Goal: Task Accomplishment & Management: Manage account settings

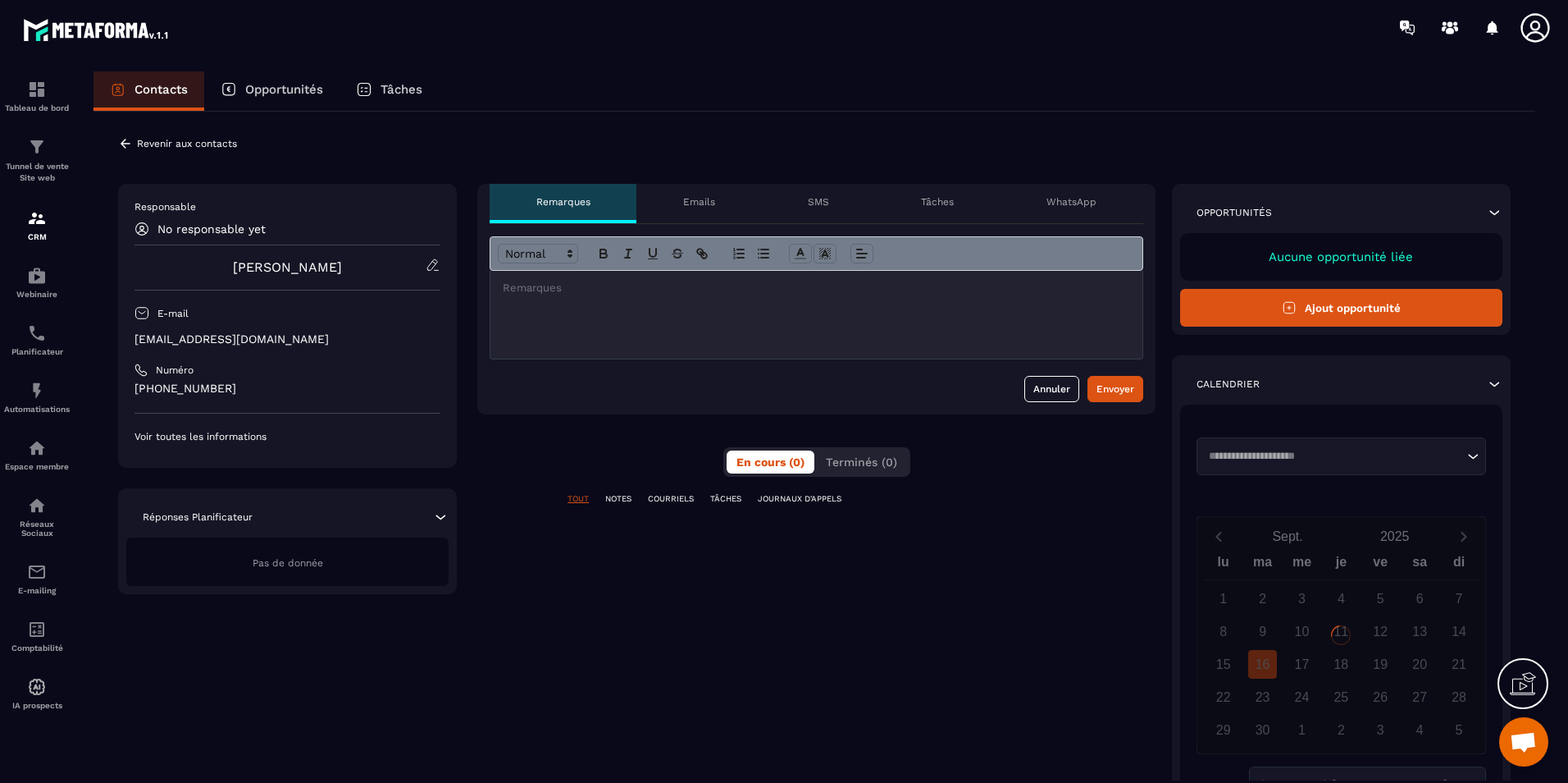
click at [128, 138] on icon at bounding box center [125, 143] width 15 height 15
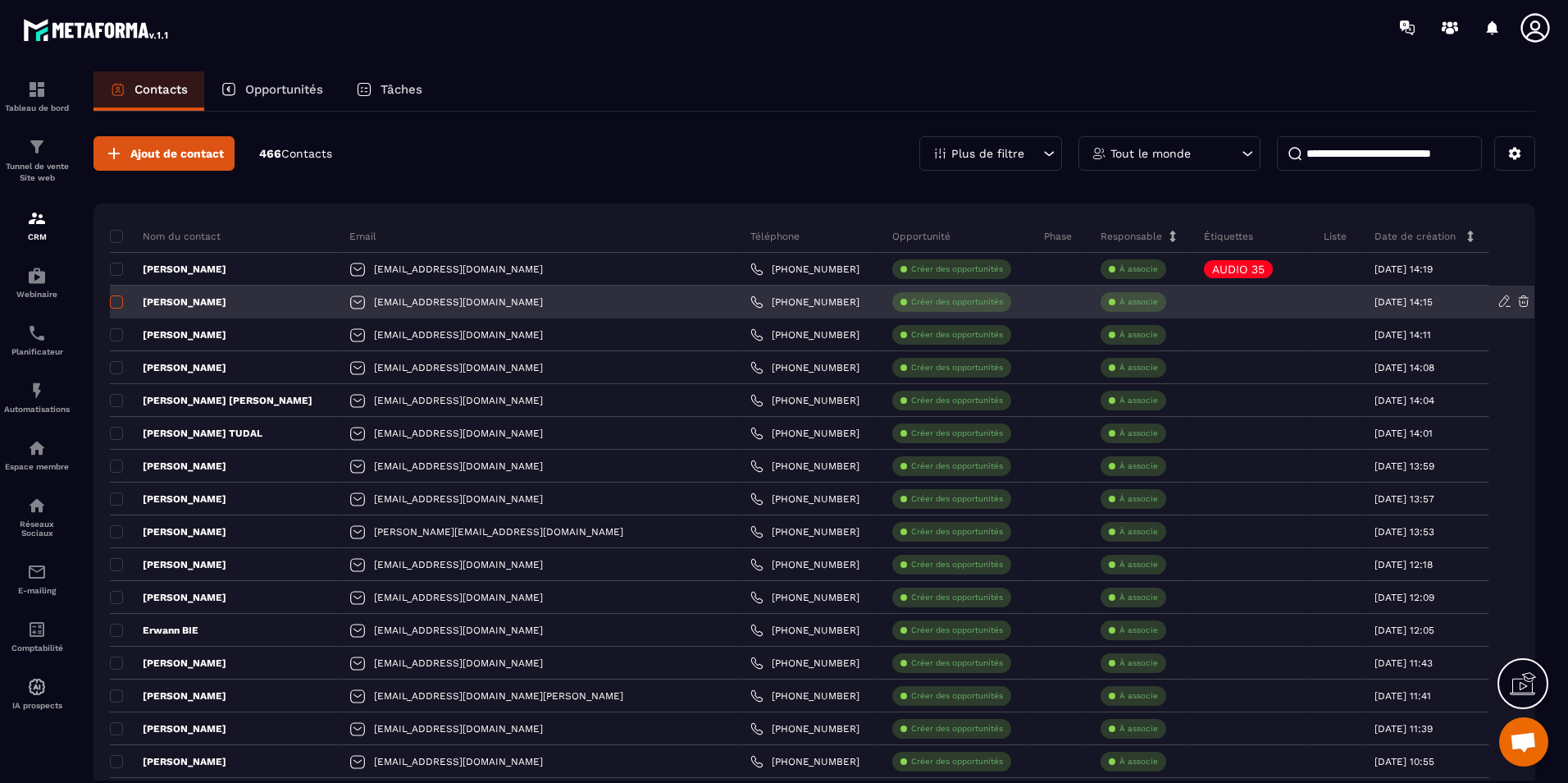
click at [120, 301] on span at bounding box center [116, 302] width 13 height 13
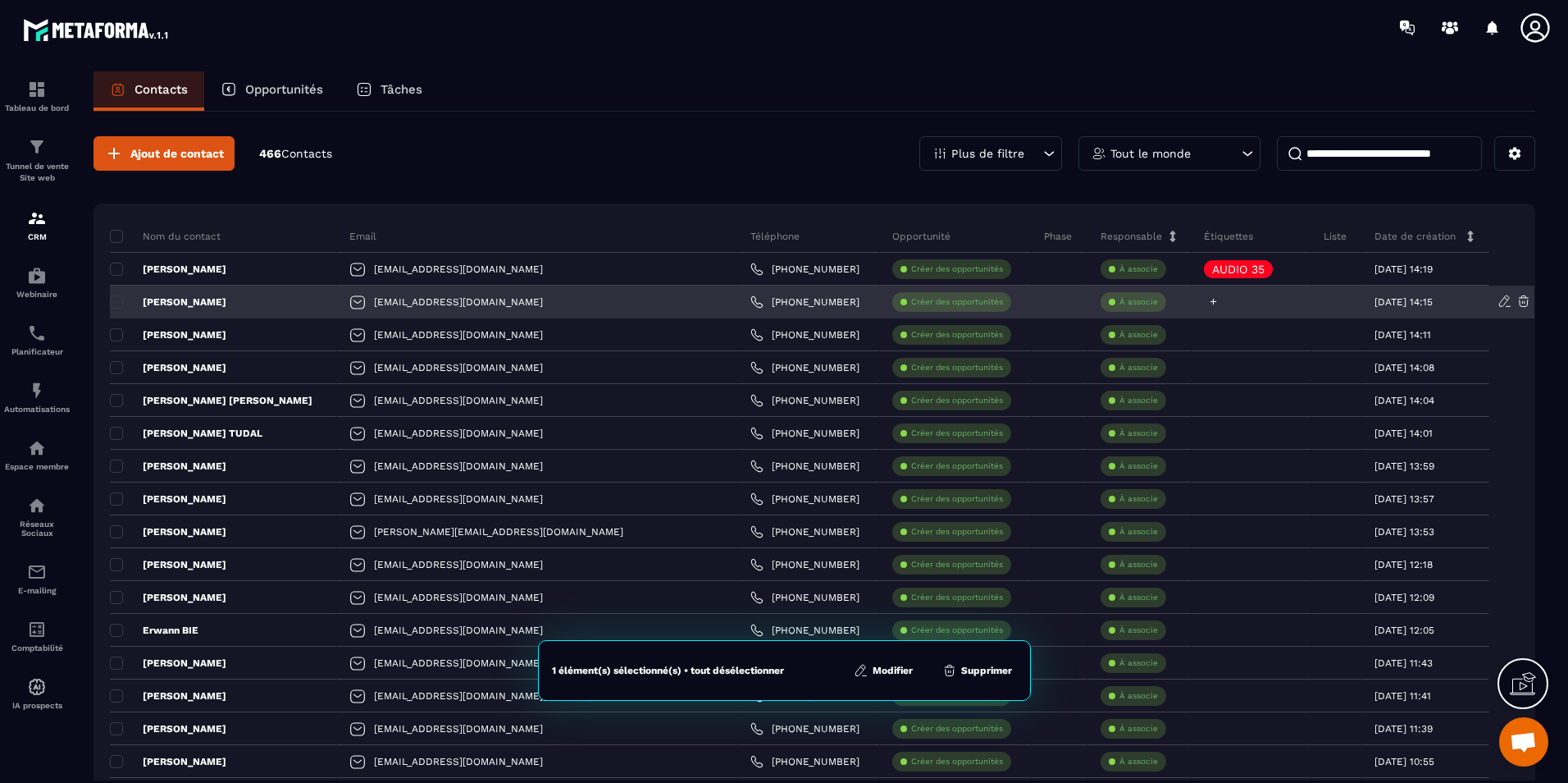
click at [1208, 299] on icon at bounding box center [1214, 302] width 11 height 11
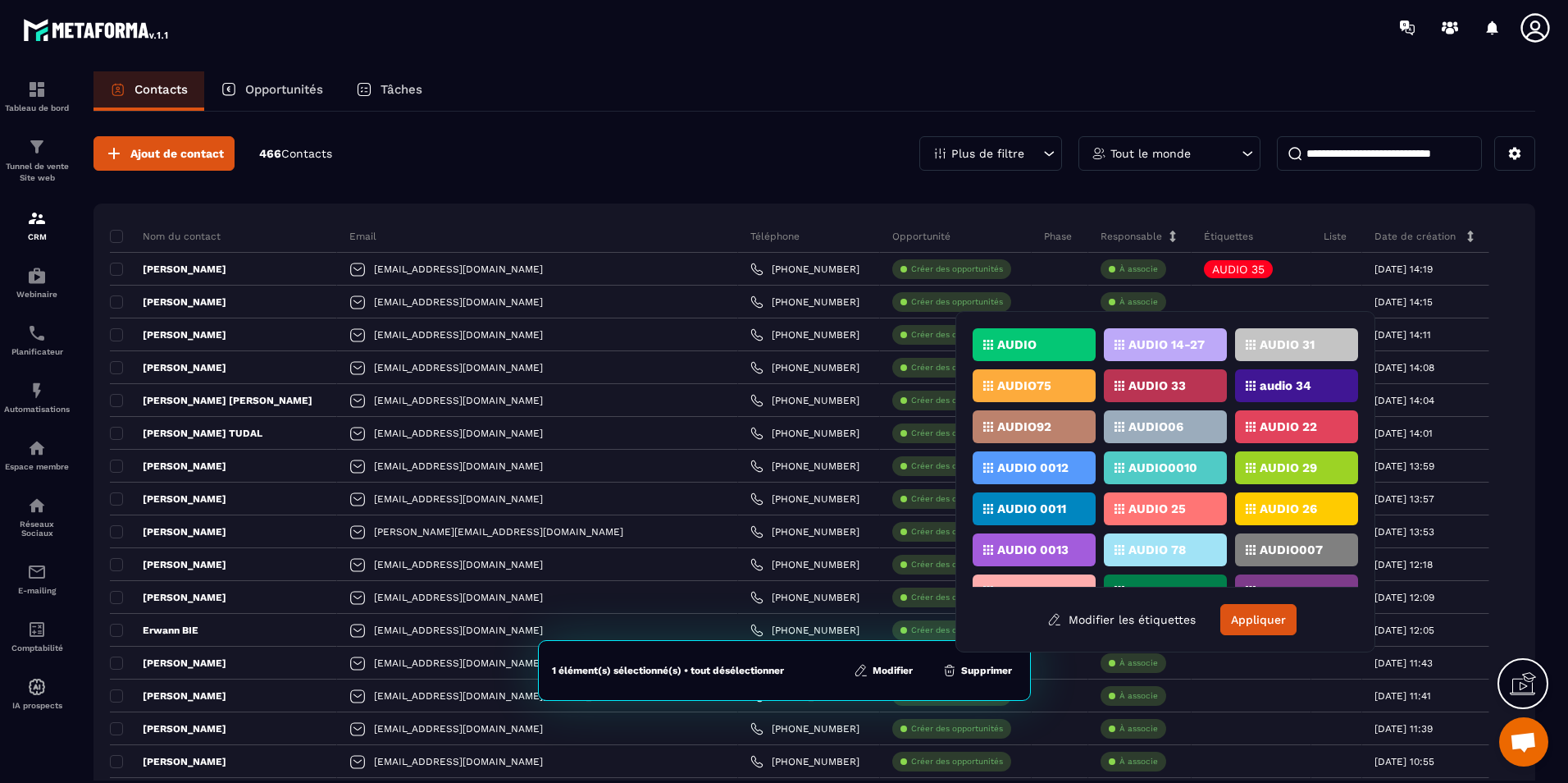
click at [894, 672] on button "Modifier" at bounding box center [883, 670] width 69 height 17
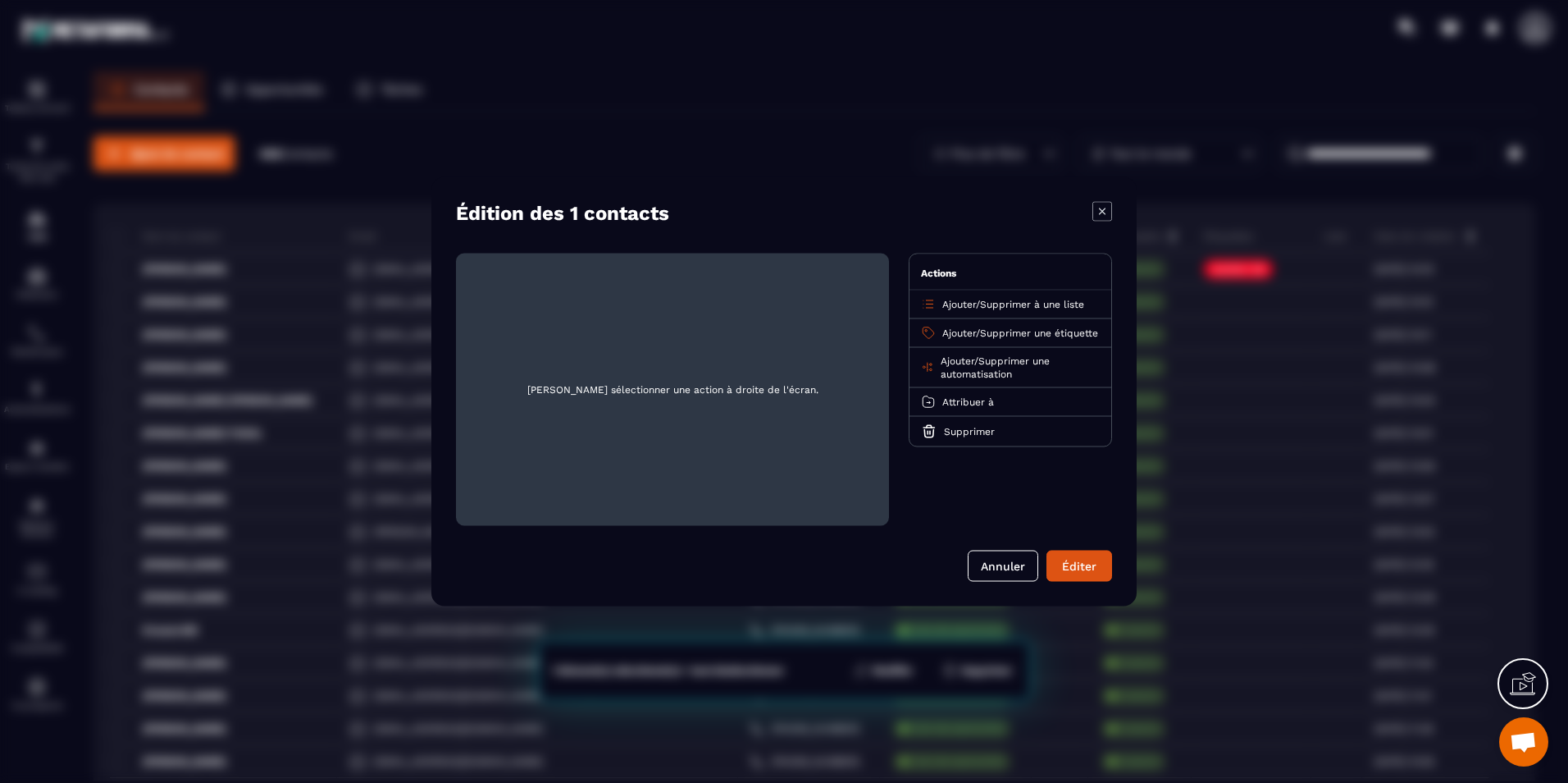
click at [1010, 330] on span "Supprimer une étiquette" at bounding box center [1039, 333] width 118 height 11
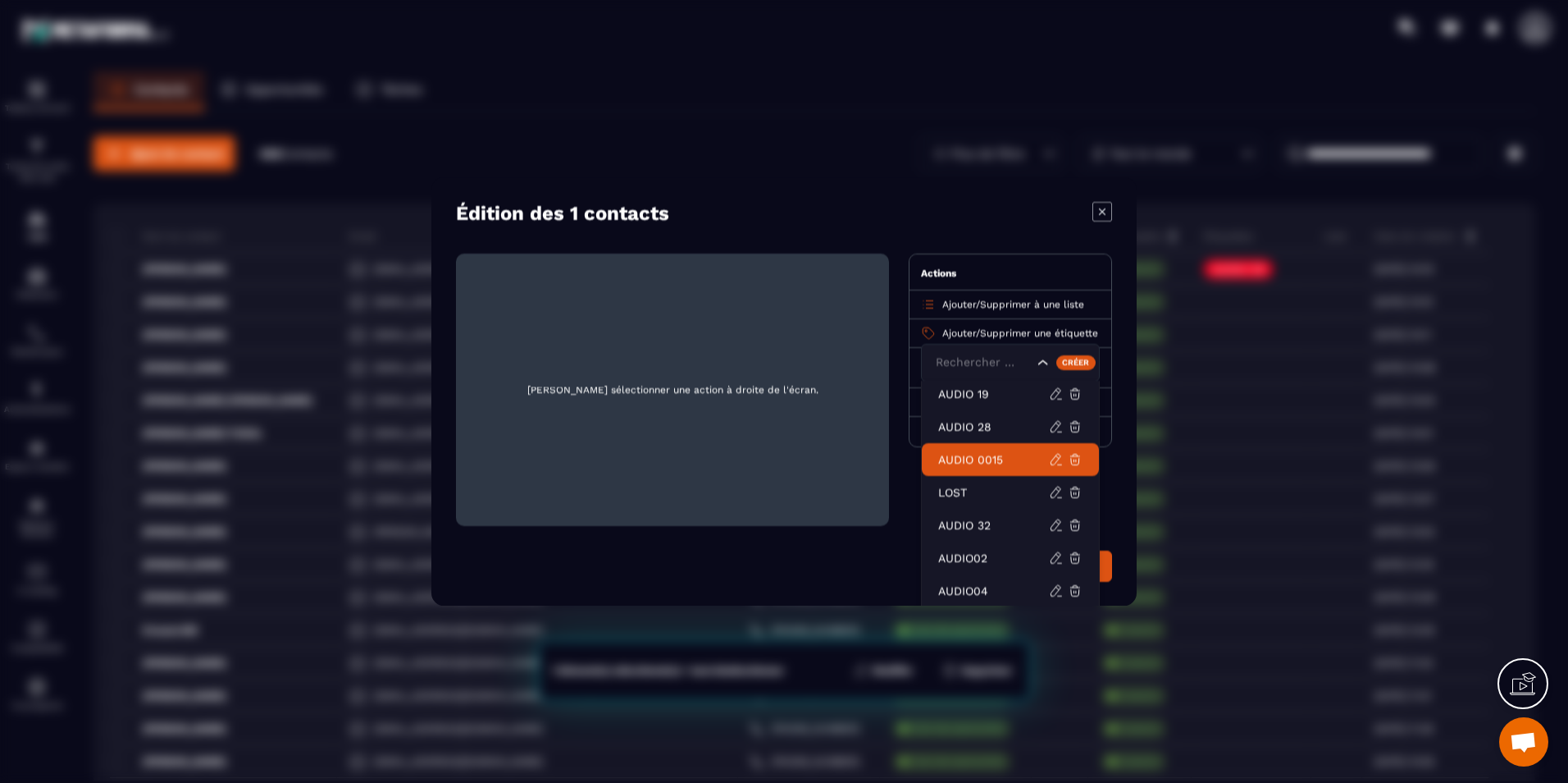
scroll to position [984, 0]
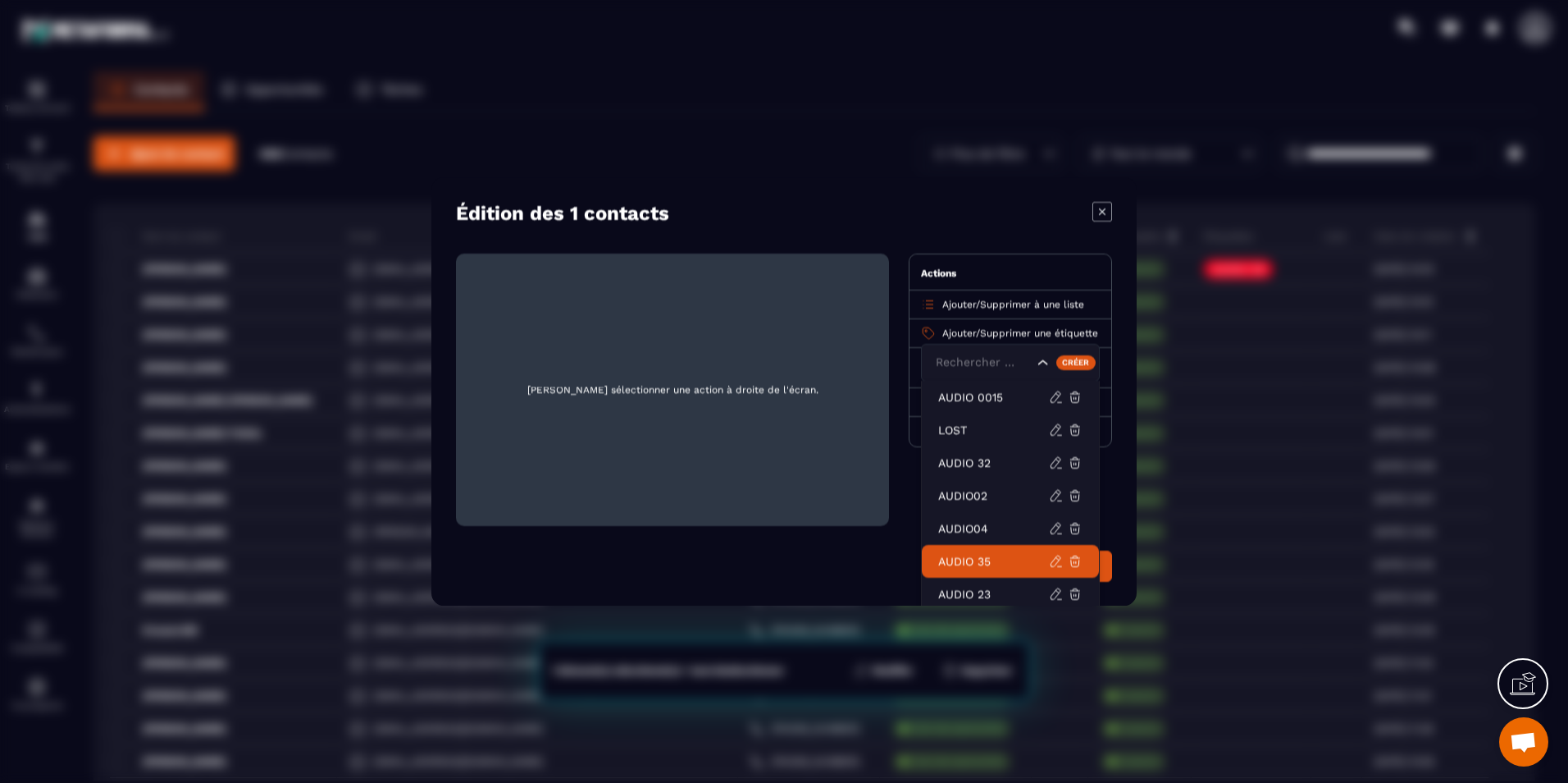
click at [995, 556] on p "AUDIO 35" at bounding box center [994, 561] width 111 height 17
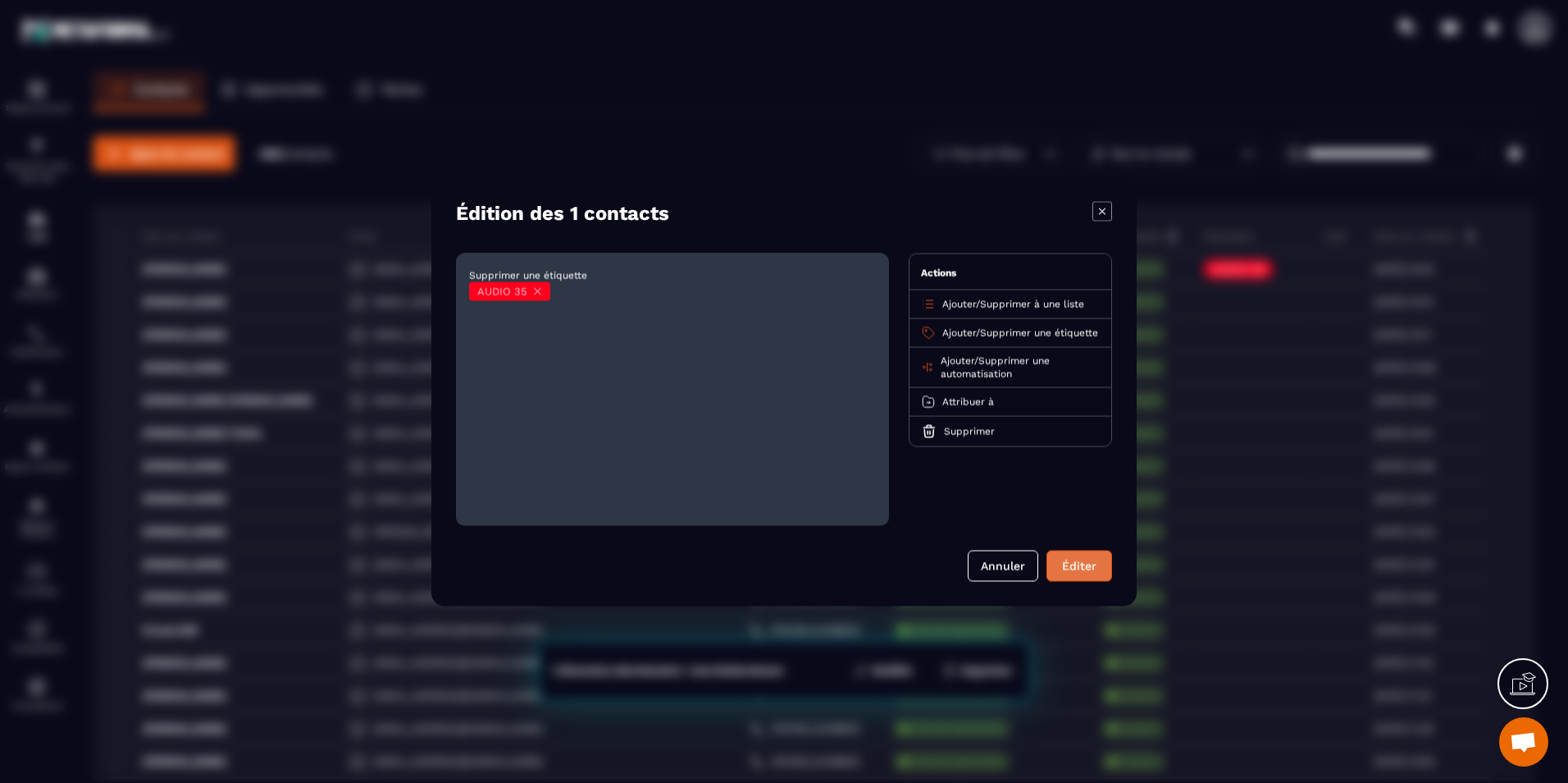
click at [1094, 553] on button "Éditer" at bounding box center [1079, 566] width 66 height 31
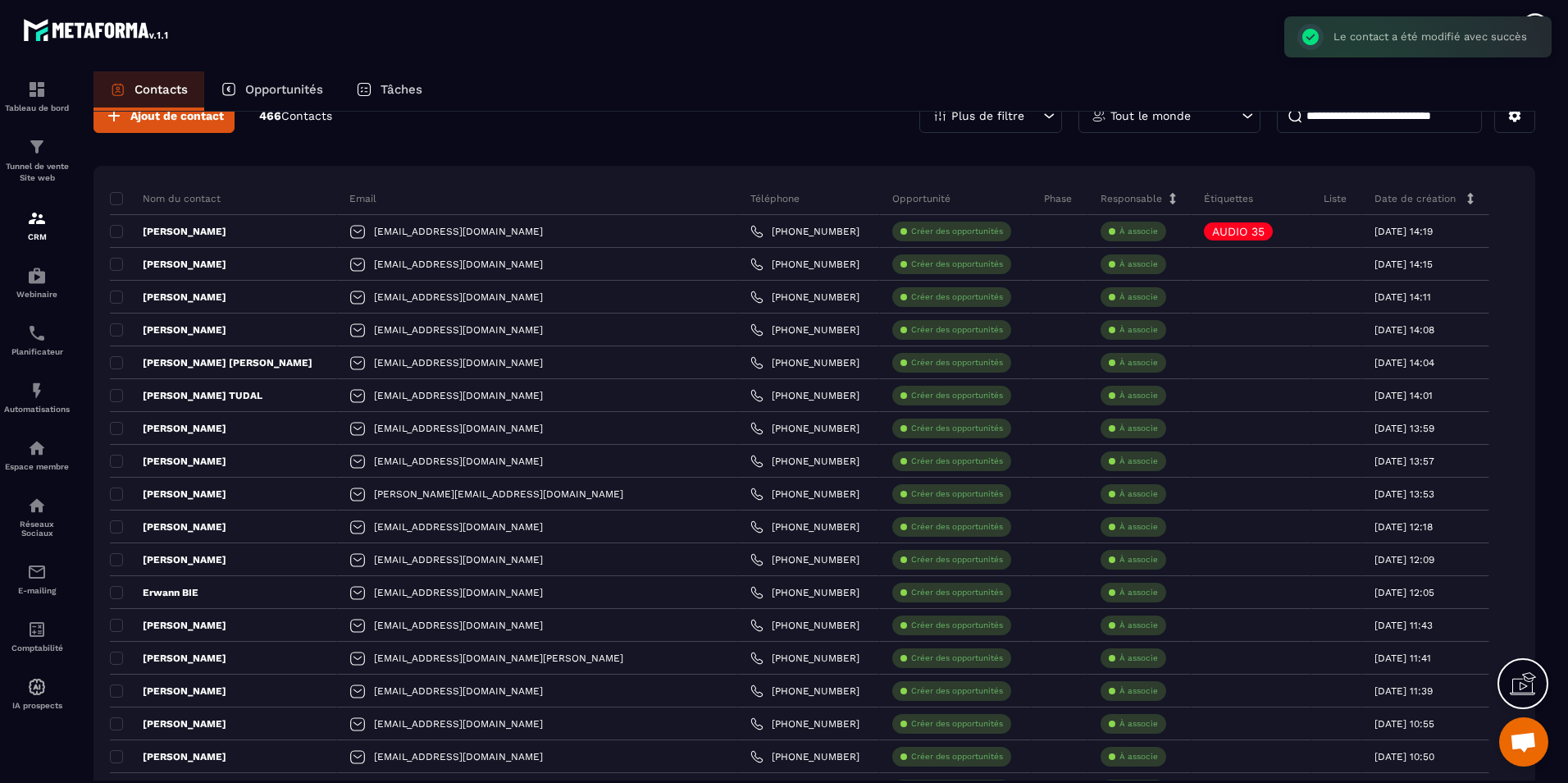
scroll to position [0, 0]
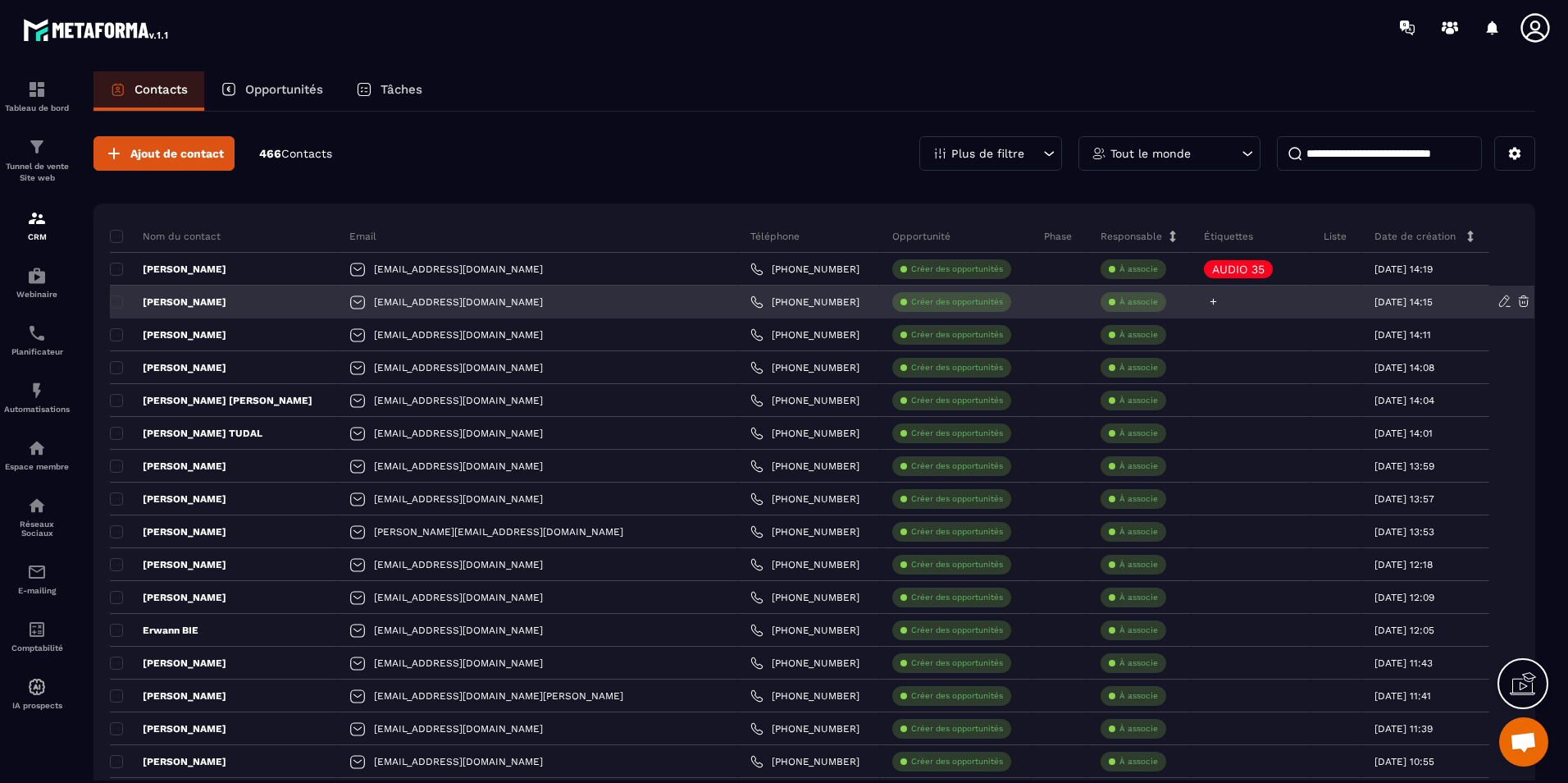
click at [1208, 300] on icon at bounding box center [1214, 302] width 11 height 11
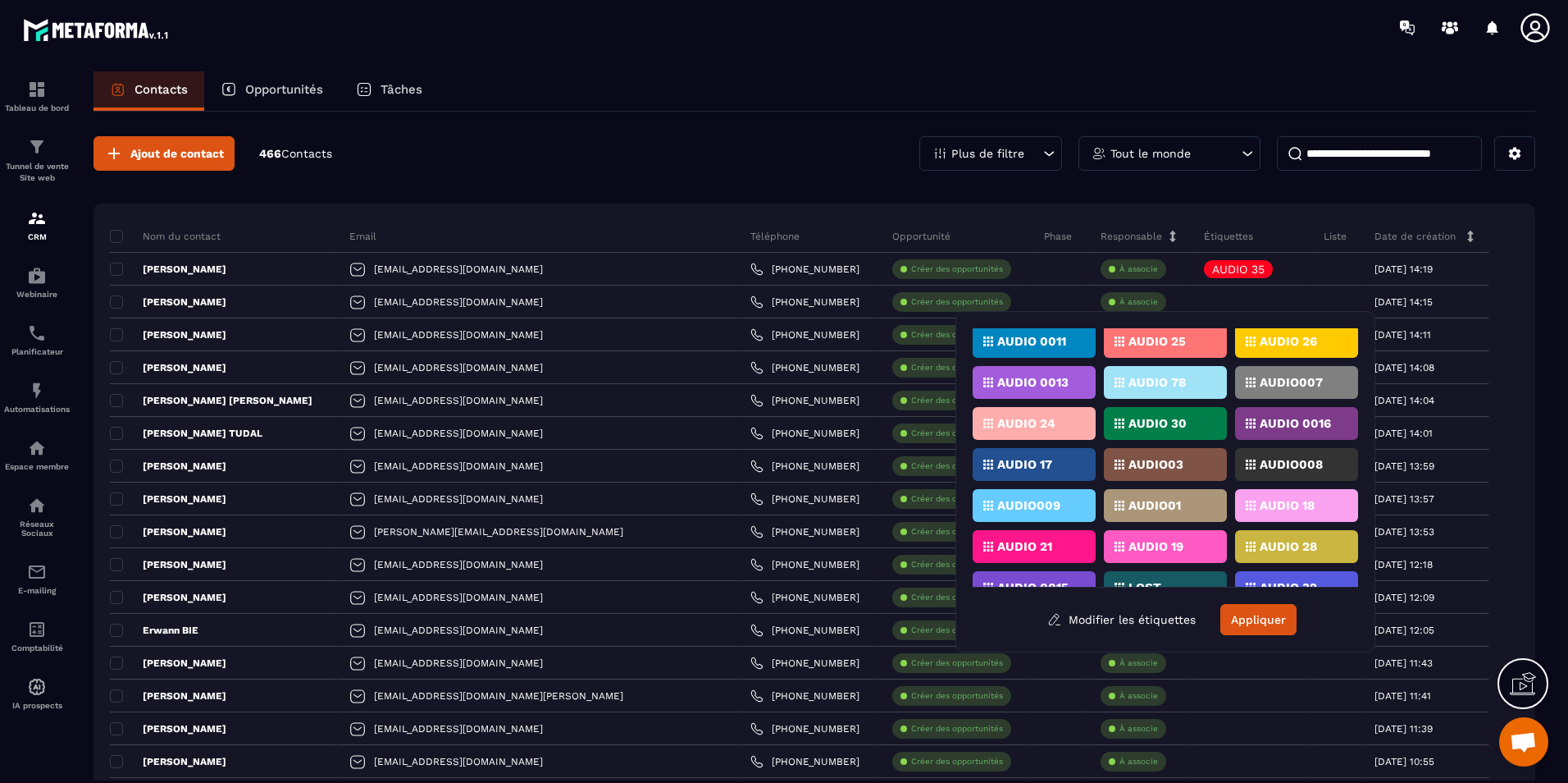
scroll to position [361, 0]
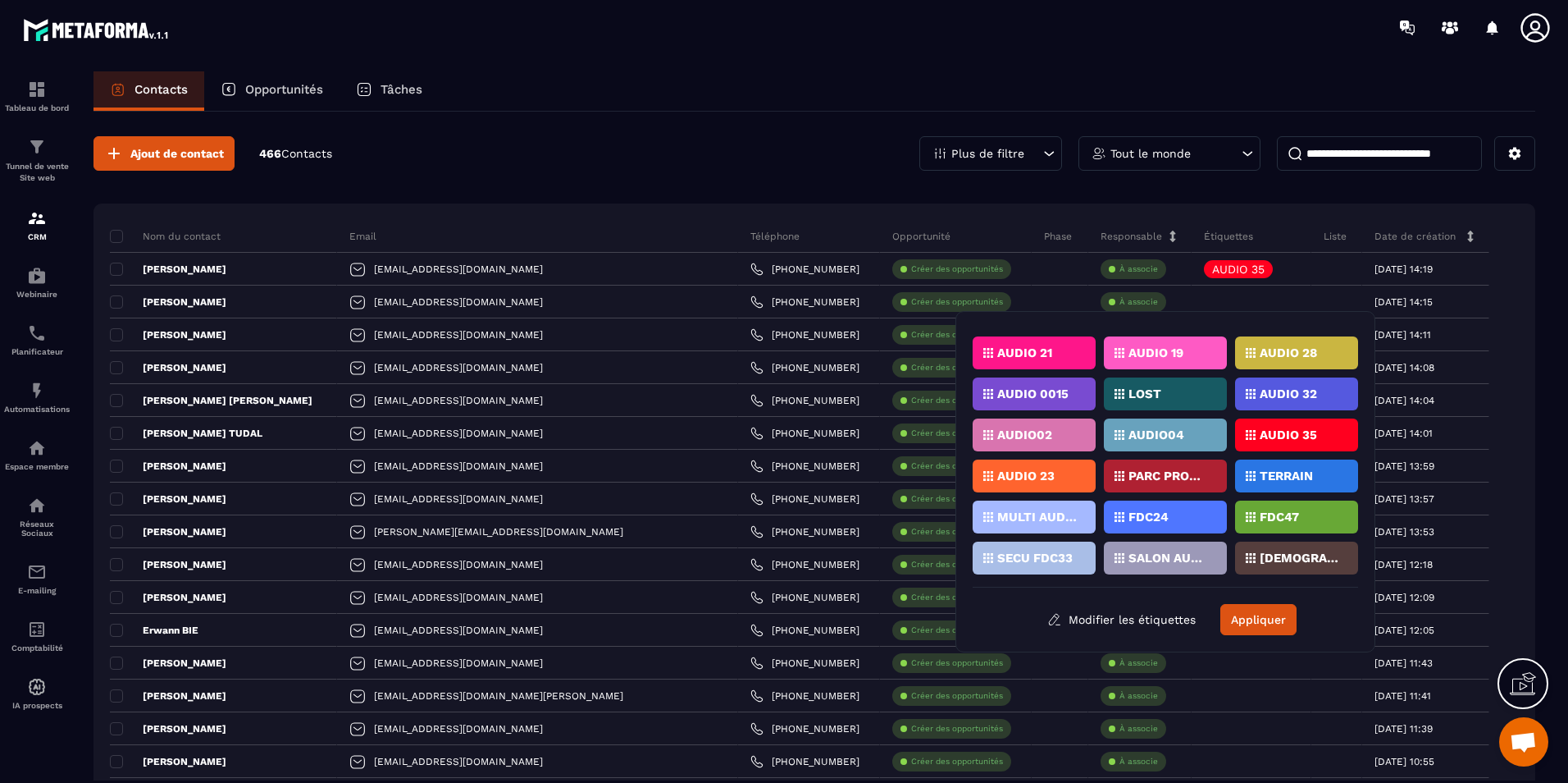
click at [1273, 430] on p "AUDIO 35" at bounding box center [1287, 435] width 57 height 11
click at [1277, 613] on button "Appliquer" at bounding box center [1258, 618] width 77 height 31
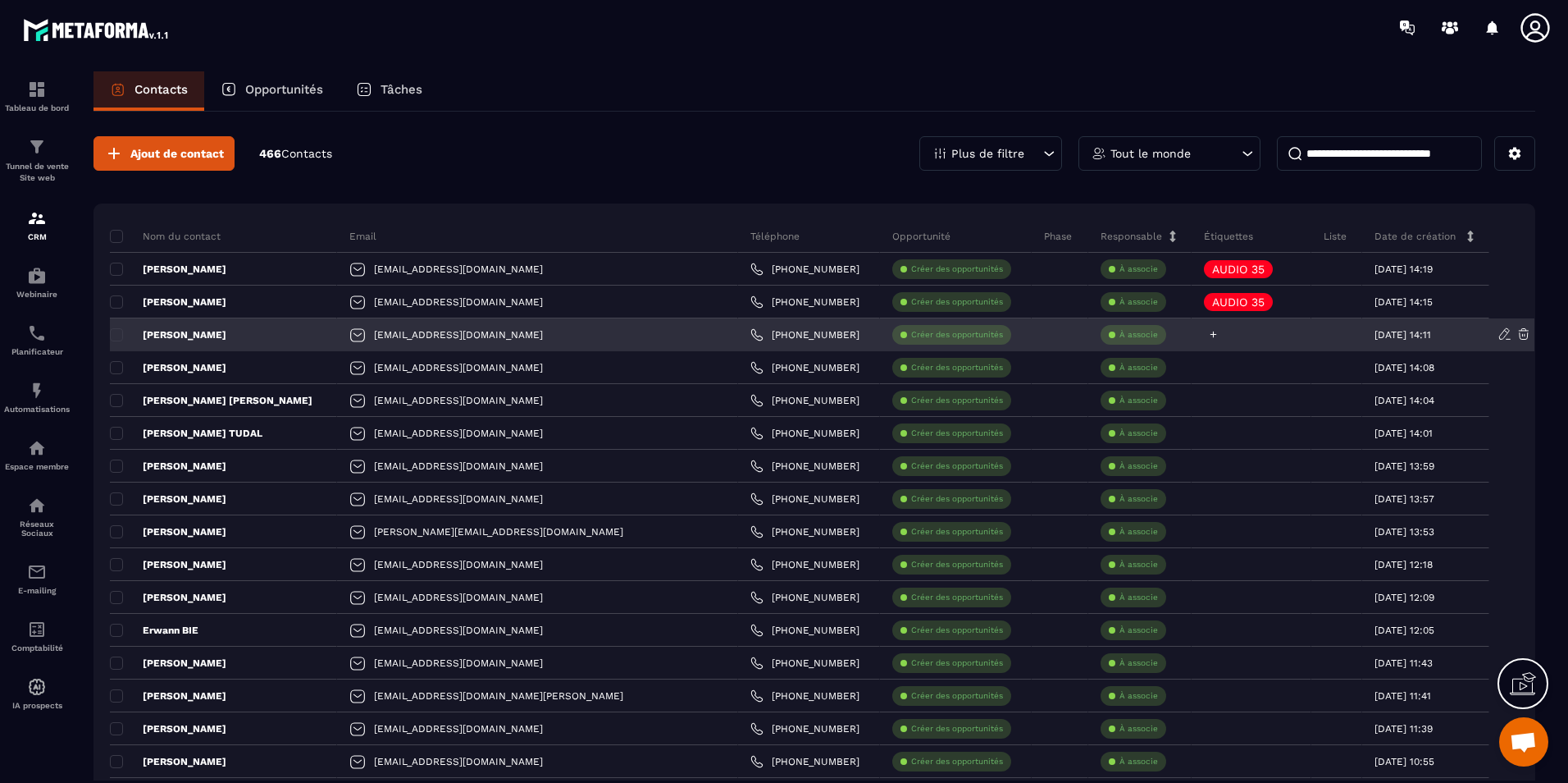
click at [1208, 335] on icon at bounding box center [1214, 334] width 11 height 11
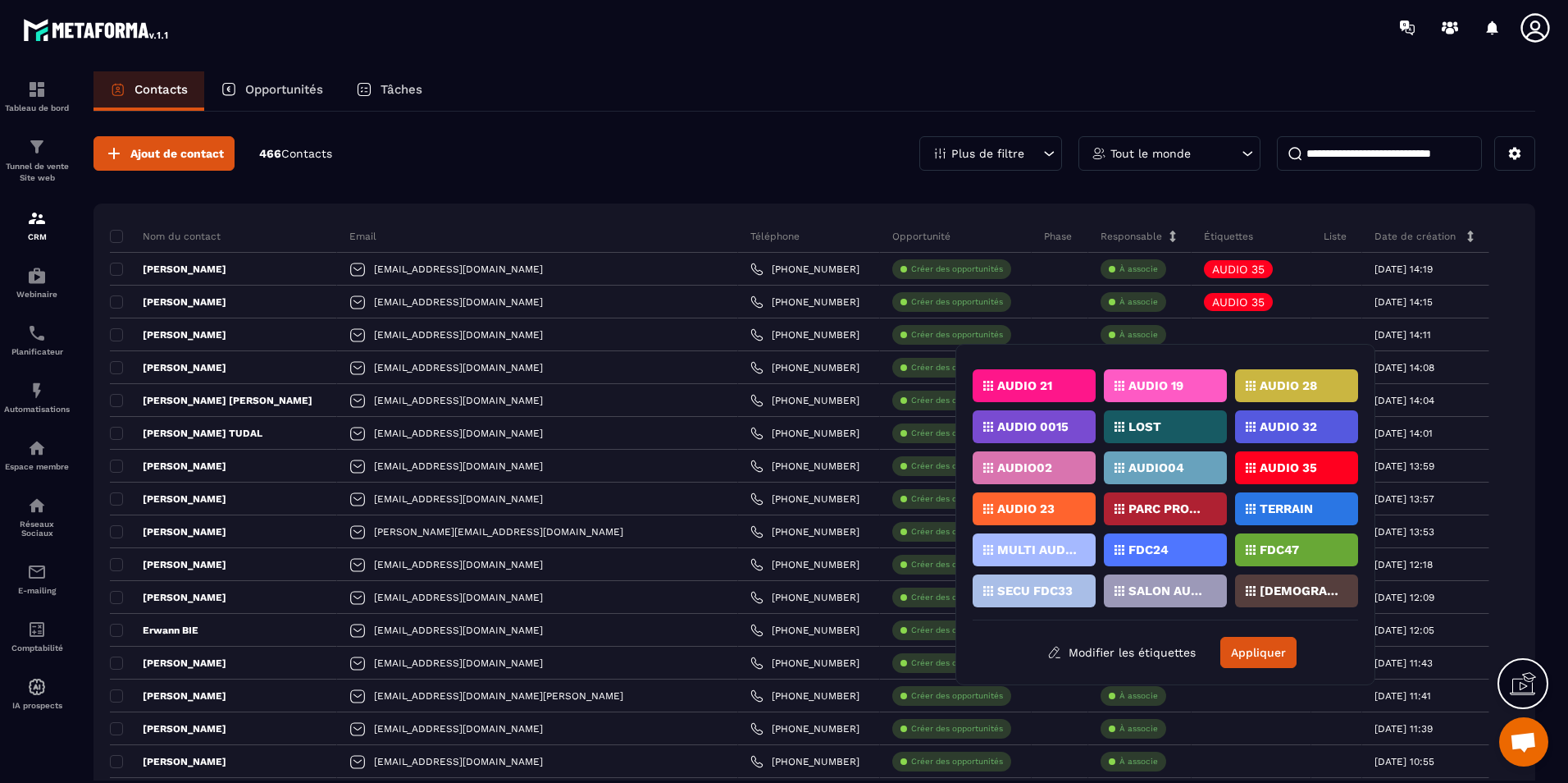
click at [1272, 468] on p "AUDIO 35" at bounding box center [1287, 467] width 57 height 11
click at [1284, 659] on button "Appliquer" at bounding box center [1258, 652] width 77 height 31
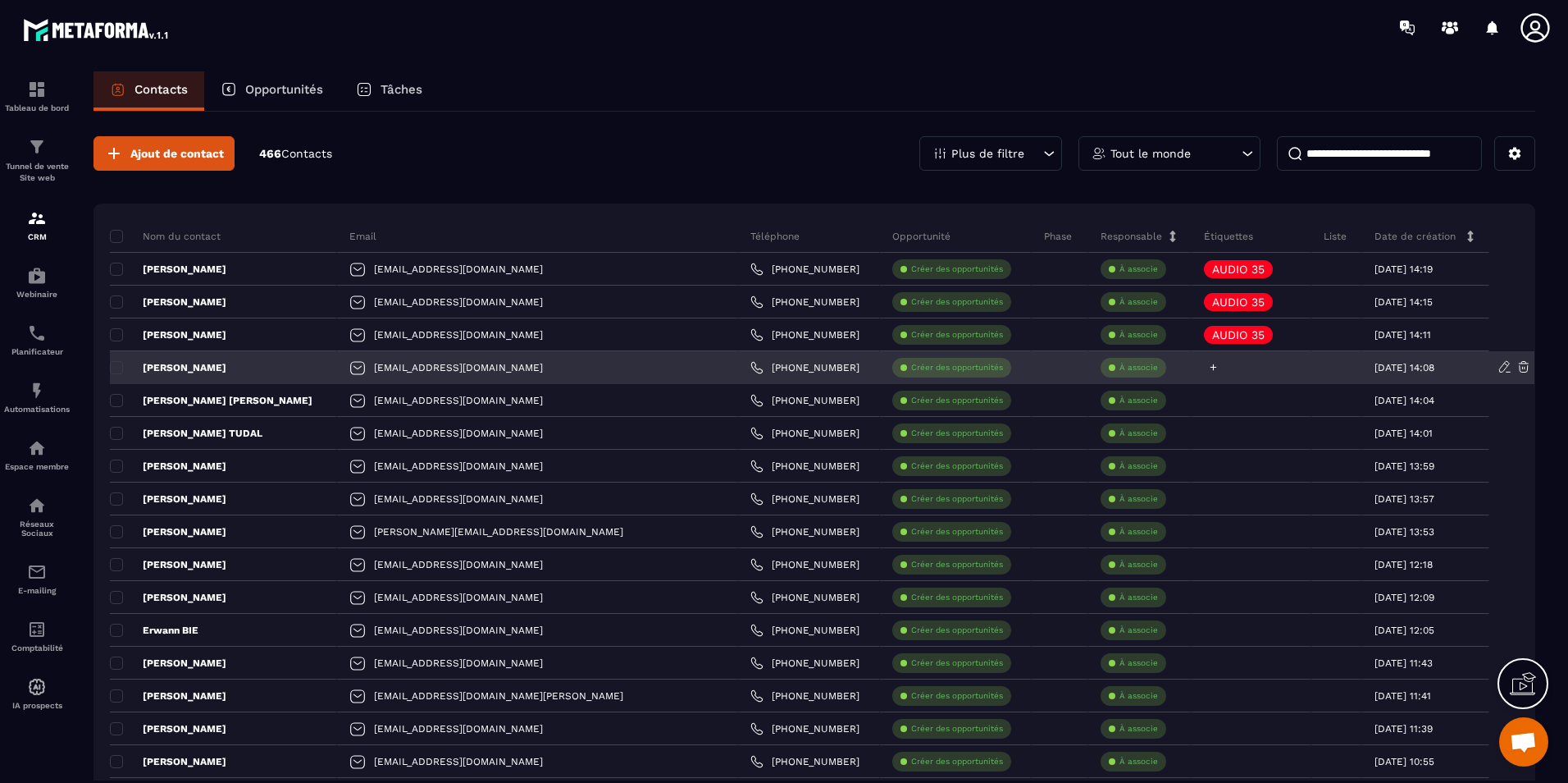
click at [1208, 365] on icon at bounding box center [1214, 367] width 11 height 11
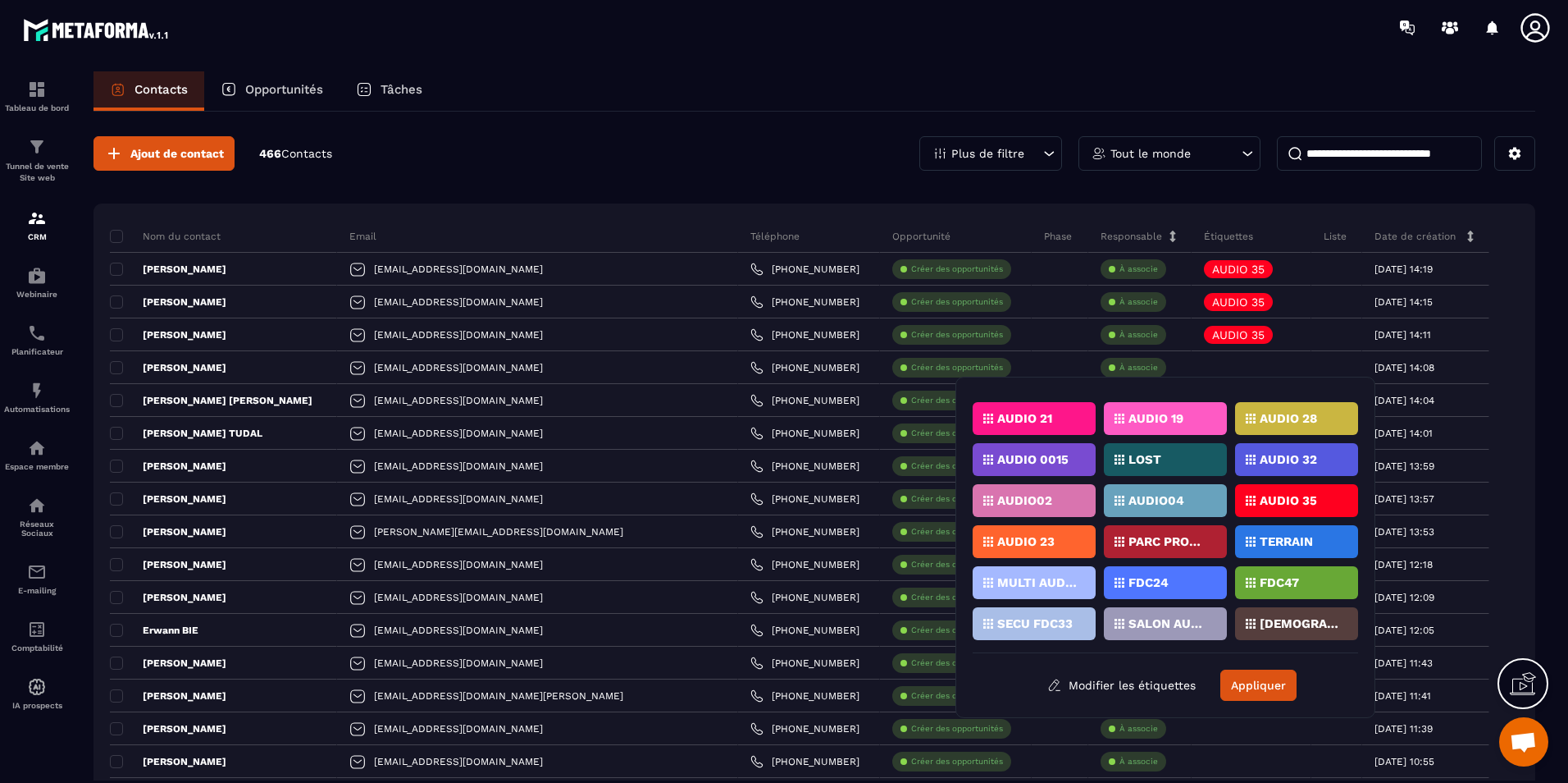
click at [1285, 501] on p "AUDIO 35" at bounding box center [1287, 500] width 57 height 11
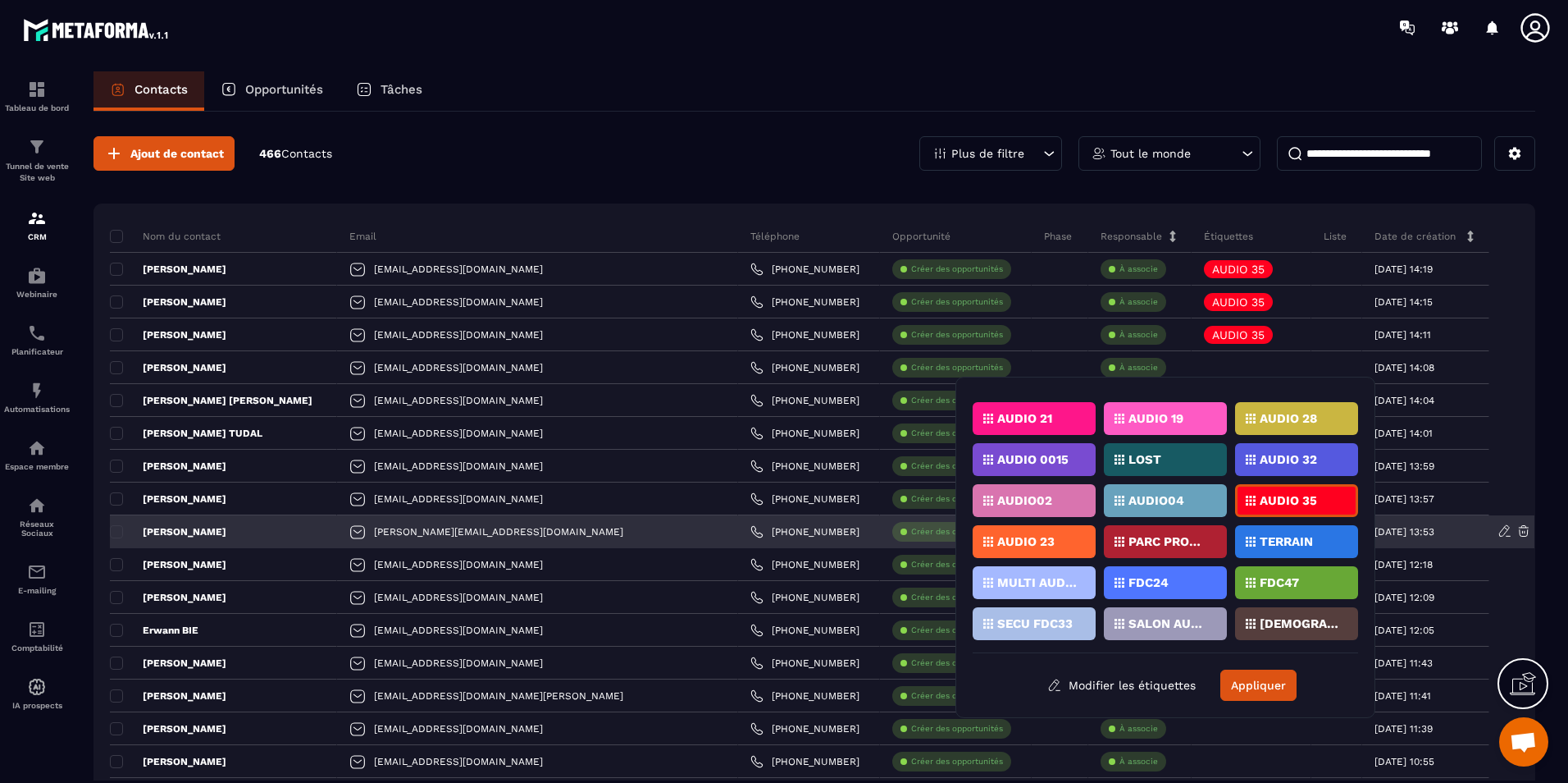
drag, startPoint x: 1275, startPoint y: 684, endPoint x: 1236, endPoint y: 524, distance: 164.7
click at [1274, 686] on button "Appliquer" at bounding box center [1258, 684] width 77 height 31
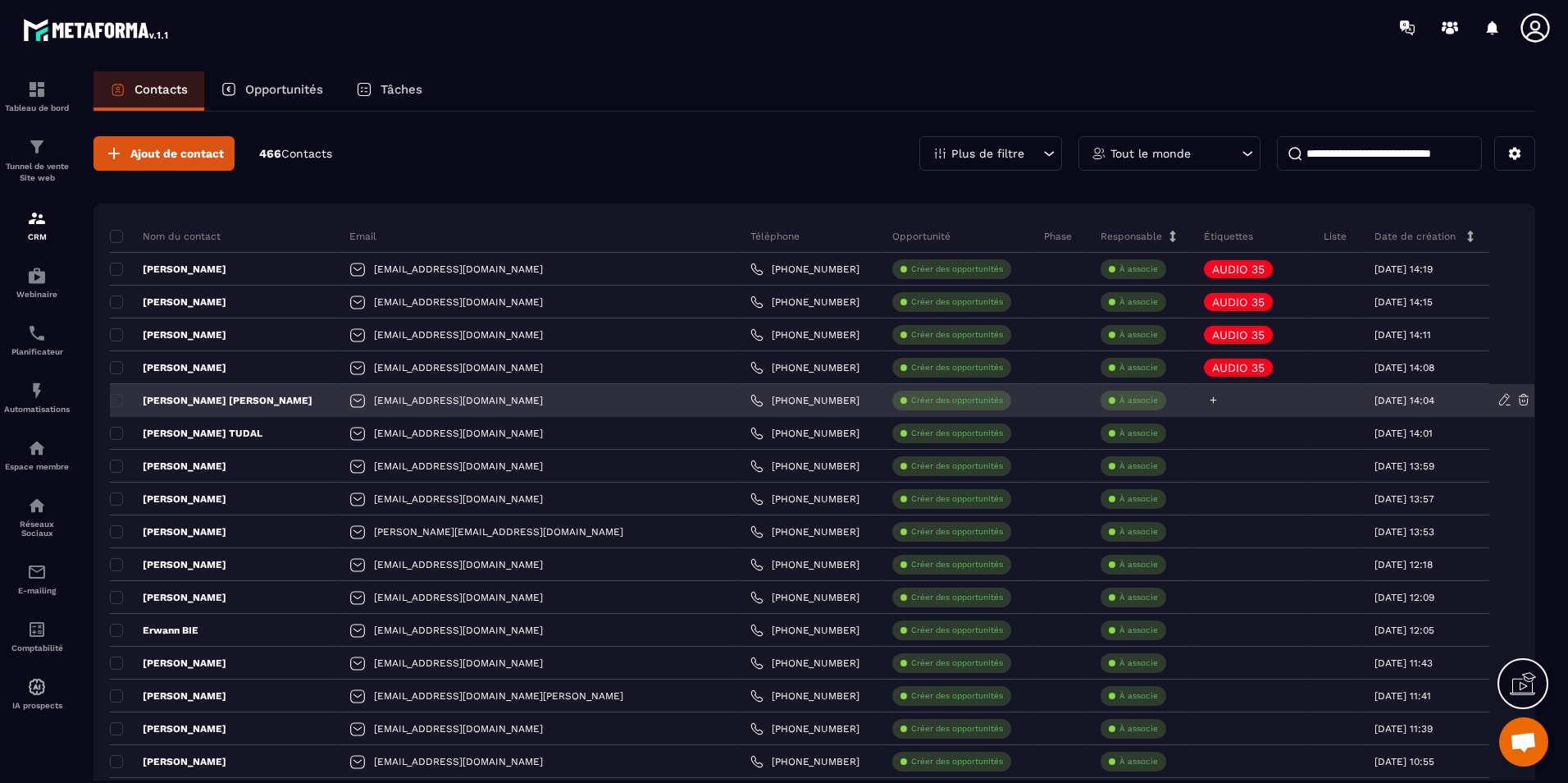
click at [1192, 398] on div at bounding box center [1251, 399] width 120 height 33
click at [1208, 396] on icon at bounding box center [1214, 400] width 11 height 11
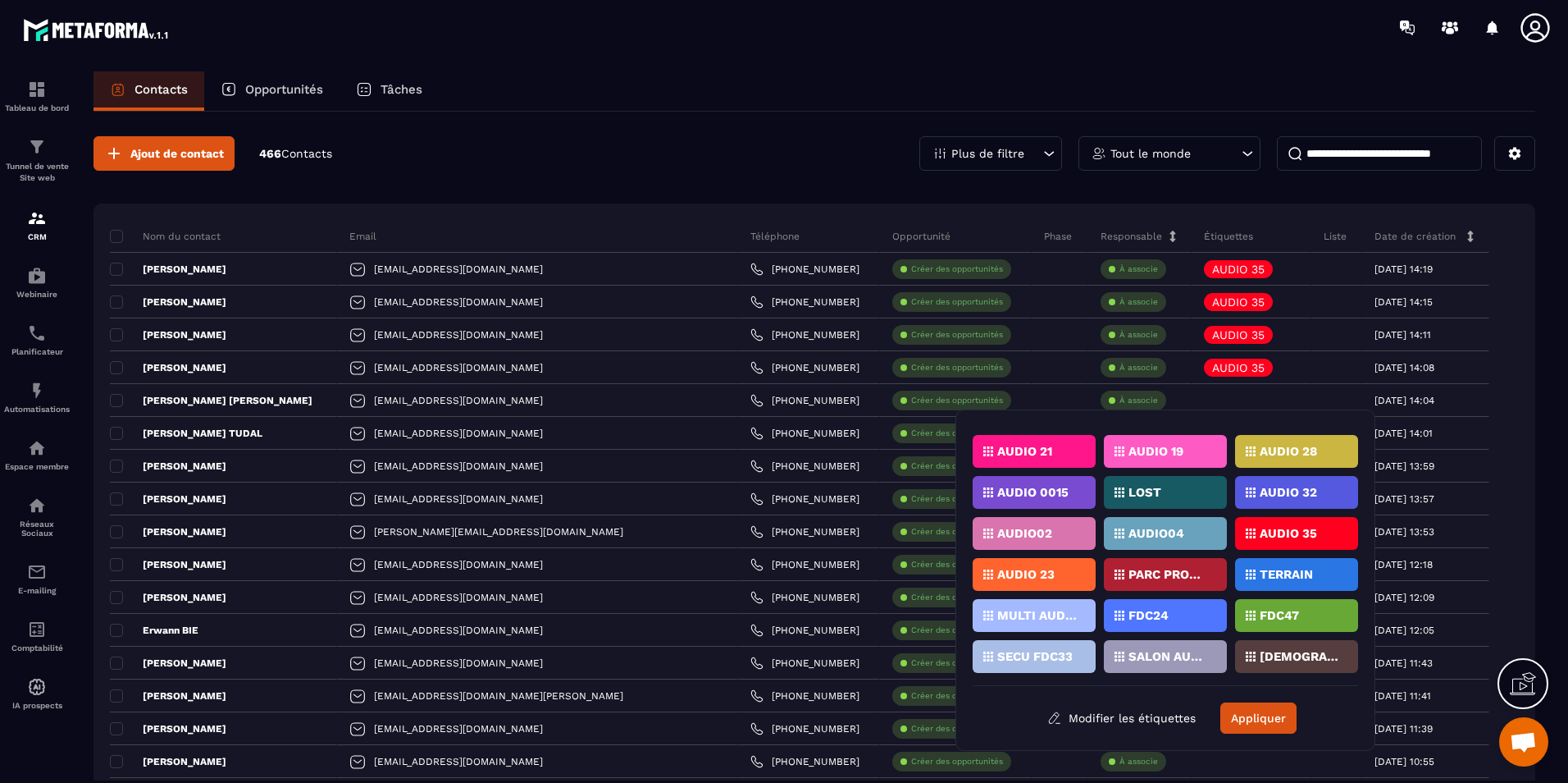
click at [1275, 517] on div "AUDIO AUDIO 14-27 AUDIO 31 AUDIO75 AUDIO 33 audio 34 AUDIO92 AUDIO06 AUDIO 22 A…" at bounding box center [1165, 556] width 385 height 260
click at [1280, 523] on div "AUDIO 35" at bounding box center [1296, 533] width 123 height 33
click at [1270, 713] on button "Appliquer" at bounding box center [1258, 717] width 77 height 31
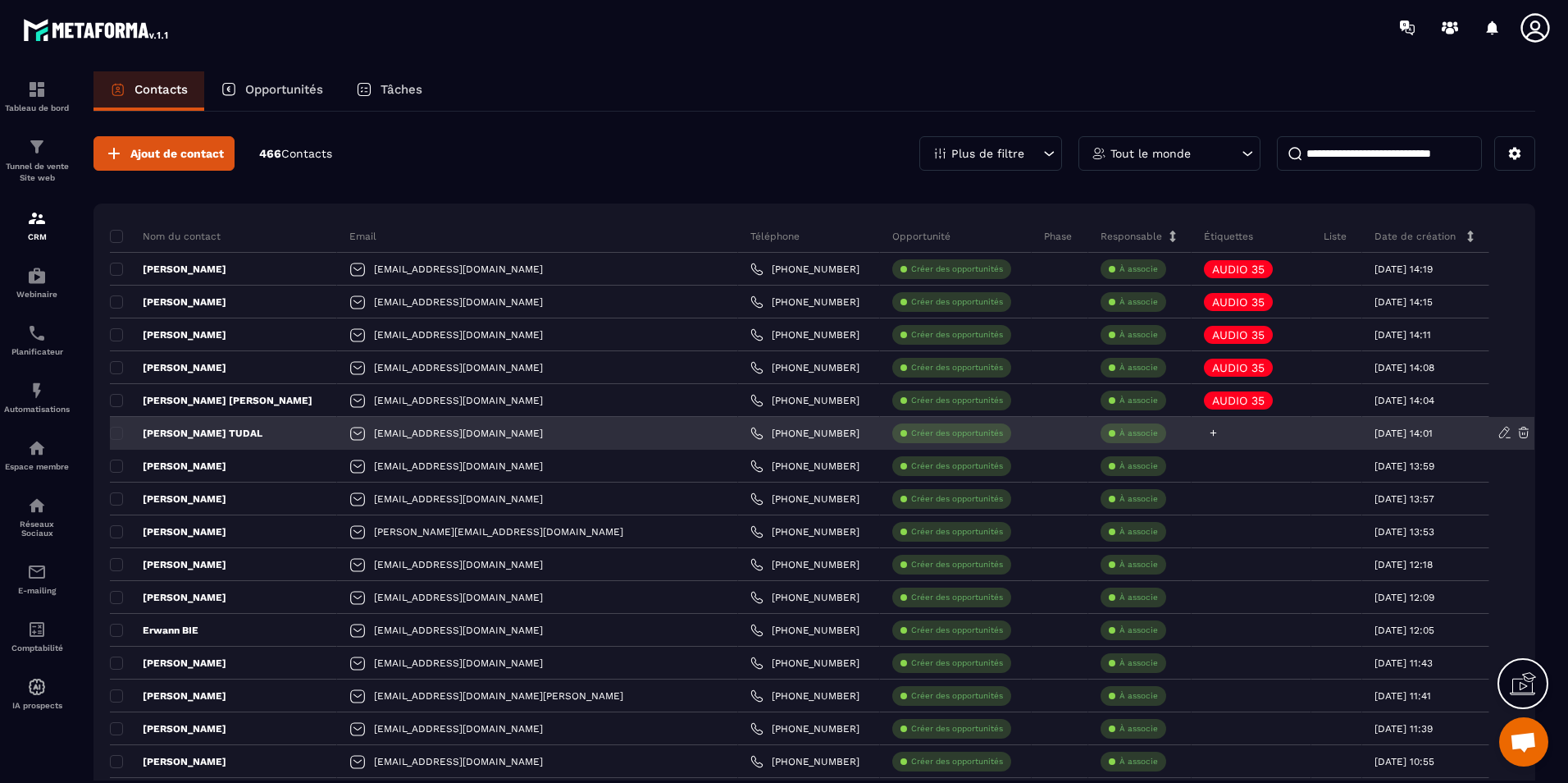
click at [1208, 430] on icon at bounding box center [1214, 433] width 11 height 11
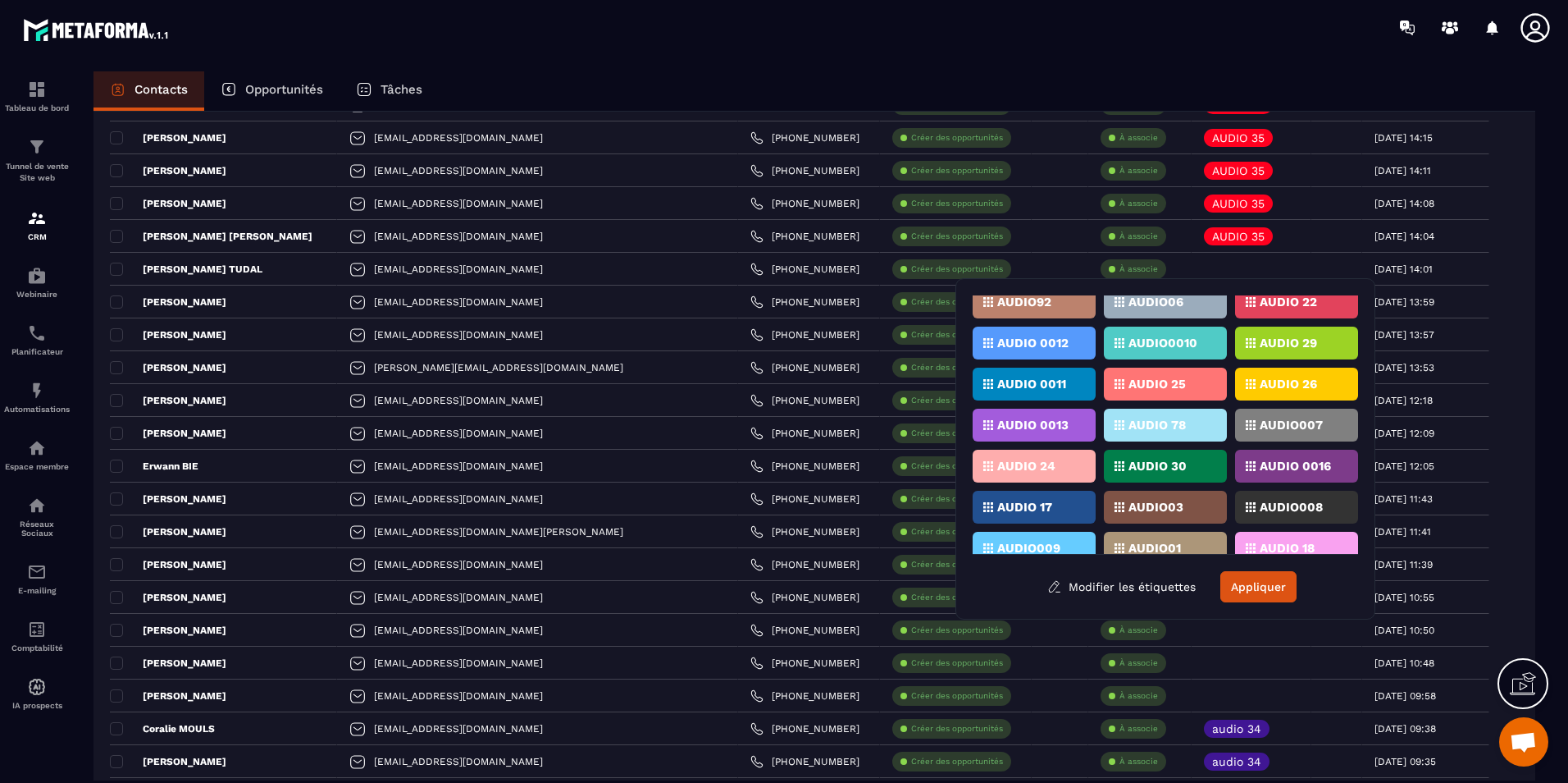
scroll to position [246, 0]
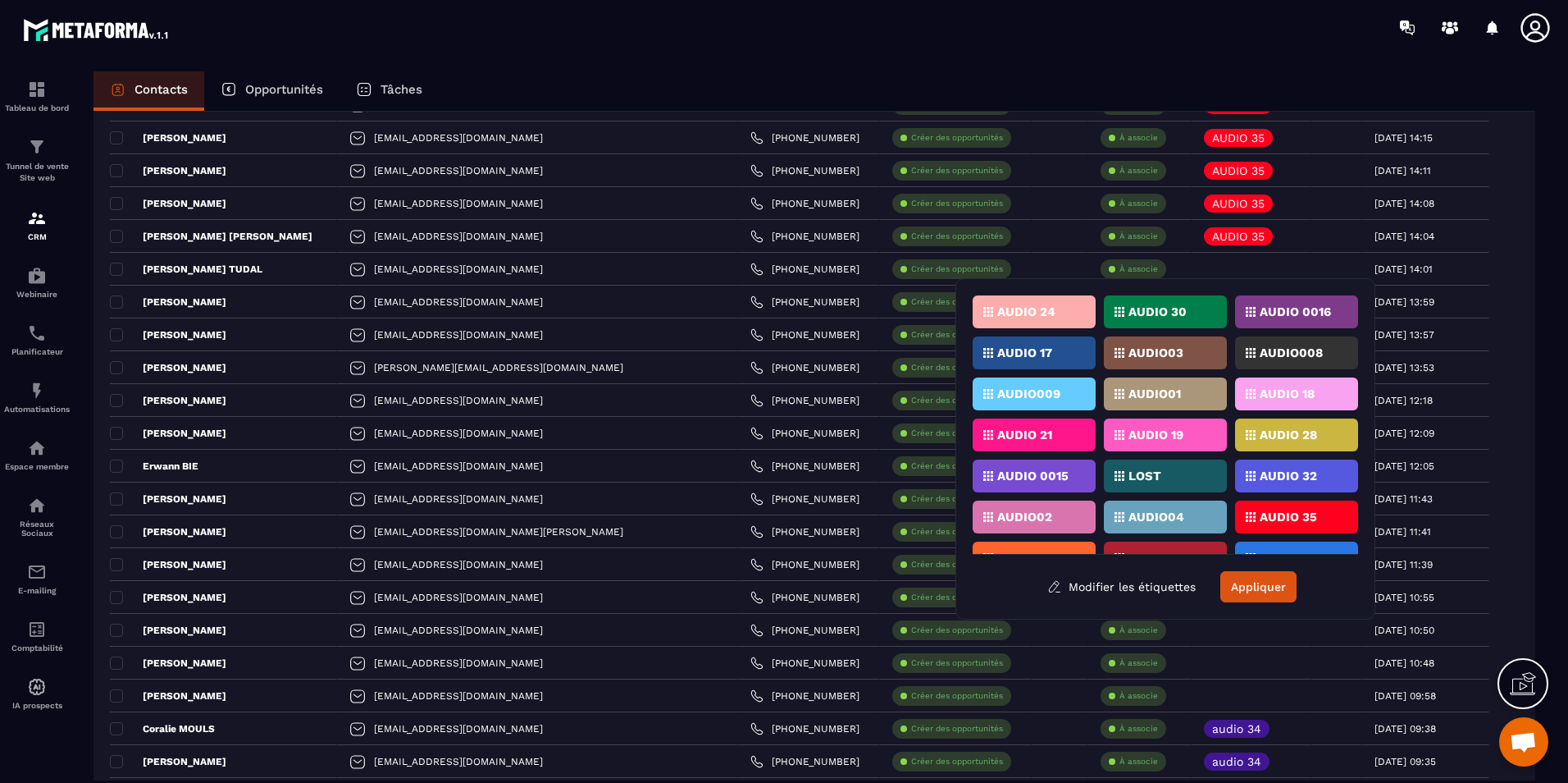
drag, startPoint x: 1288, startPoint y: 513, endPoint x: 1291, endPoint y: 538, distance: 25.2
click at [1289, 513] on p "AUDIO 35" at bounding box center [1287, 516] width 57 height 11
click at [1259, 582] on button "Appliquer" at bounding box center [1258, 586] width 77 height 31
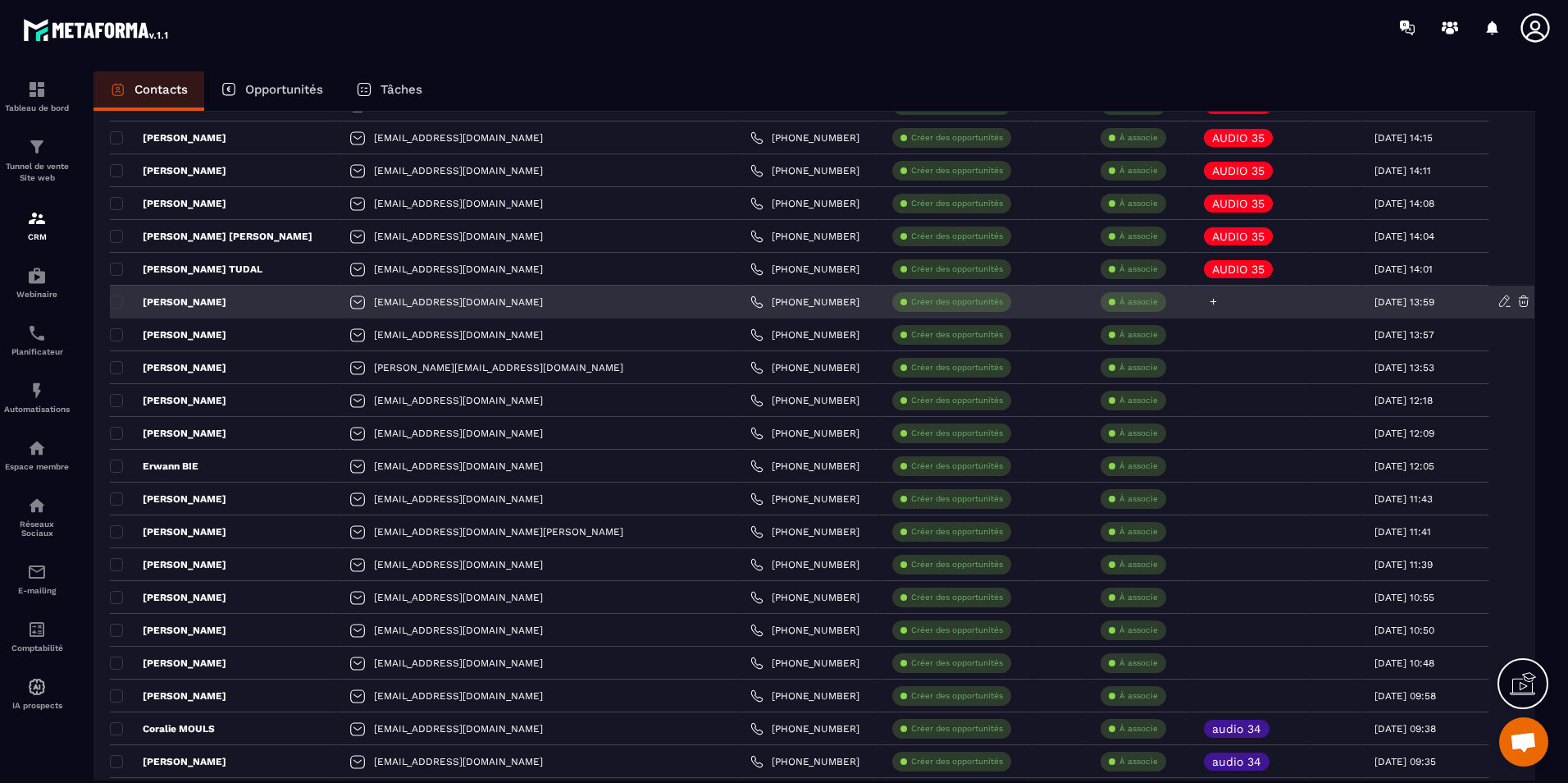
click at [1192, 295] on div at bounding box center [1251, 302] width 120 height 33
click at [1210, 301] on icon at bounding box center [1213, 301] width 6 height 6
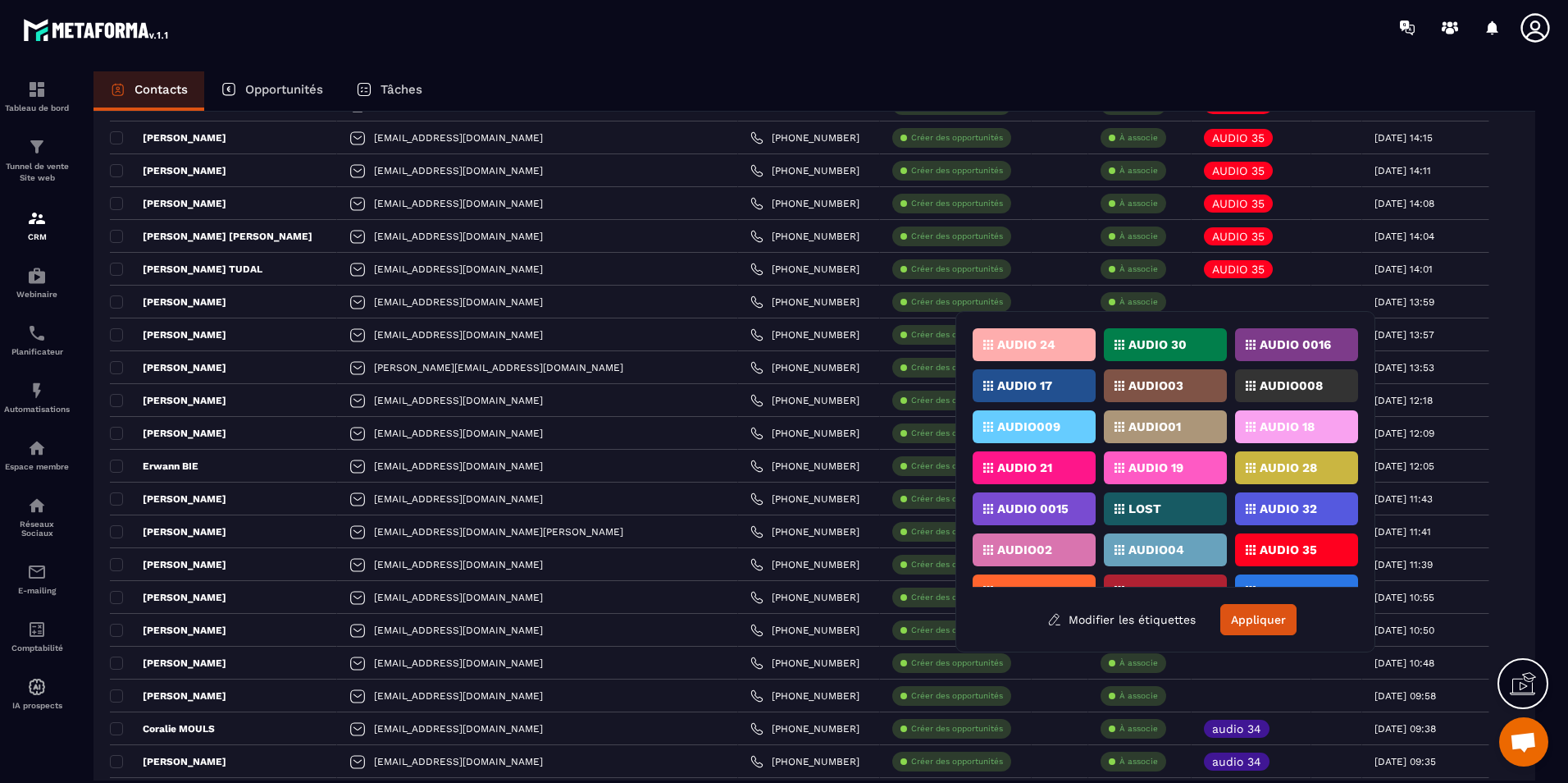
click at [1294, 545] on p "AUDIO 35" at bounding box center [1287, 549] width 57 height 11
click at [1247, 626] on button "Appliquer" at bounding box center [1258, 618] width 77 height 31
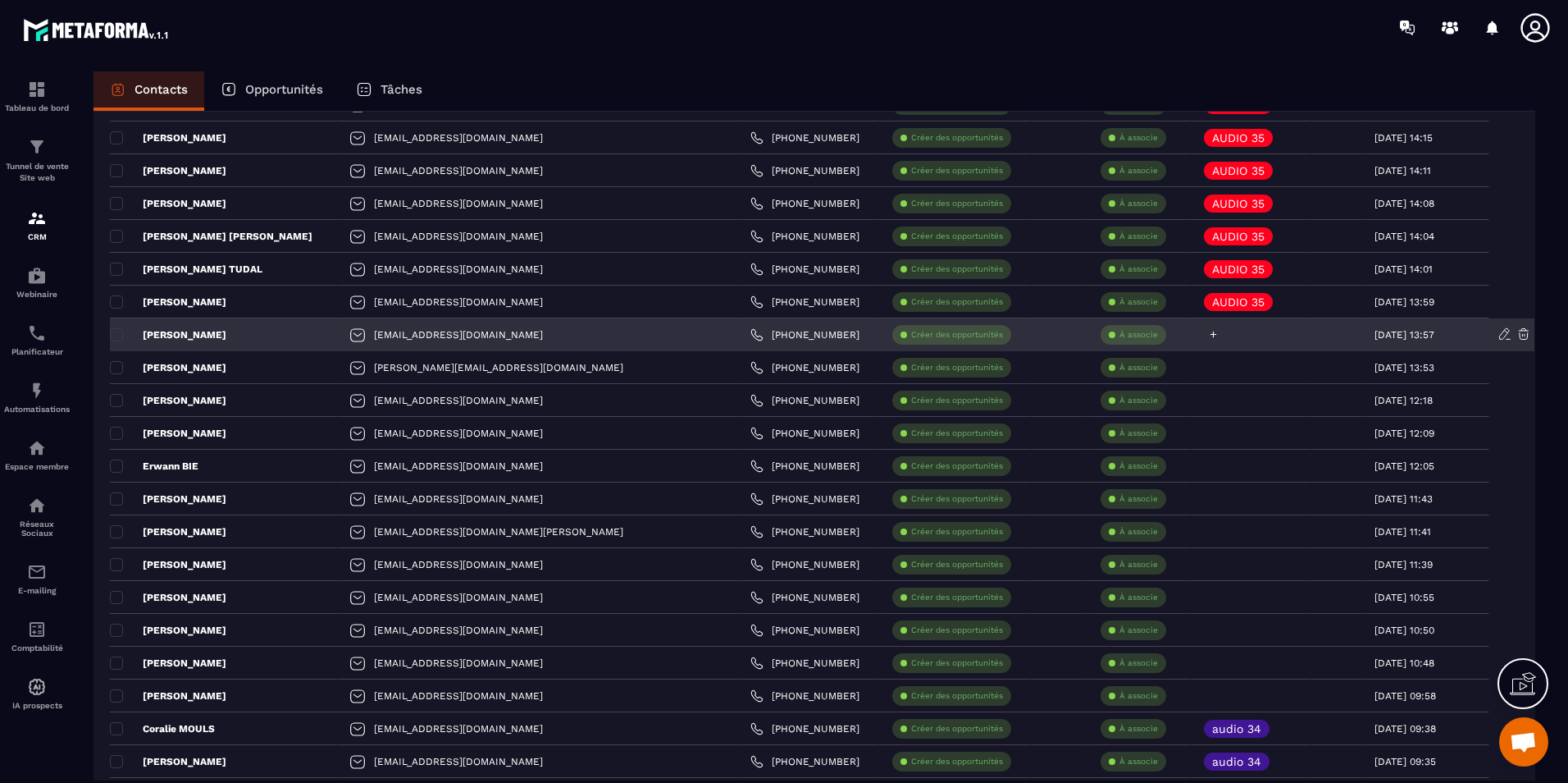
click at [1204, 334] on div at bounding box center [1211, 334] width 15 height 11
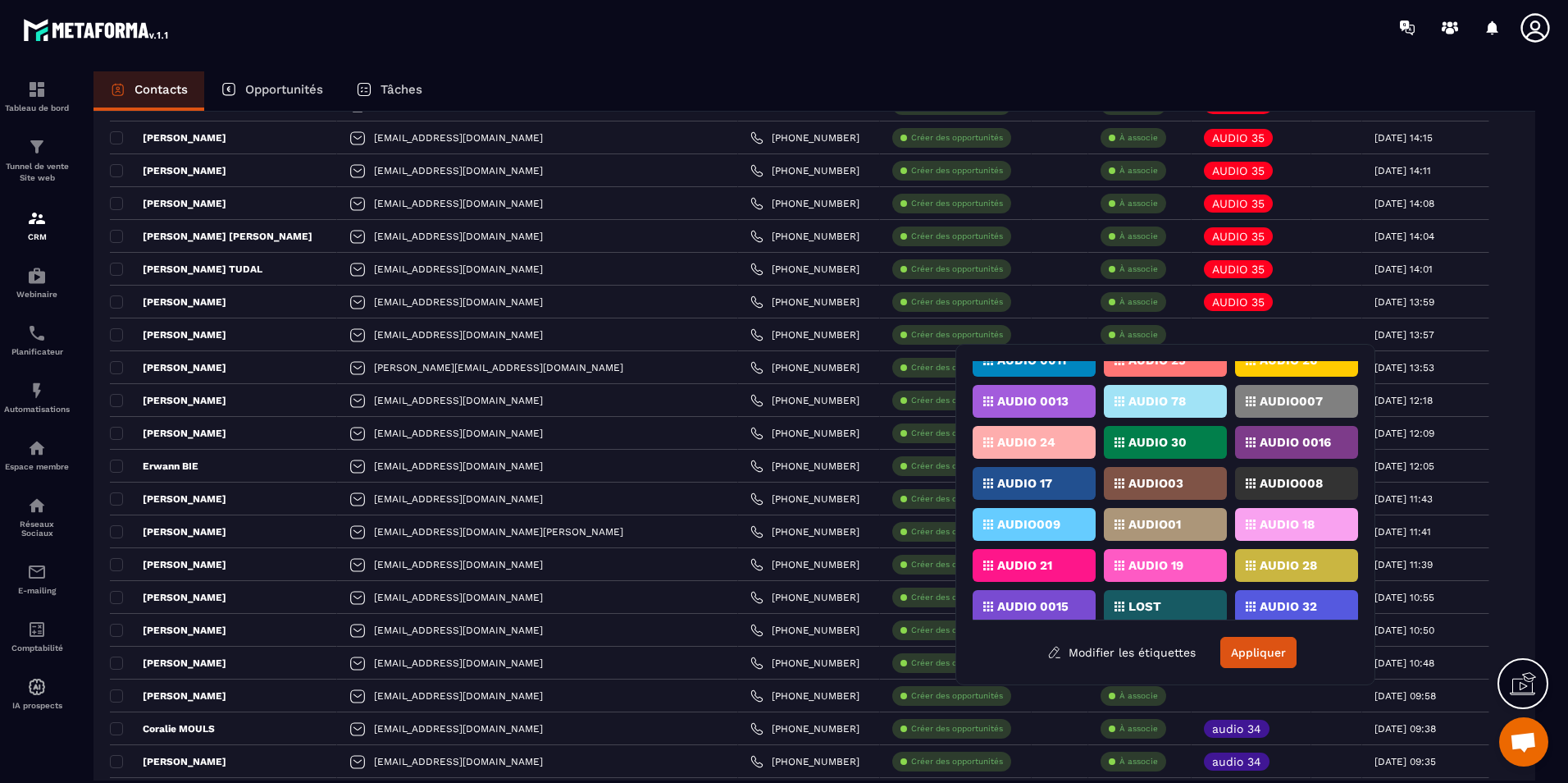
scroll to position [361, 0]
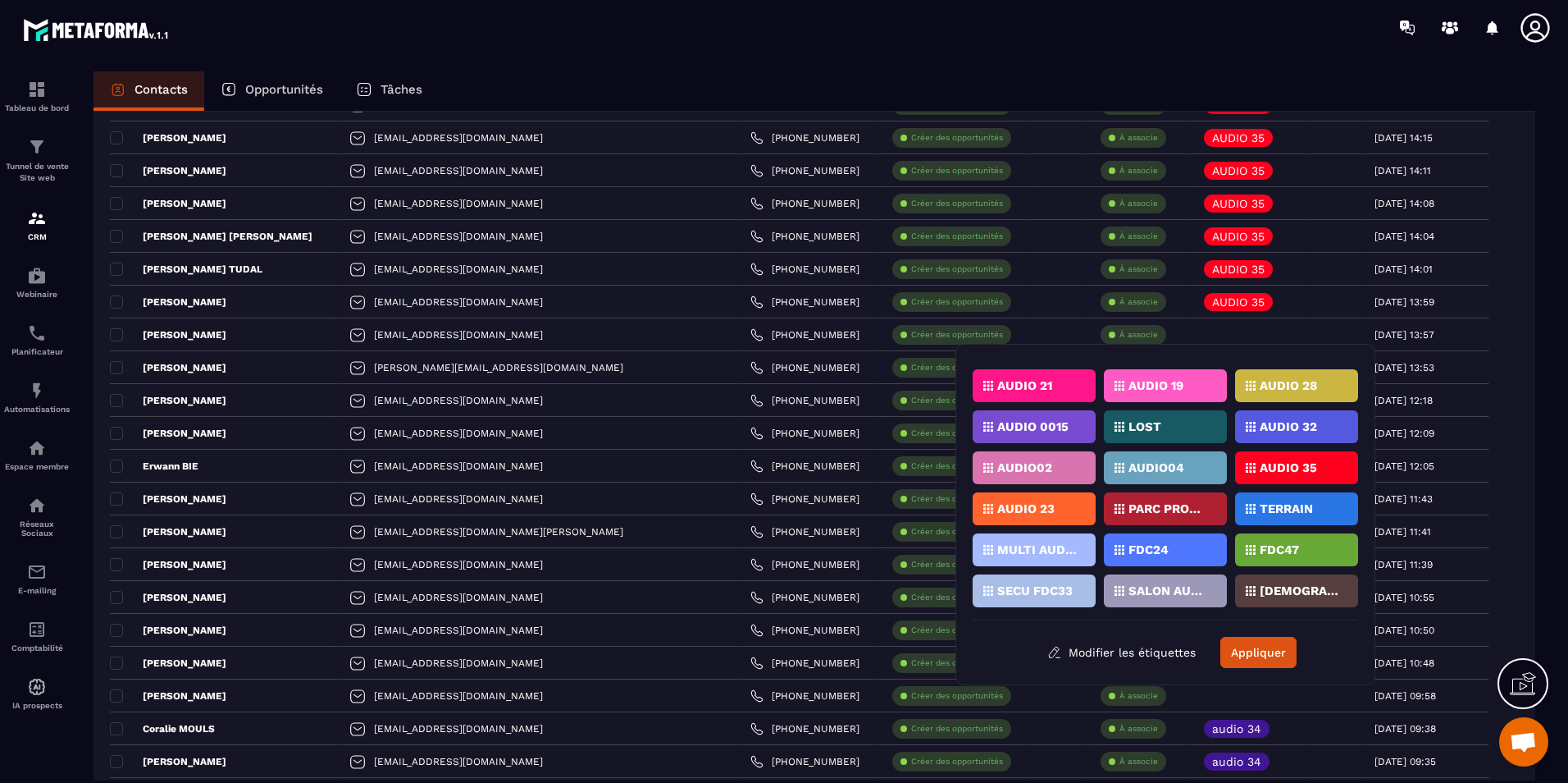
click at [1283, 465] on p "AUDIO 35" at bounding box center [1287, 467] width 57 height 11
click at [1265, 645] on button "Appliquer" at bounding box center [1258, 652] width 77 height 31
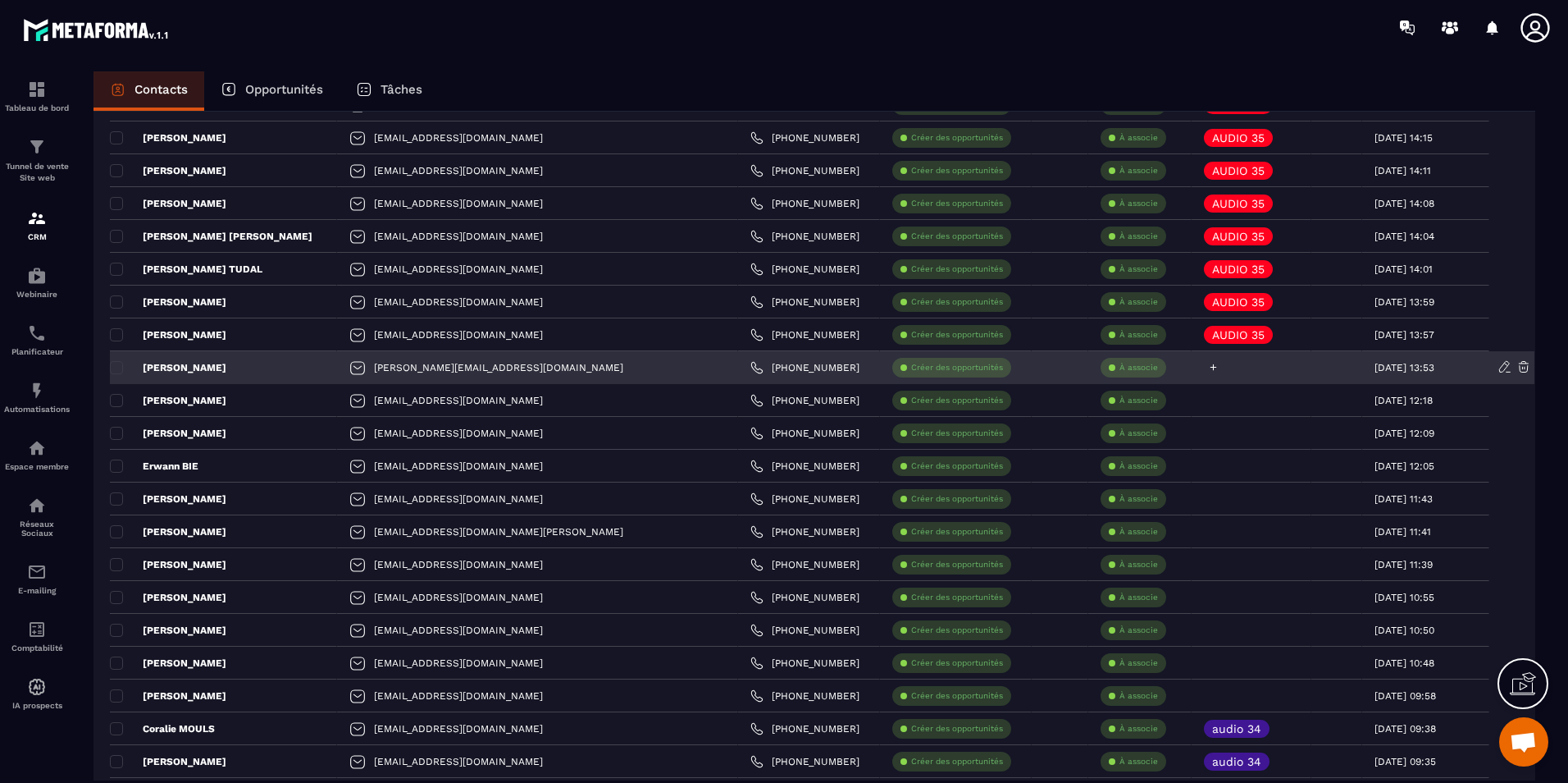
click at [1210, 365] on icon at bounding box center [1213, 367] width 6 height 6
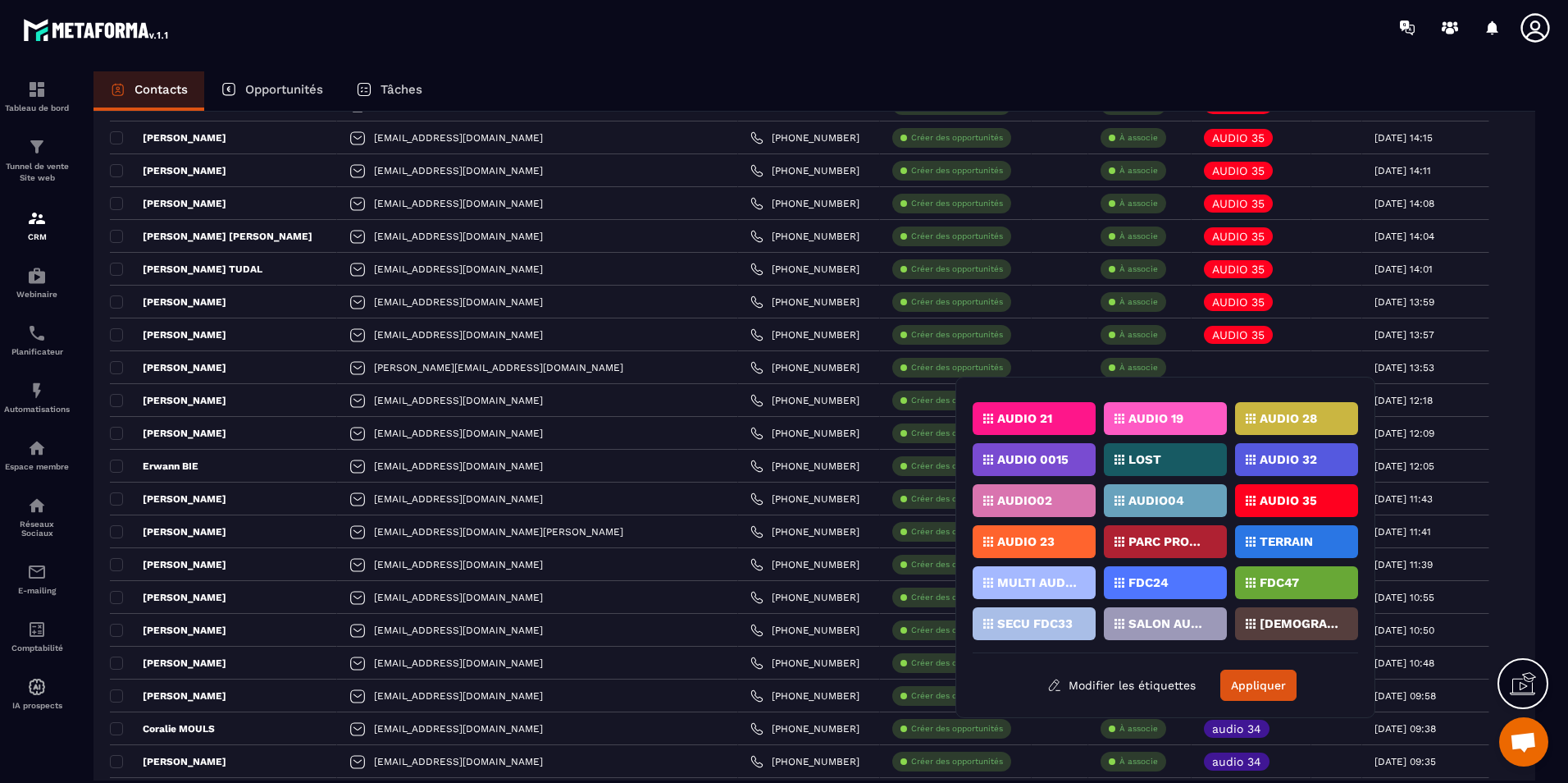
click at [1287, 506] on div "AUDIO 35" at bounding box center [1296, 500] width 123 height 33
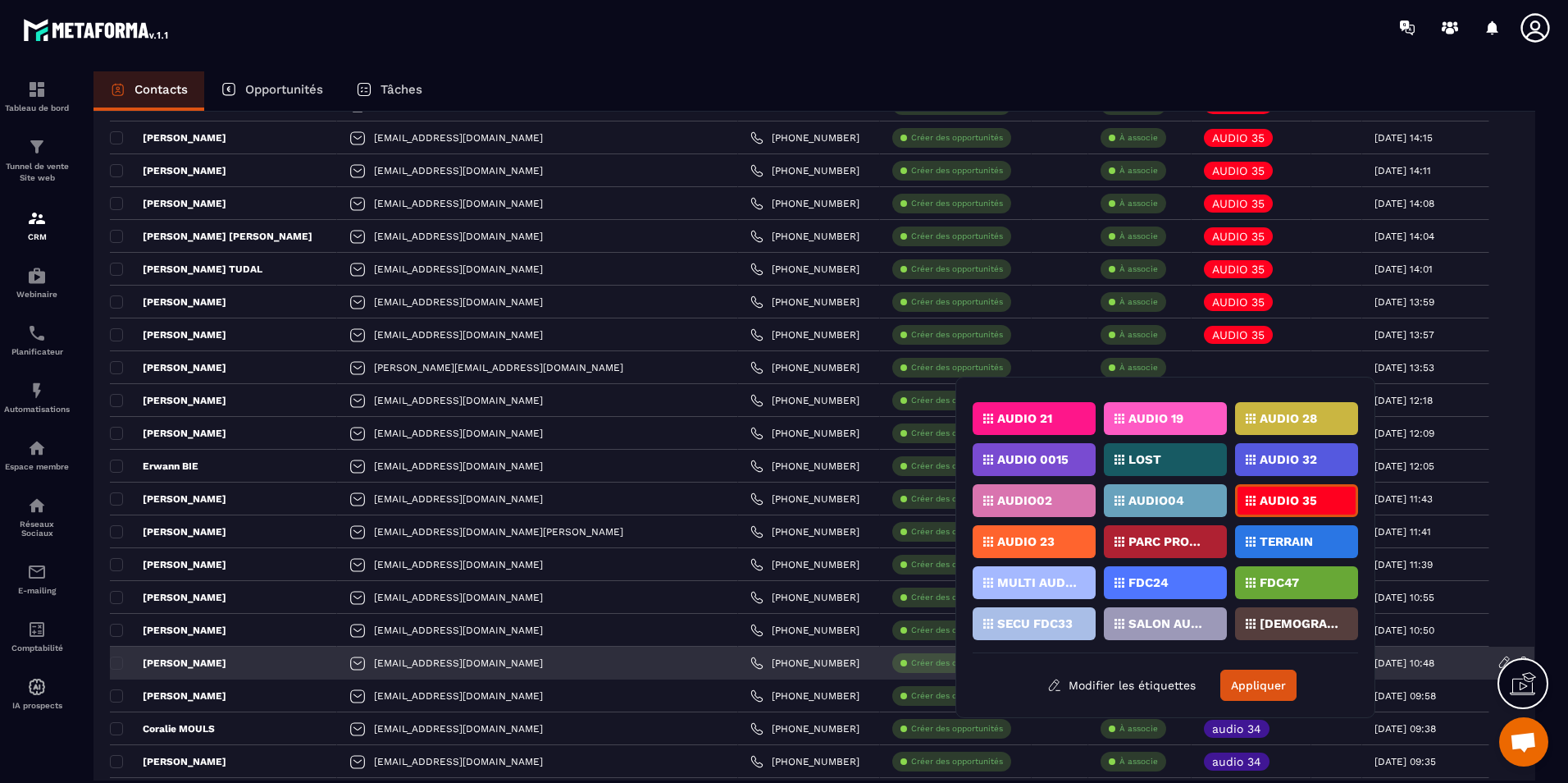
drag, startPoint x: 1287, startPoint y: 673, endPoint x: 1271, endPoint y: 655, distance: 24.1
click at [1286, 676] on button "Appliquer" at bounding box center [1258, 684] width 77 height 31
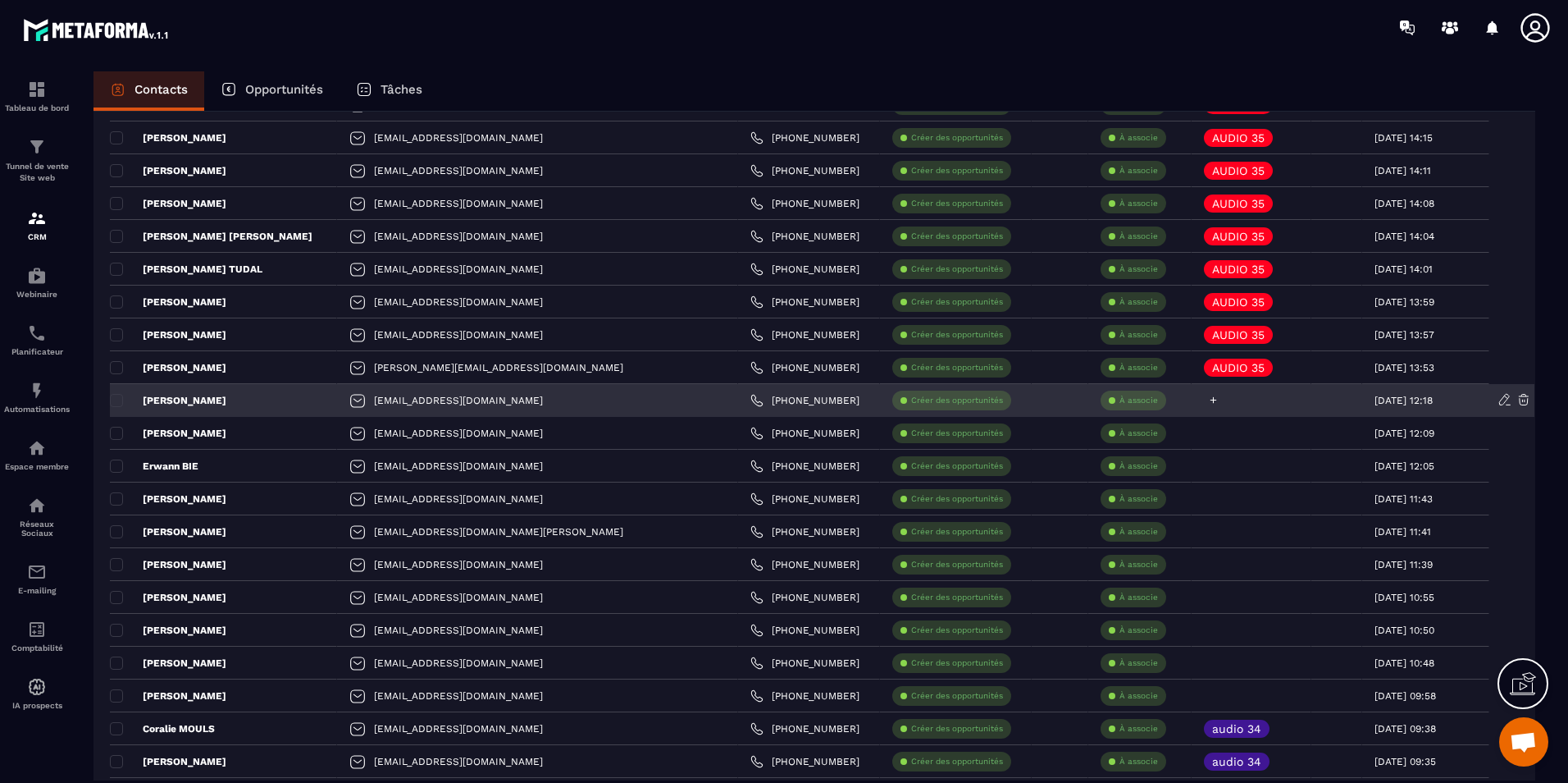
drag, startPoint x: 1170, startPoint y: 399, endPoint x: 1180, endPoint y: 408, distance: 13.5
click at [1208, 399] on icon at bounding box center [1214, 400] width 11 height 11
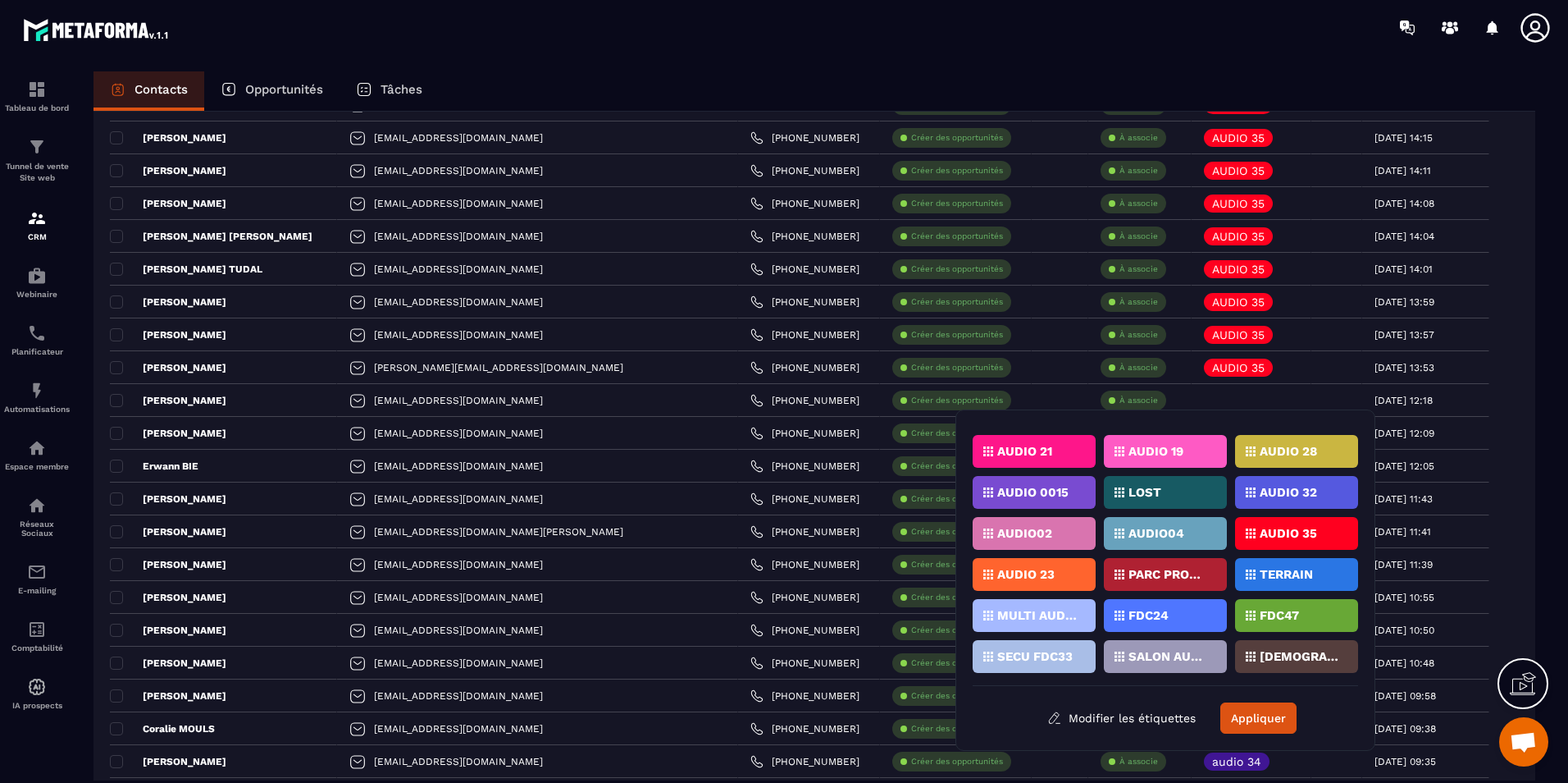
click at [1299, 541] on div "AUDIO 35" at bounding box center [1296, 533] width 123 height 33
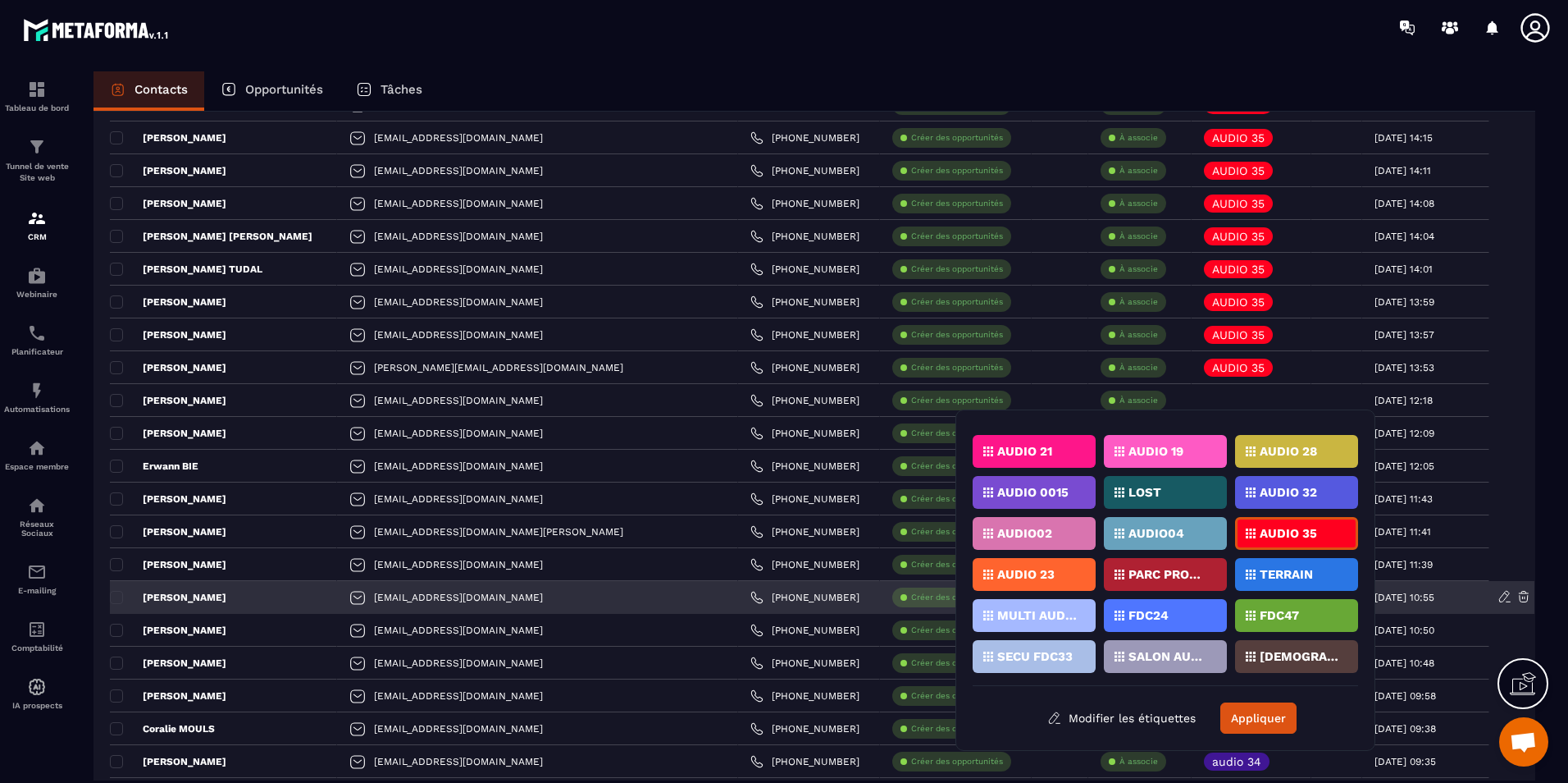
drag, startPoint x: 1230, startPoint y: 717, endPoint x: 1234, endPoint y: 583, distance: 134.1
click at [1230, 720] on button "Appliquer" at bounding box center [1258, 717] width 77 height 31
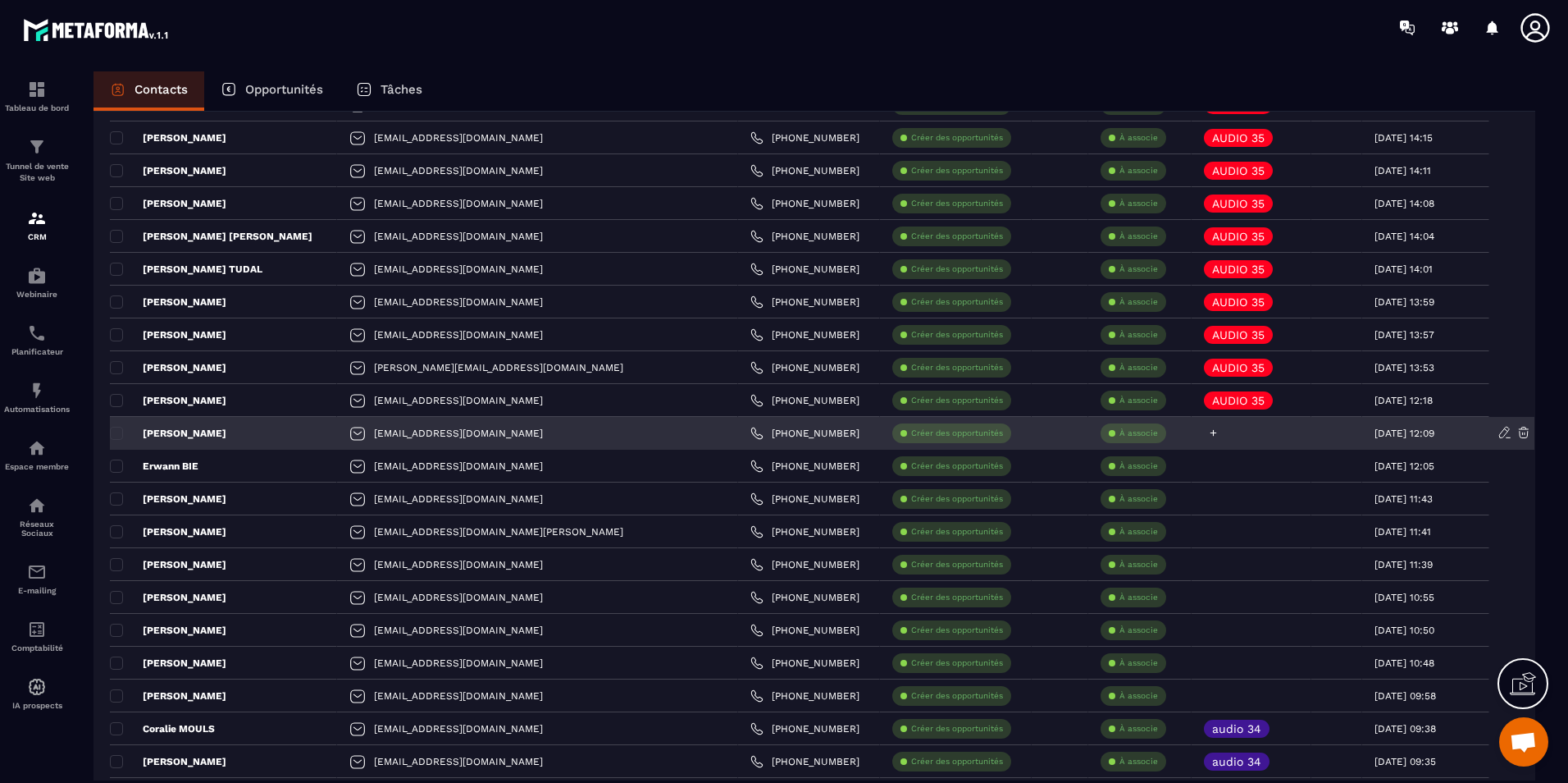
click at [1210, 433] on icon at bounding box center [1213, 433] width 6 height 6
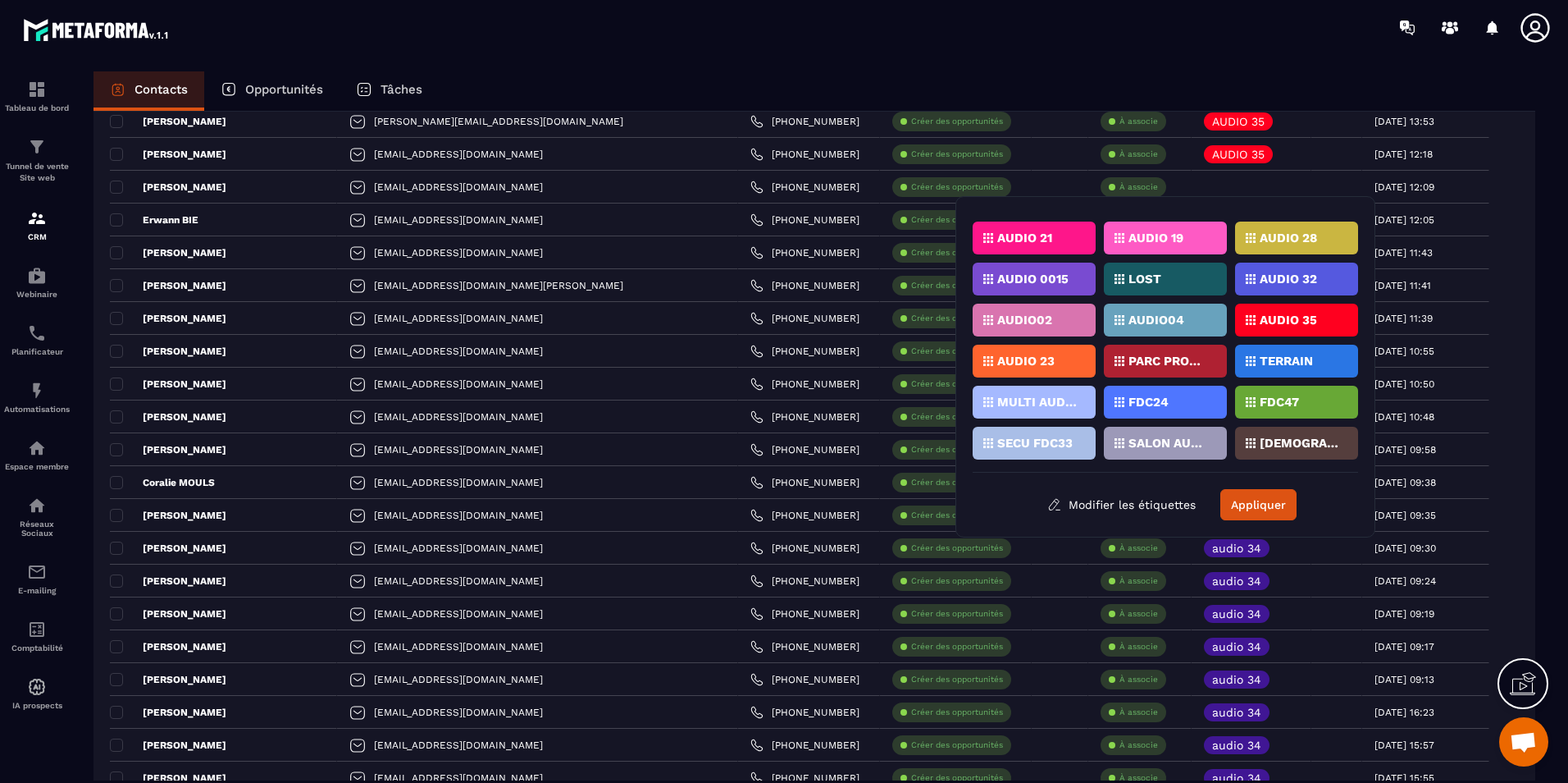
click at [1270, 326] on div "AUDIO 35" at bounding box center [1296, 319] width 123 height 33
click at [1261, 488] on div "AUDIO AUDIO 14-27 AUDIO 31 AUDIO75 AUDIO 33 audio 34 AUDIO92 AUDIO06 AUDIO 22 A…" at bounding box center [1165, 366] width 385 height 307
click at [1261, 491] on button "Appliquer" at bounding box center [1258, 504] width 77 height 31
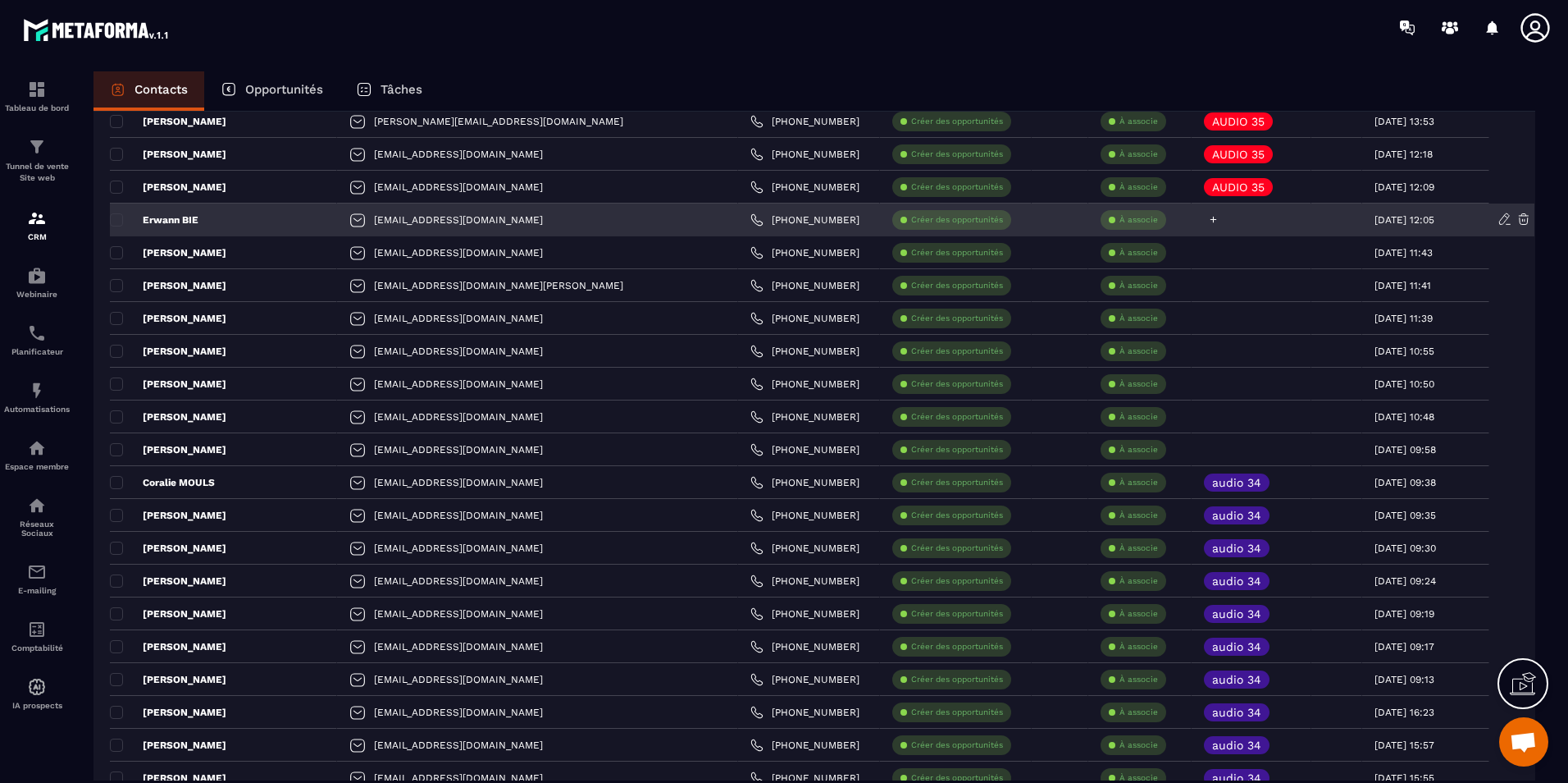
click at [1208, 221] on icon at bounding box center [1214, 219] width 11 height 11
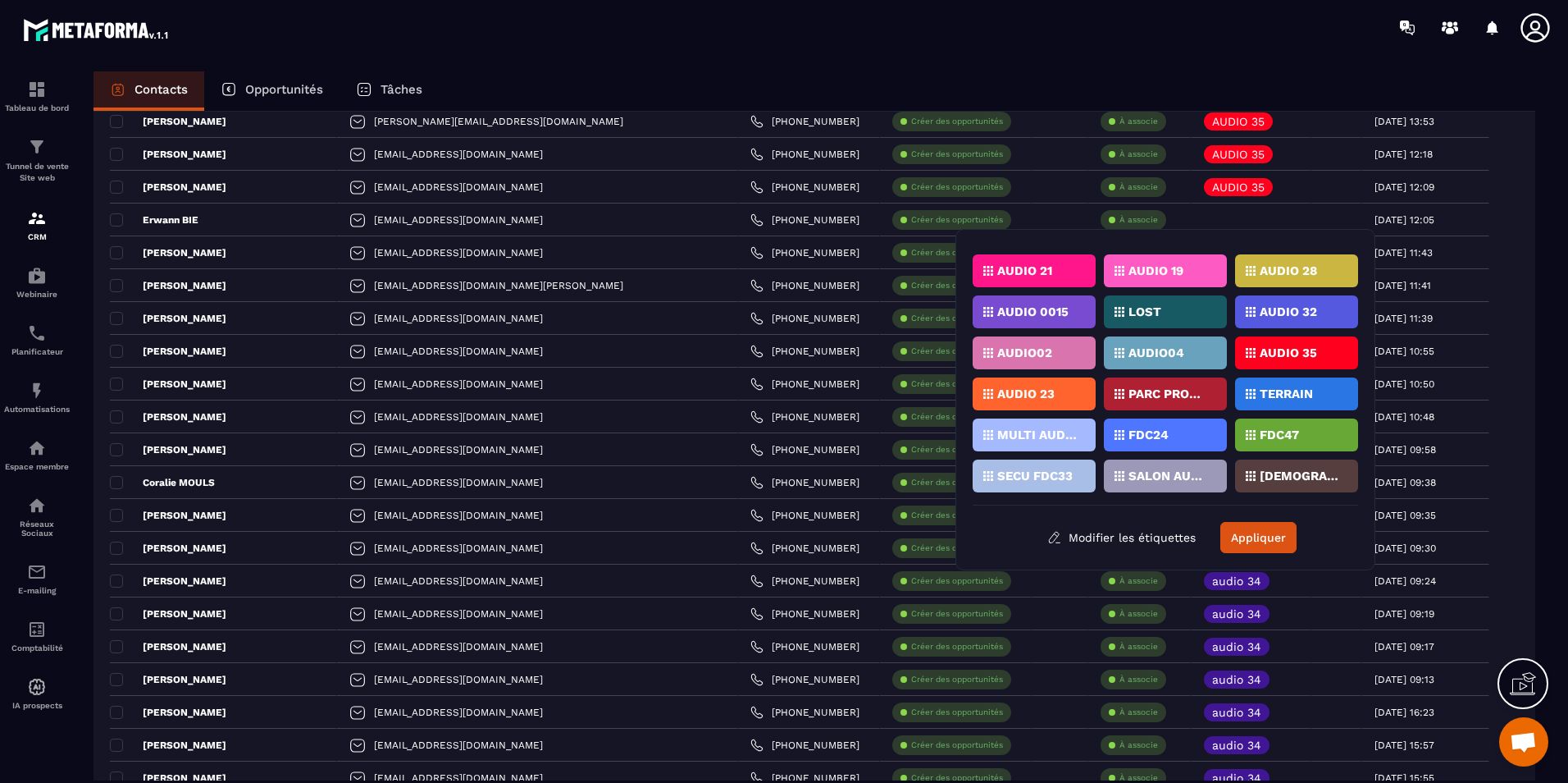
click at [1294, 352] on p "AUDIO 35" at bounding box center [1287, 352] width 57 height 11
click at [1256, 533] on button "Appliquer" at bounding box center [1258, 537] width 77 height 31
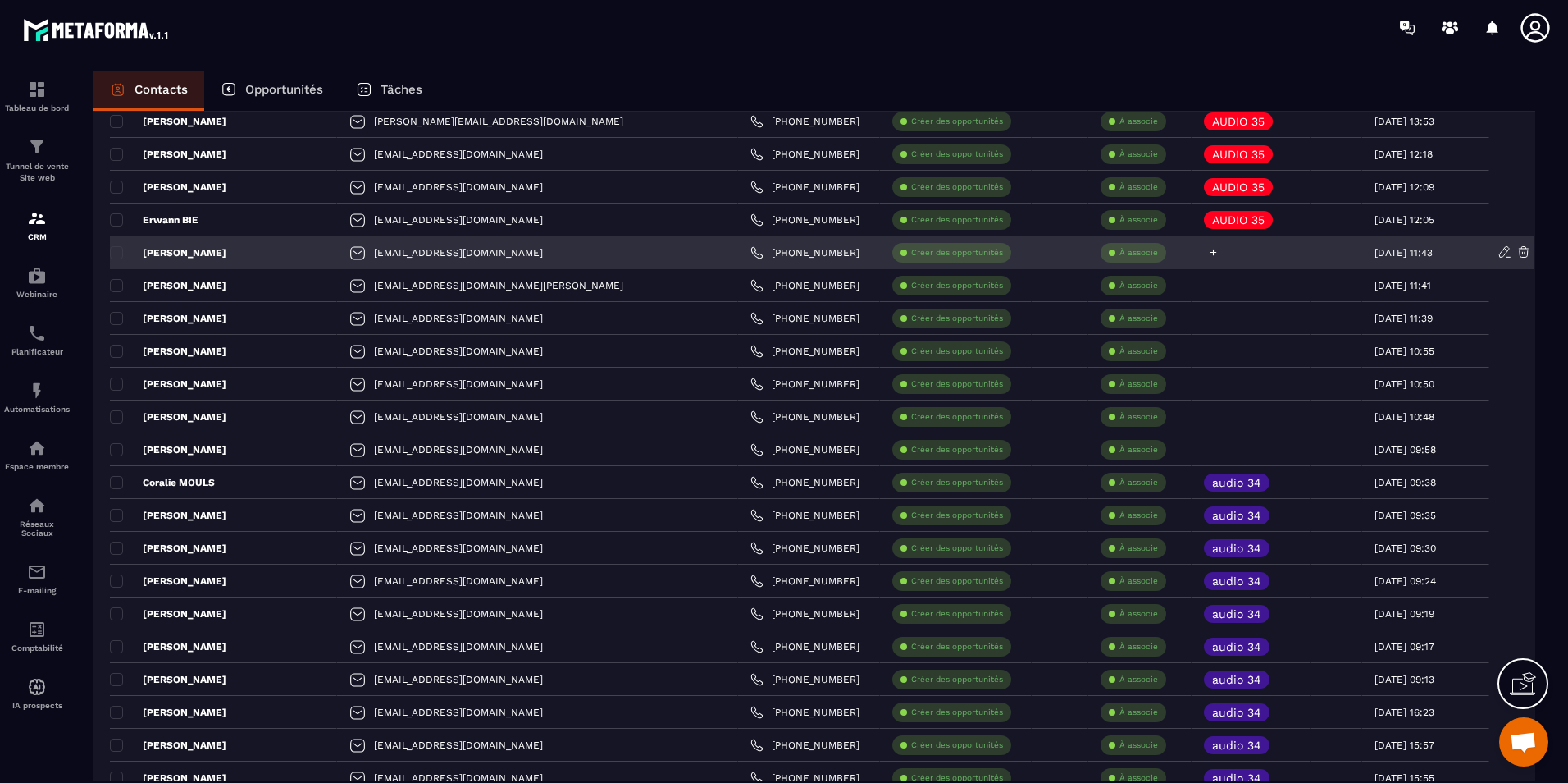
click at [1208, 255] on icon at bounding box center [1214, 252] width 11 height 11
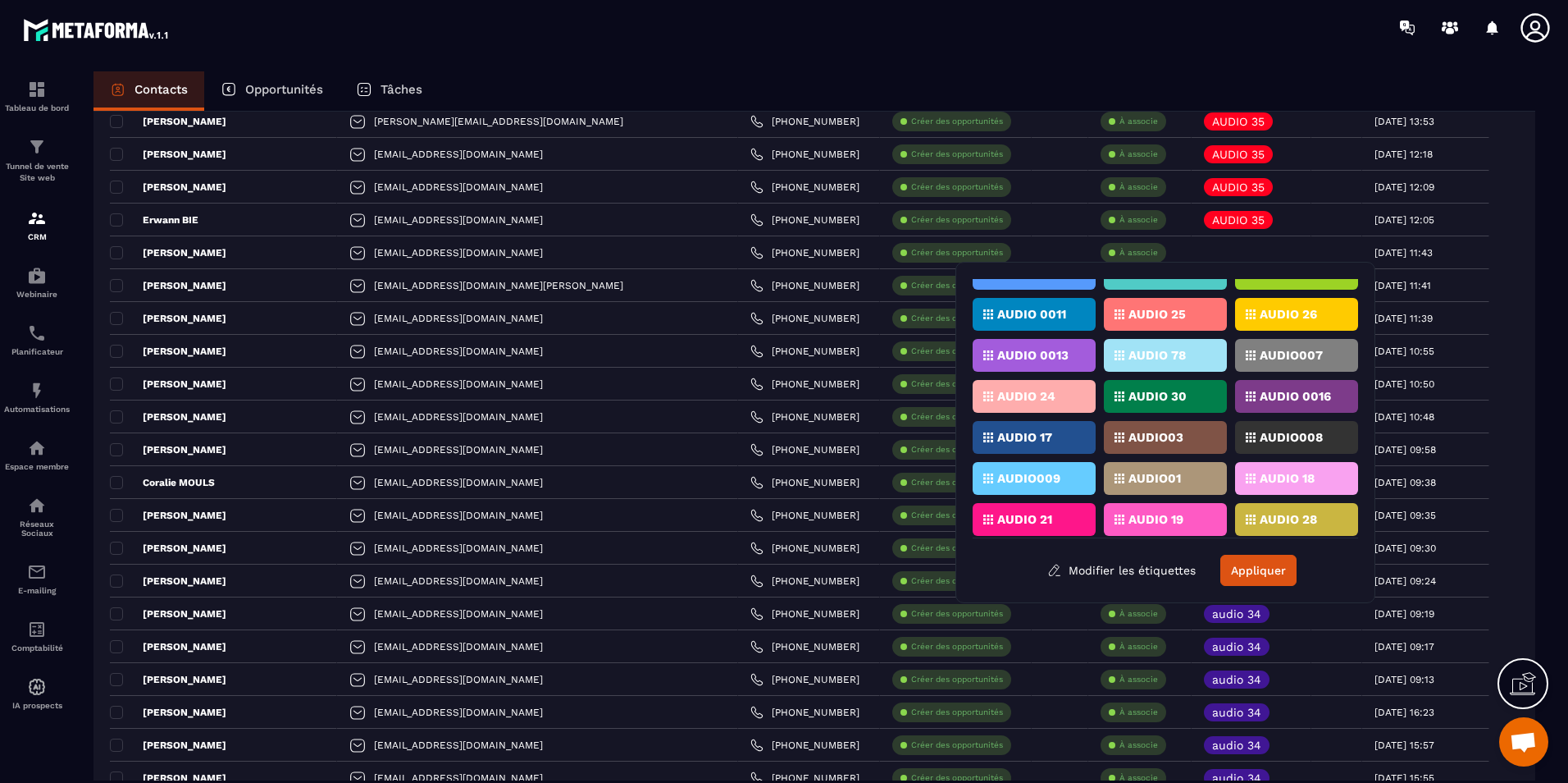
scroll to position [328, 0]
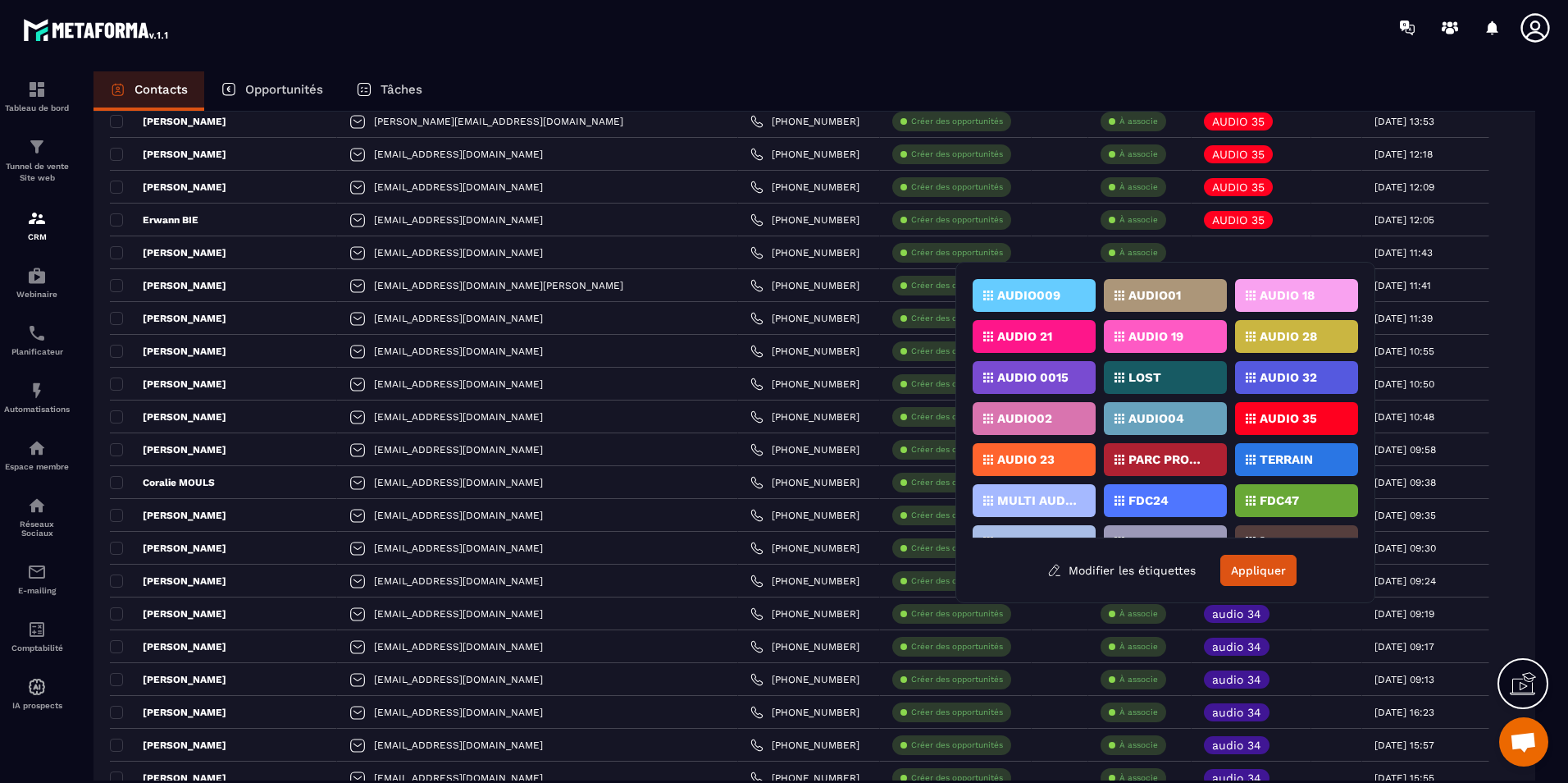
click at [1288, 414] on p "AUDIO 35" at bounding box center [1287, 418] width 57 height 11
click at [1265, 569] on button "Appliquer" at bounding box center [1258, 569] width 77 height 31
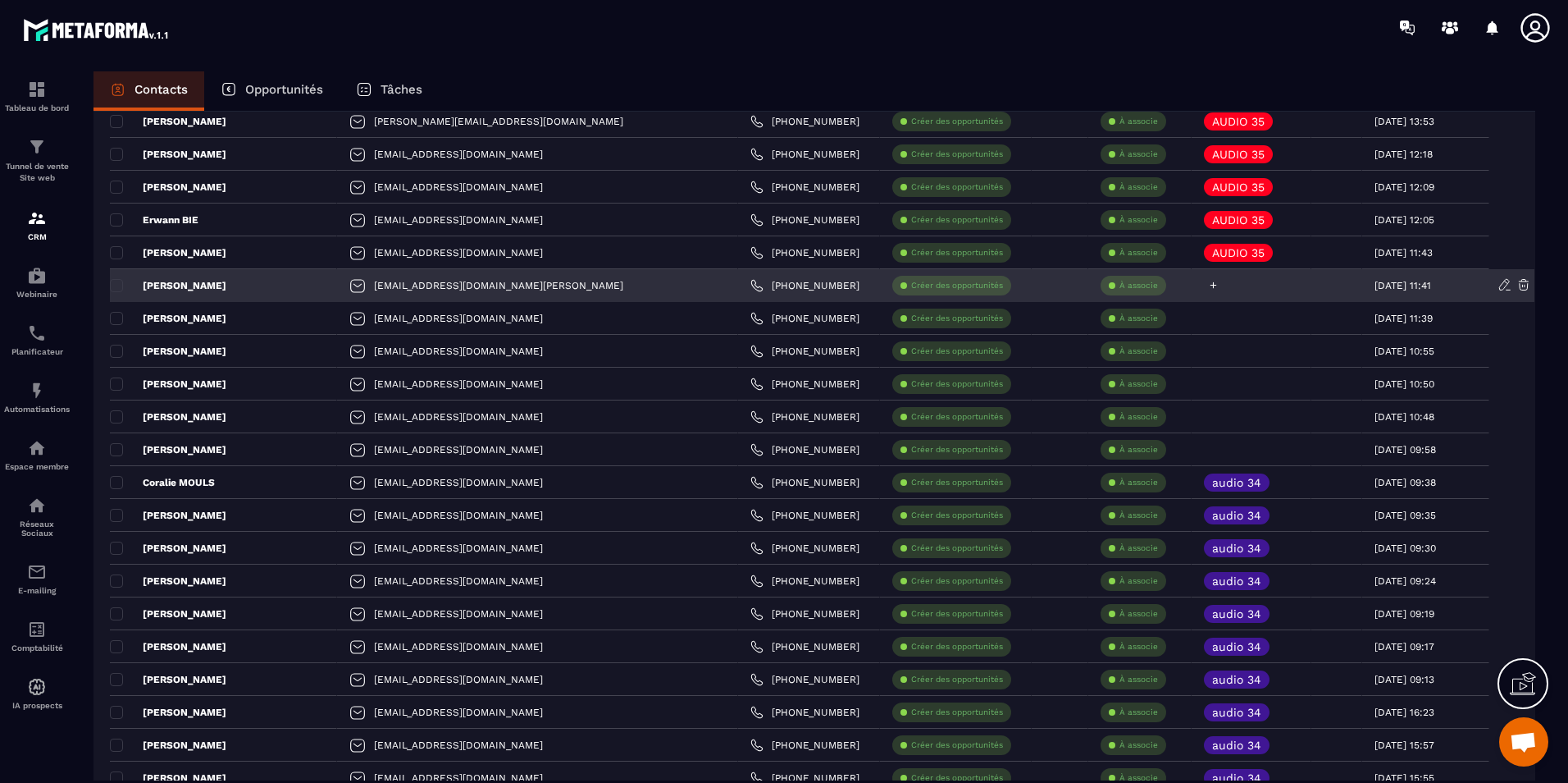
click at [1208, 283] on icon at bounding box center [1214, 285] width 11 height 11
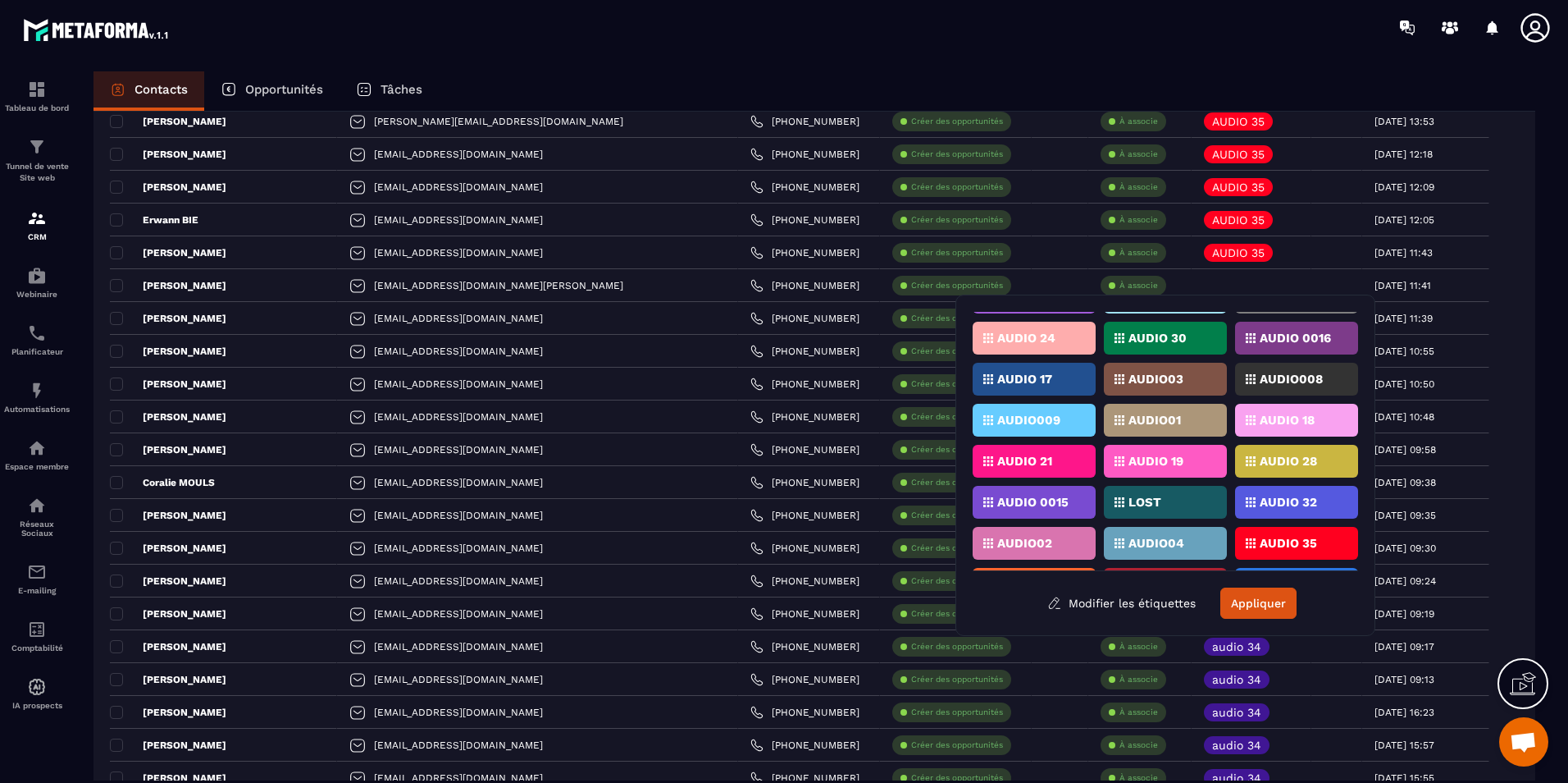
scroll to position [361, 0]
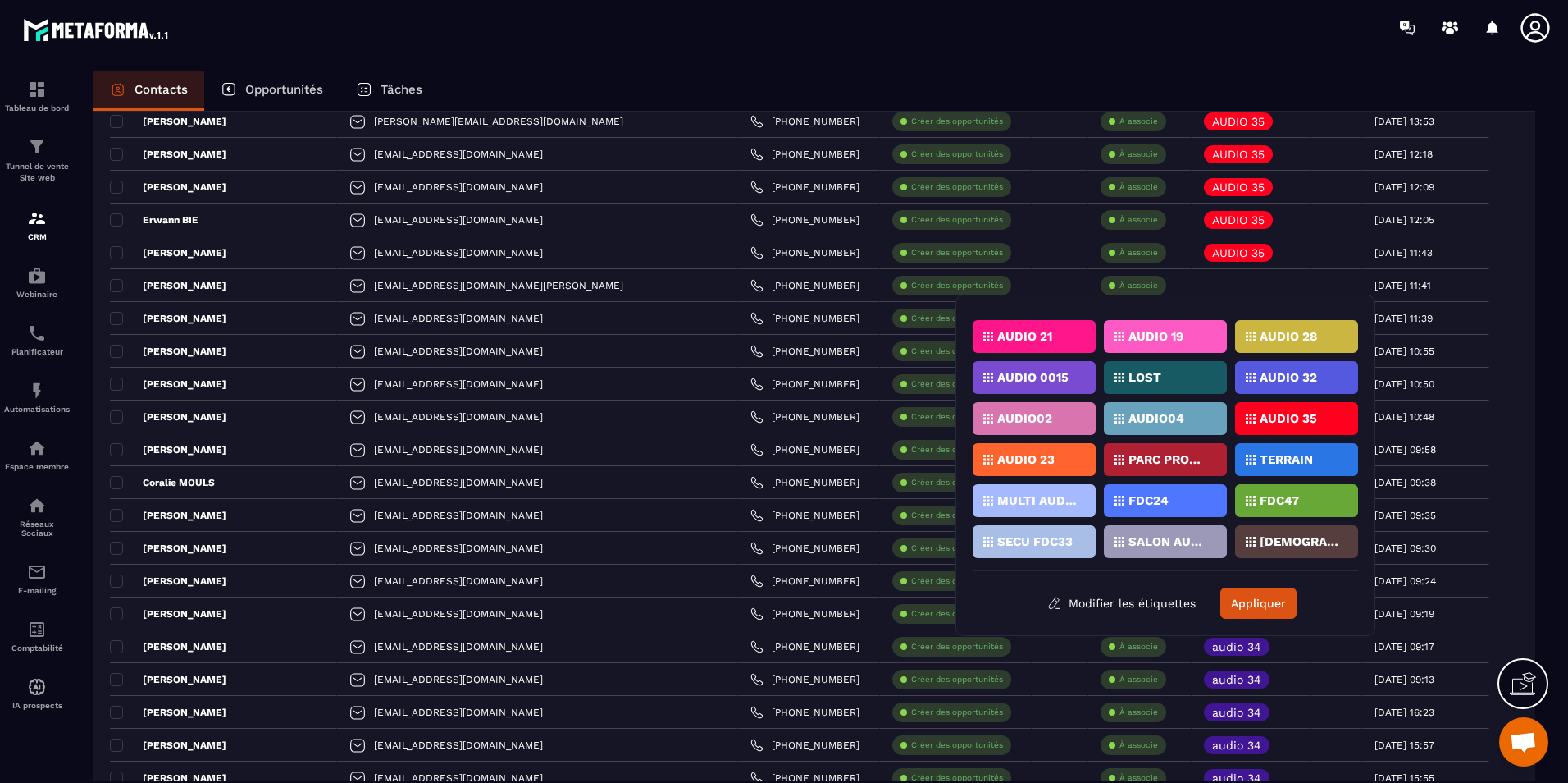
click at [1271, 422] on p "AUDIO 35" at bounding box center [1287, 418] width 57 height 11
click at [1258, 595] on button "Appliquer" at bounding box center [1258, 603] width 77 height 31
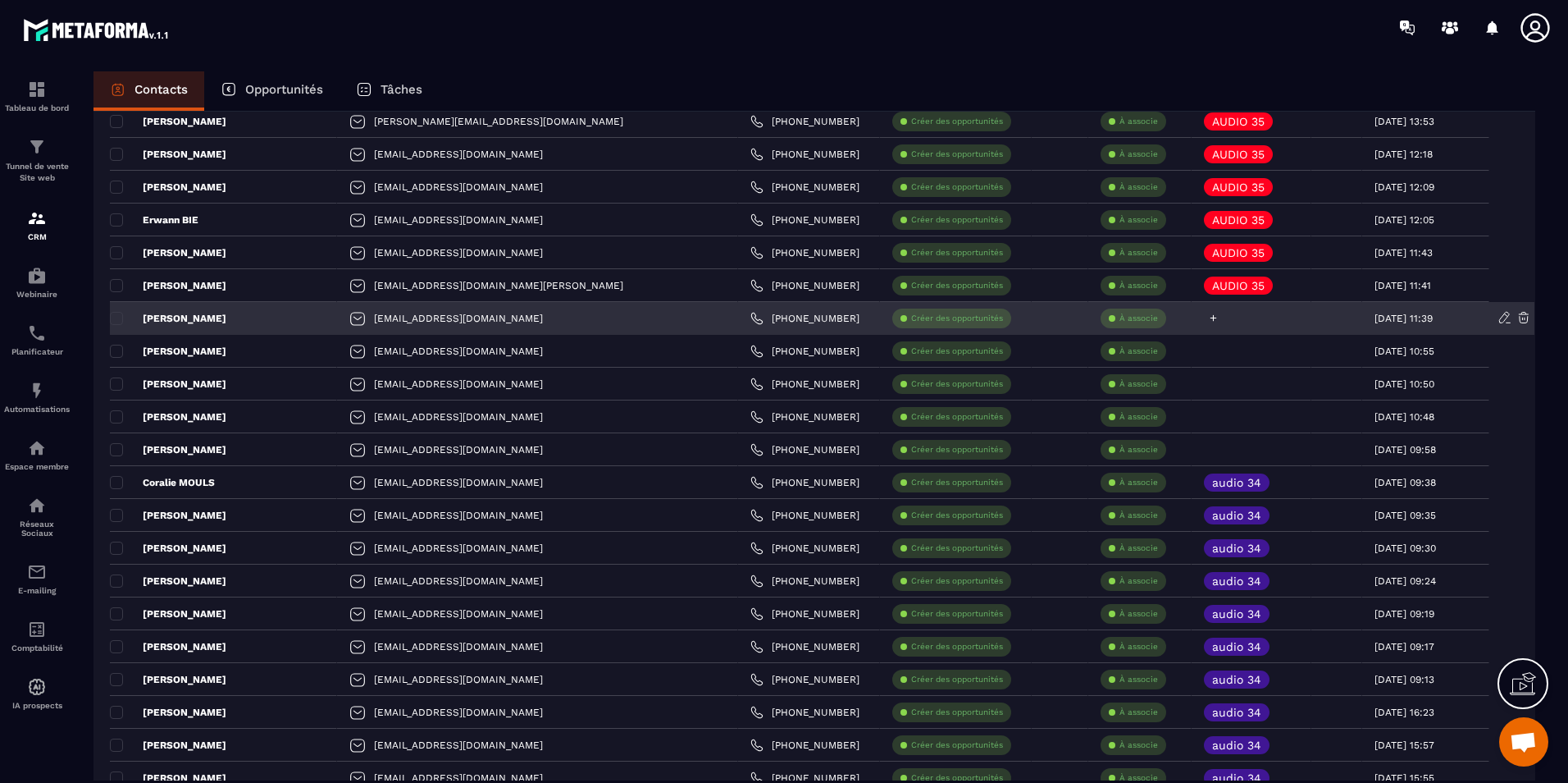
click at [1208, 319] on icon at bounding box center [1214, 318] width 11 height 11
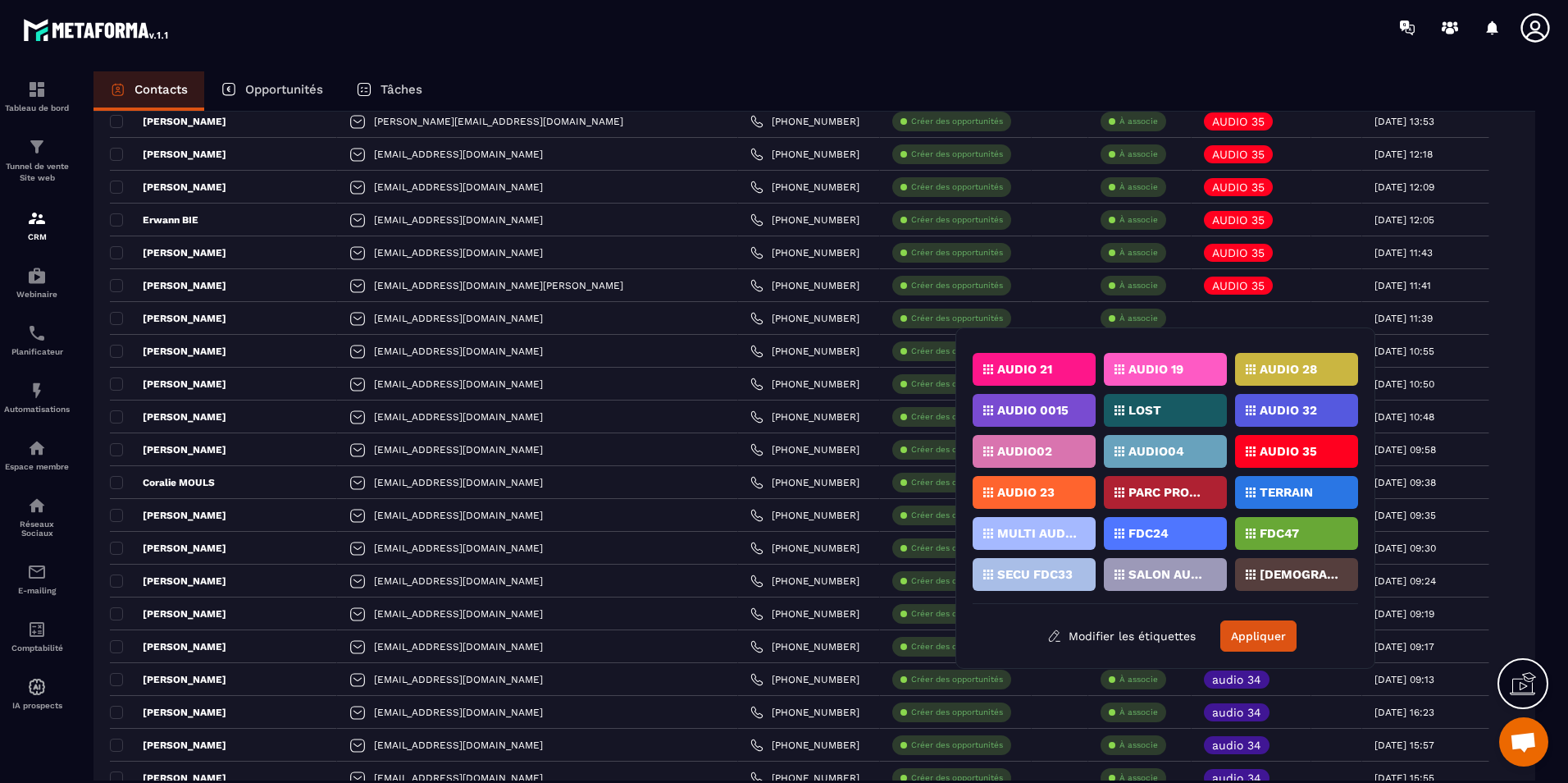
click at [1323, 443] on div "AUDIO 35" at bounding box center [1296, 450] width 123 height 33
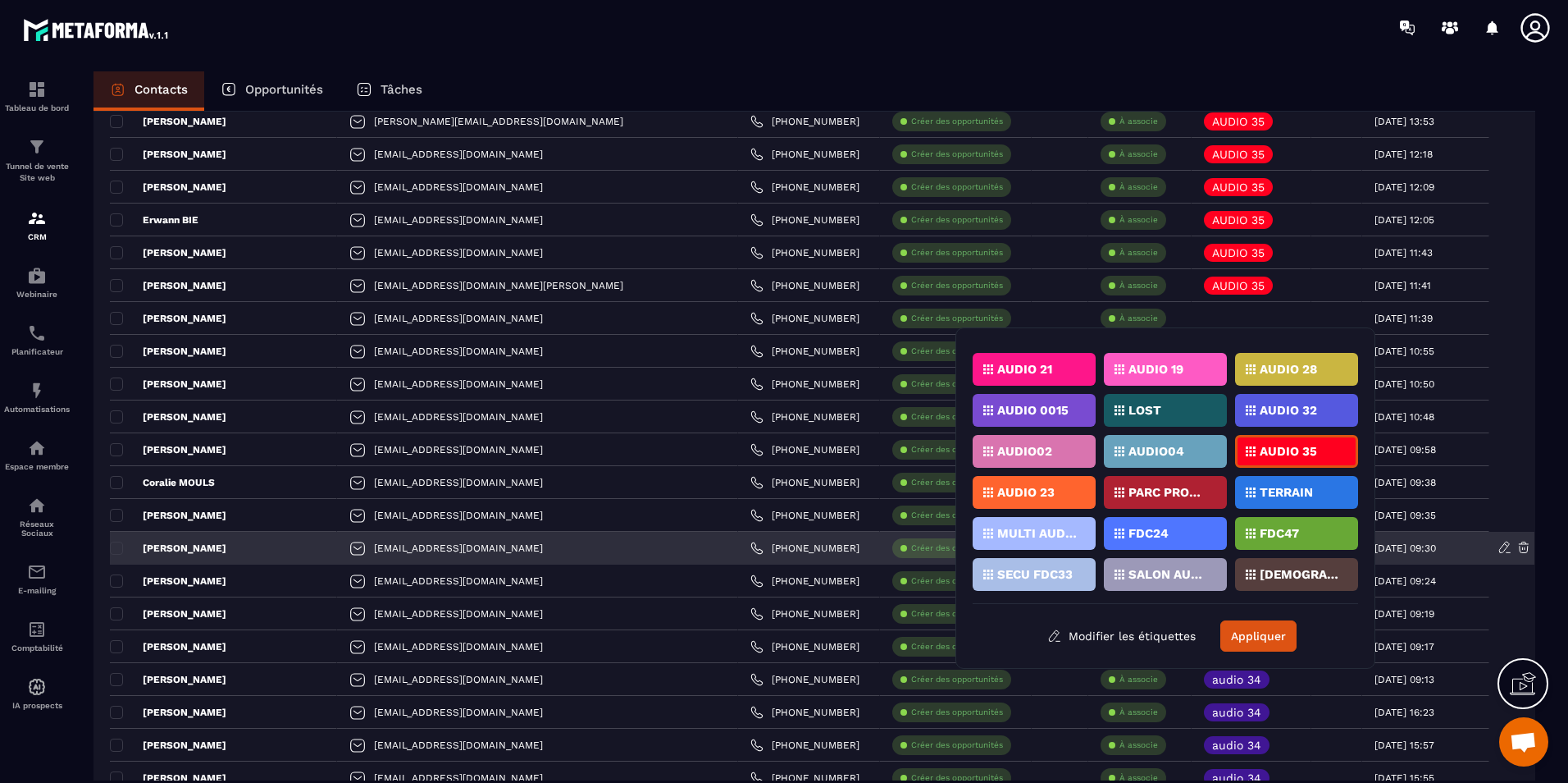
click at [1268, 633] on button "Appliquer" at bounding box center [1258, 635] width 77 height 31
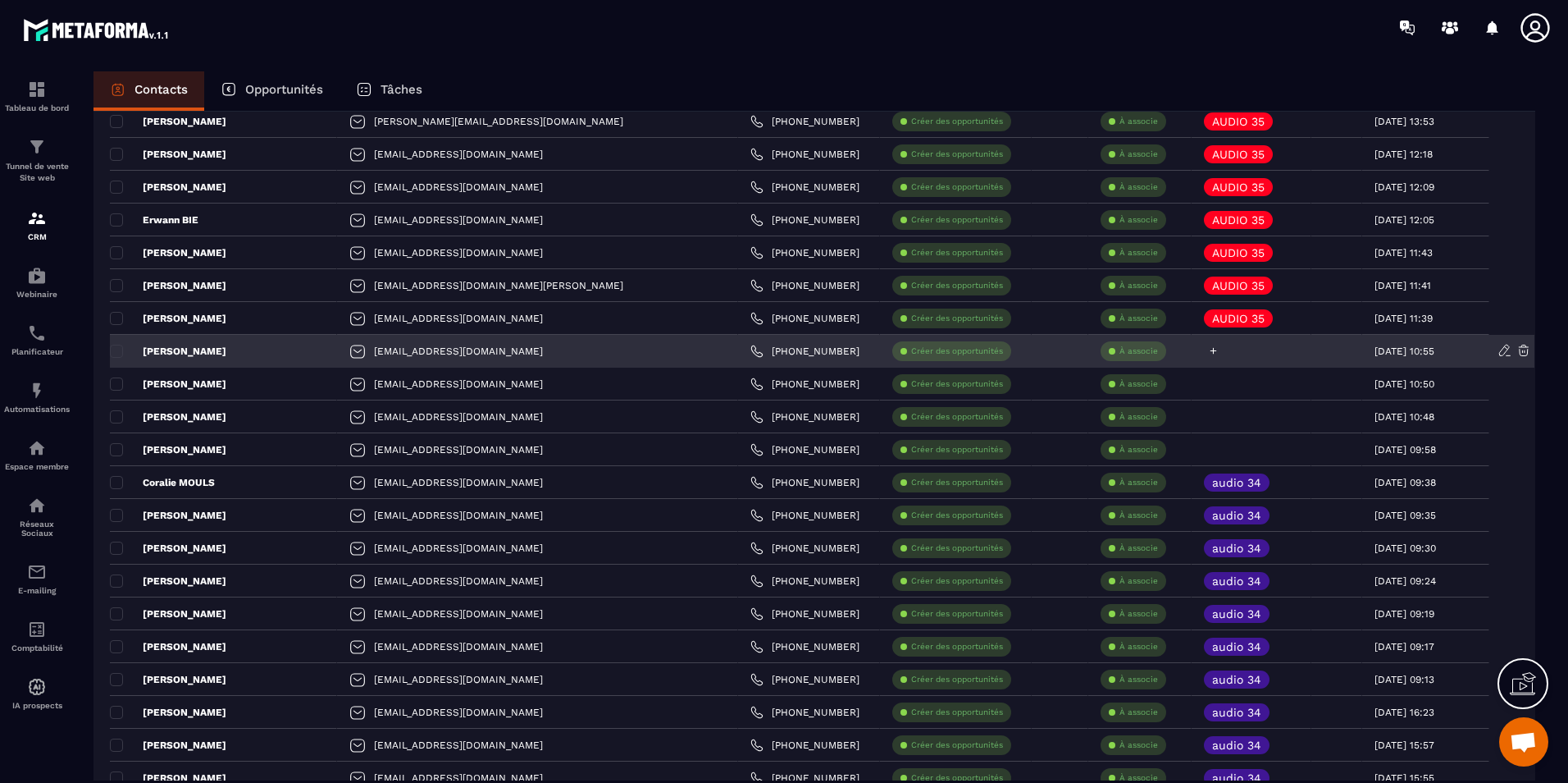
click at [1208, 353] on icon at bounding box center [1214, 351] width 11 height 11
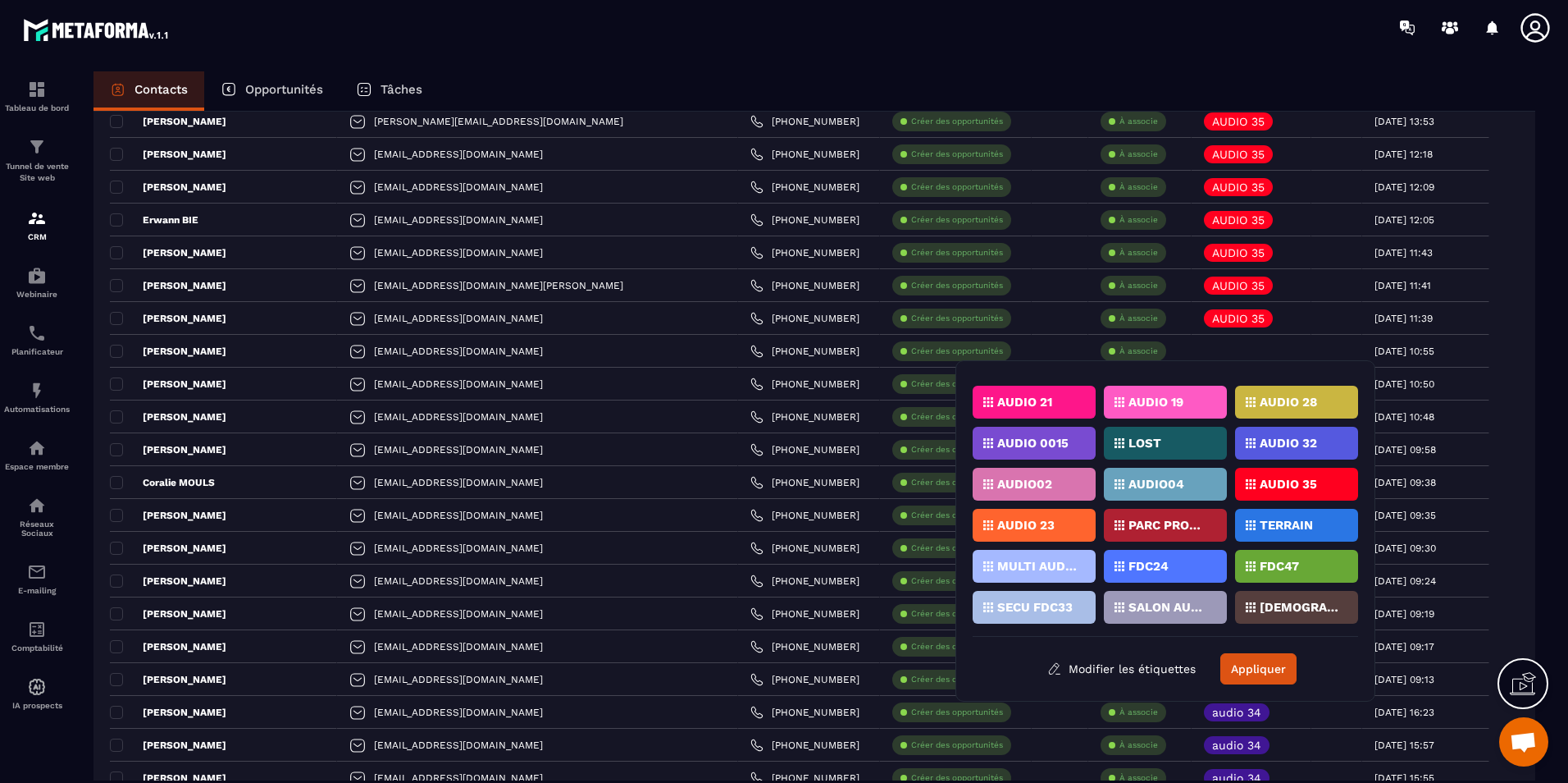
click at [1283, 480] on p "AUDIO 35" at bounding box center [1287, 484] width 57 height 11
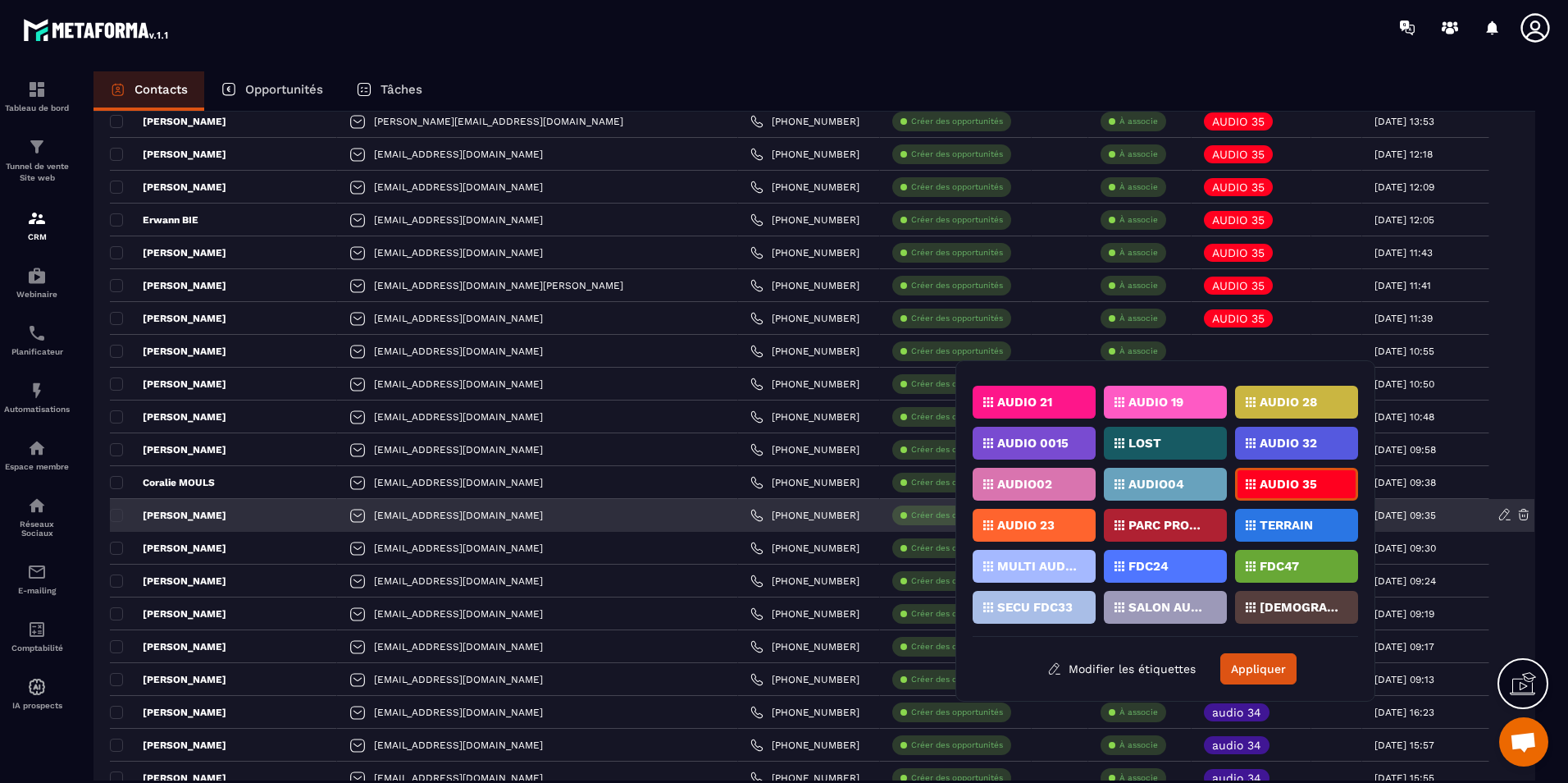
drag, startPoint x: 1273, startPoint y: 660, endPoint x: 1200, endPoint y: 506, distance: 170.4
click at [1274, 662] on button "Appliquer" at bounding box center [1258, 668] width 77 height 31
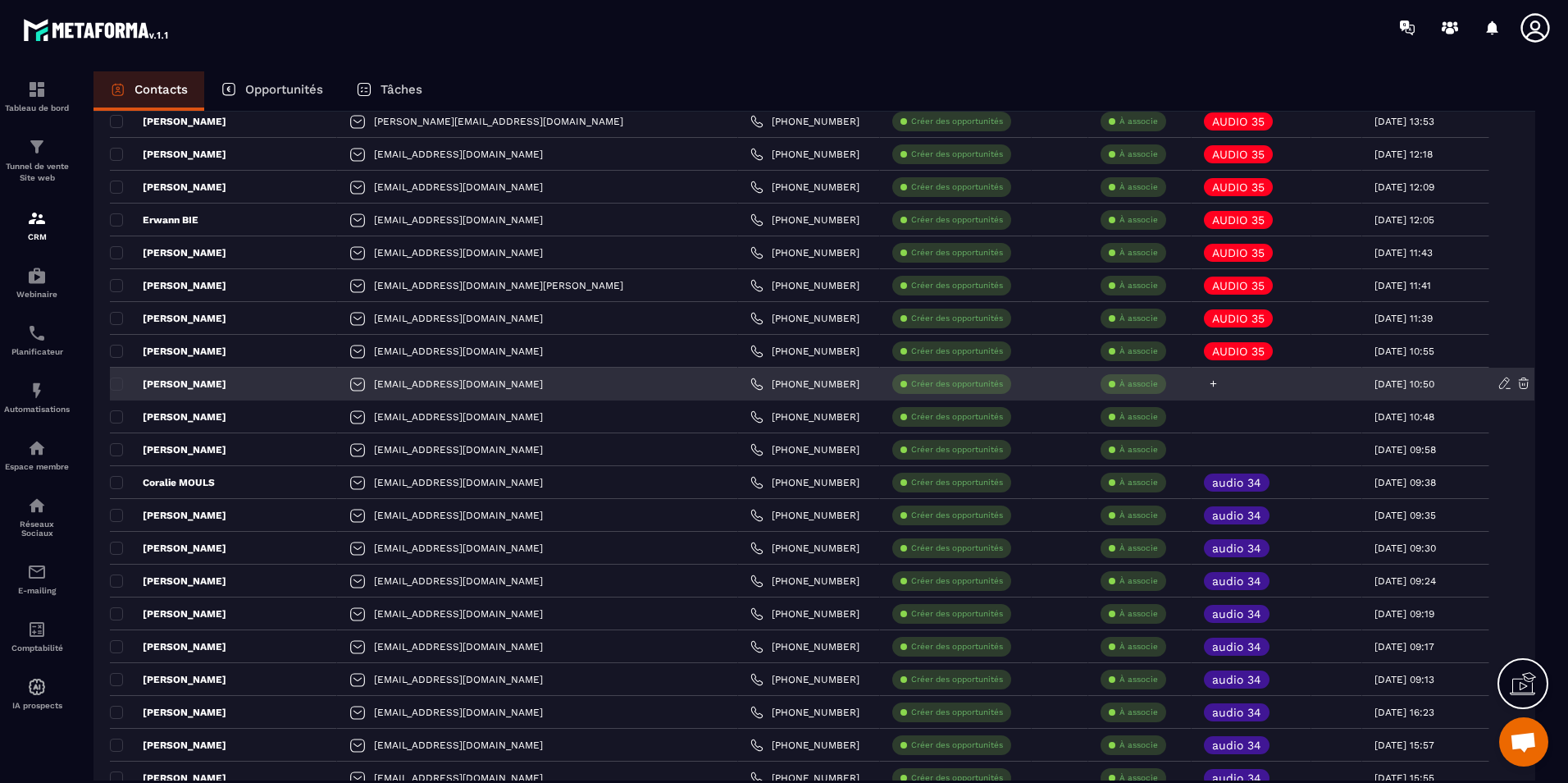
click at [1210, 383] on icon at bounding box center [1213, 384] width 6 height 6
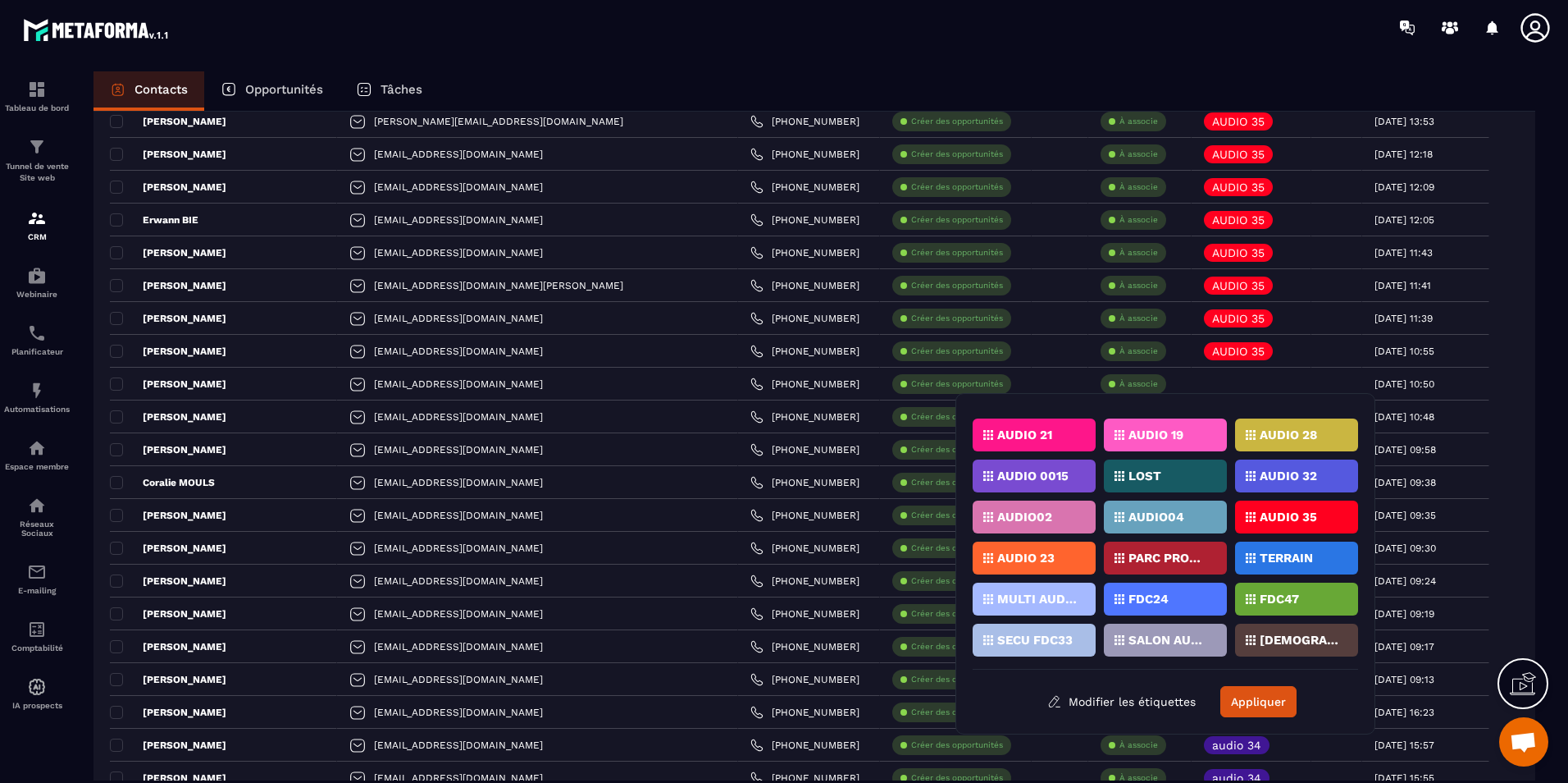
click at [1293, 517] on p "AUDIO 35" at bounding box center [1287, 516] width 57 height 11
click at [1271, 699] on button "Appliquer" at bounding box center [1258, 701] width 77 height 31
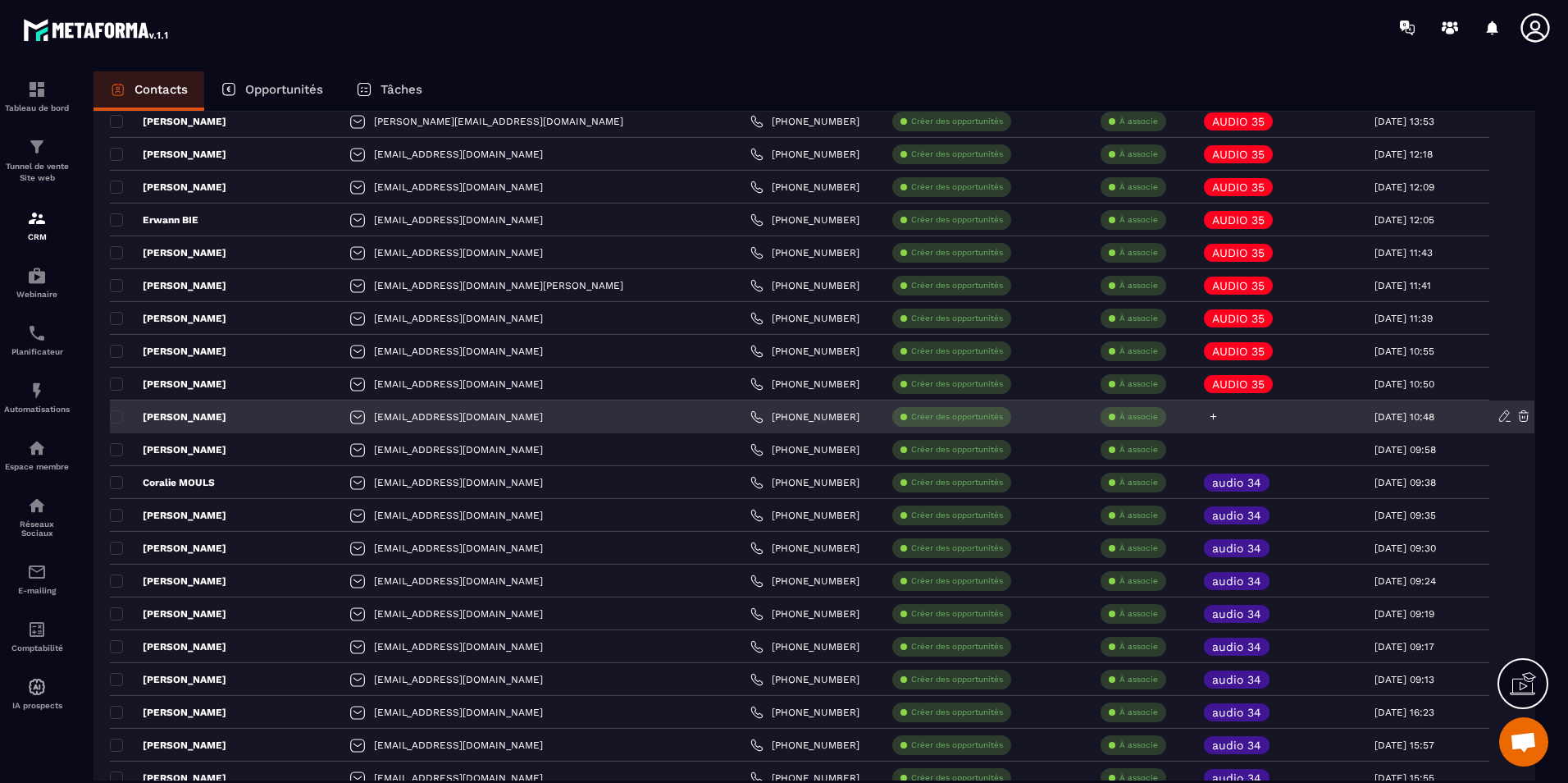
click at [1208, 415] on icon at bounding box center [1214, 416] width 11 height 11
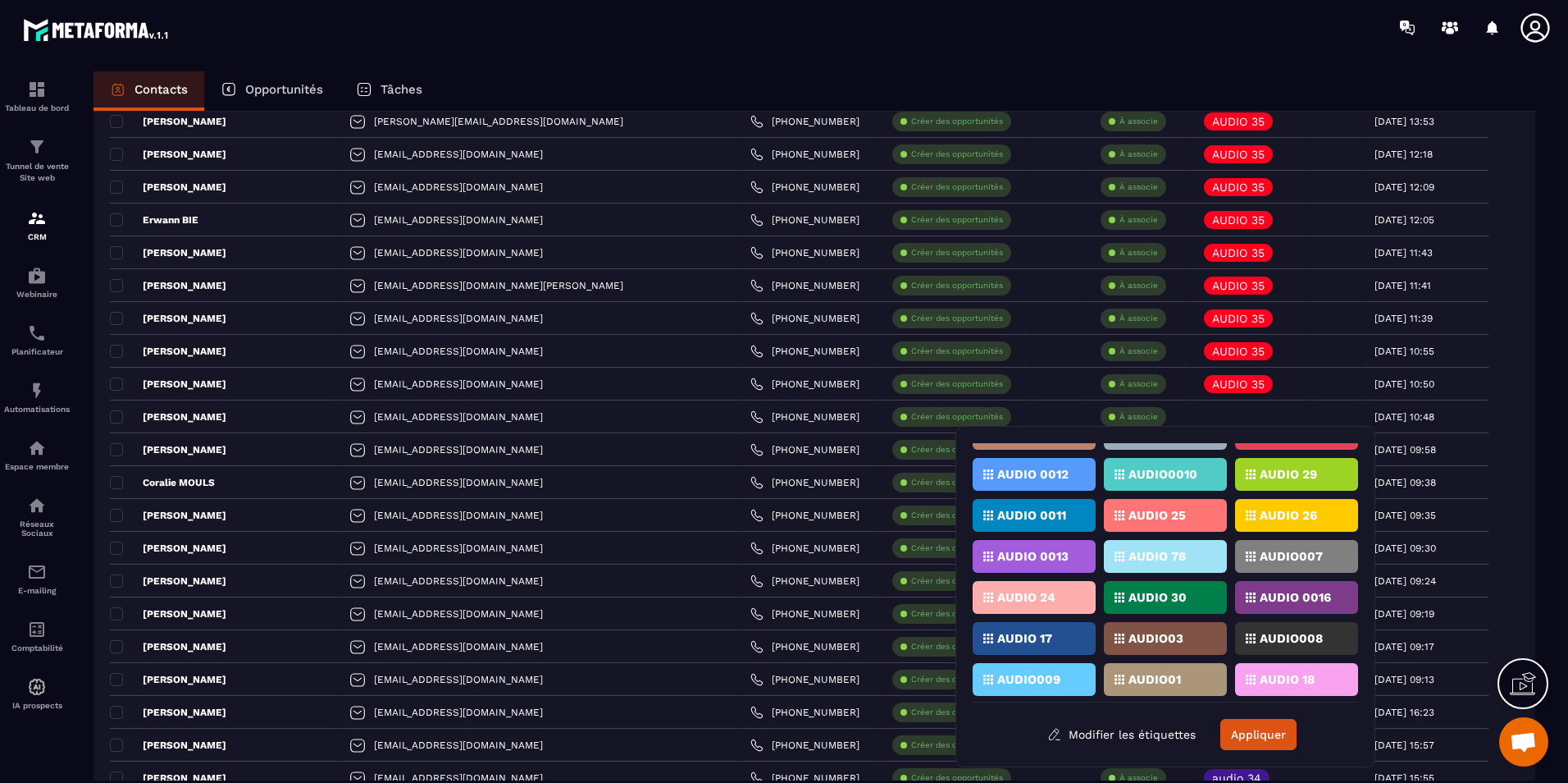
scroll to position [328, 0]
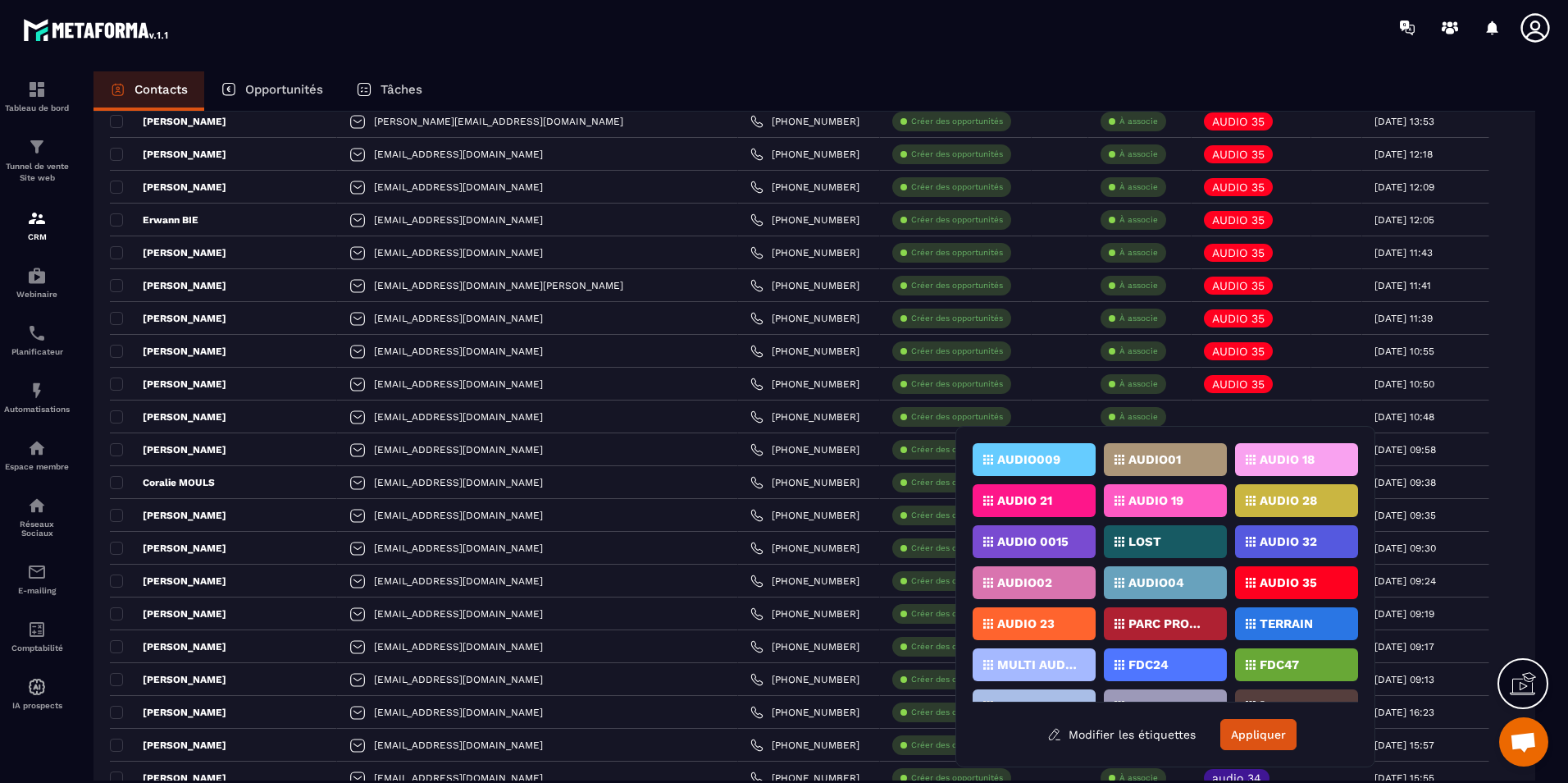
click at [1312, 575] on div "AUDIO 35" at bounding box center [1296, 582] width 123 height 33
click at [1269, 728] on button "Appliquer" at bounding box center [1258, 734] width 77 height 31
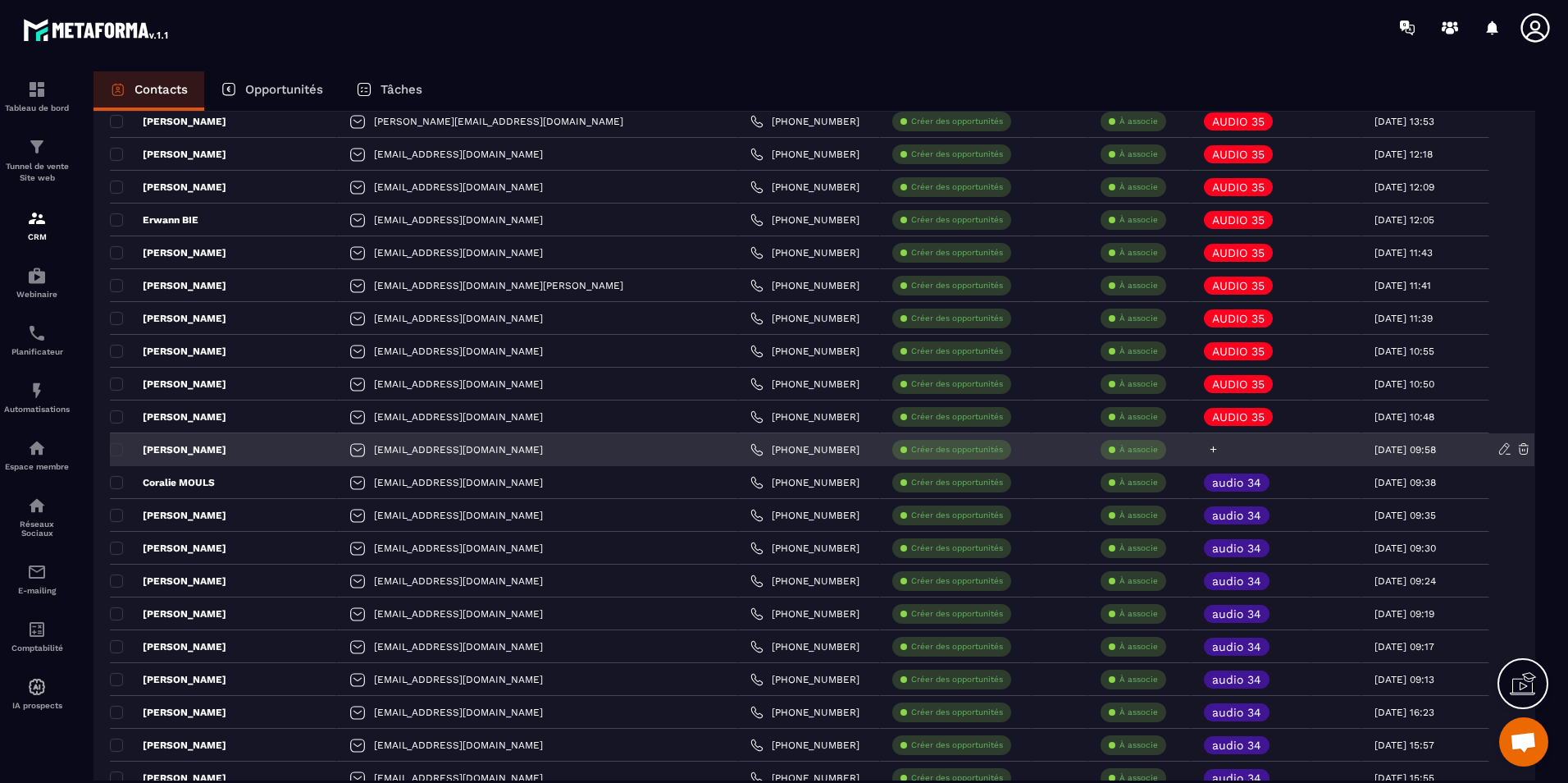
click at [1208, 446] on icon at bounding box center [1214, 450] width 11 height 11
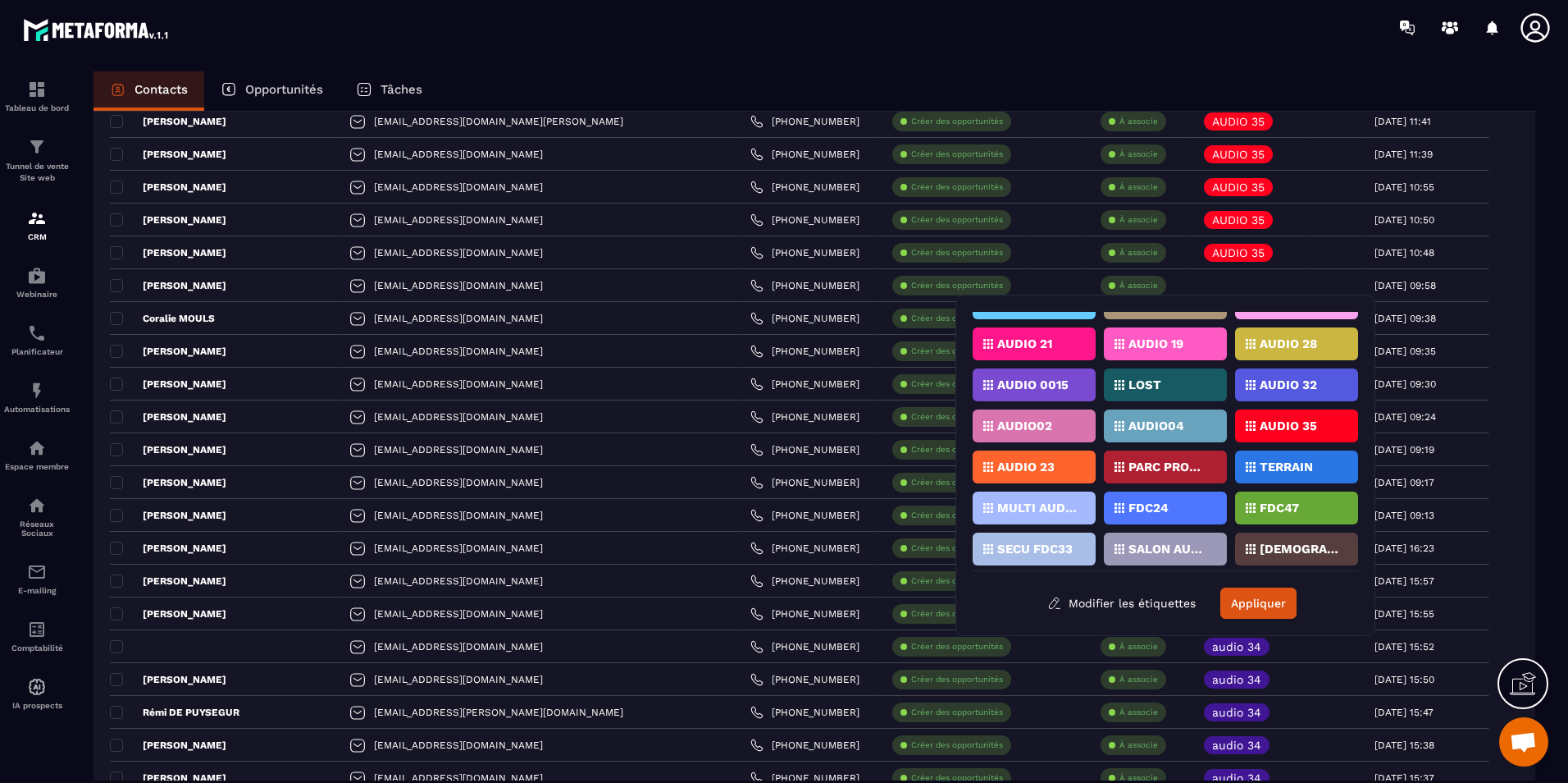
scroll to position [361, 0]
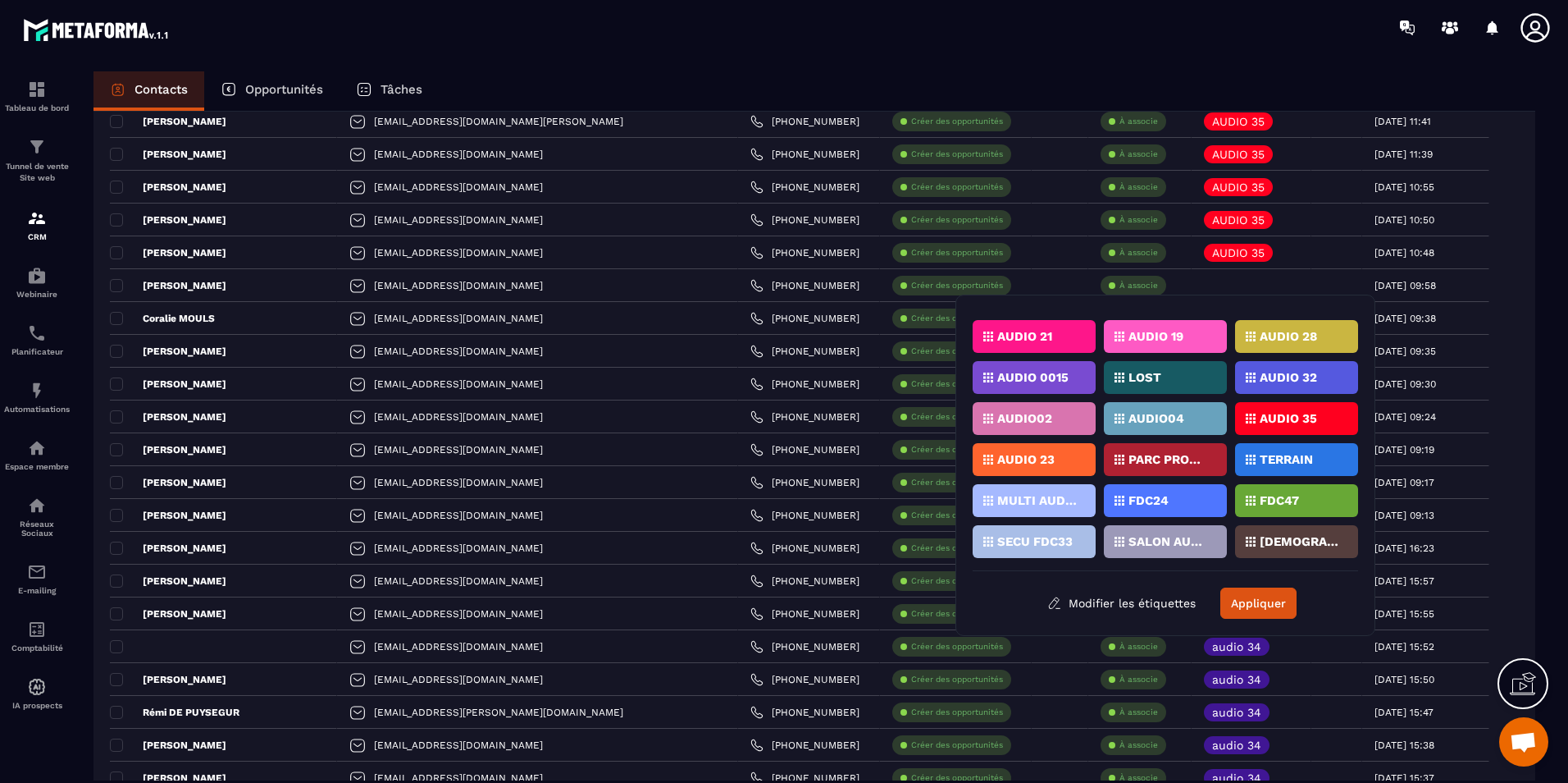
click at [1299, 420] on p "AUDIO 35" at bounding box center [1287, 418] width 57 height 11
click at [1281, 604] on button "Appliquer" at bounding box center [1258, 603] width 77 height 31
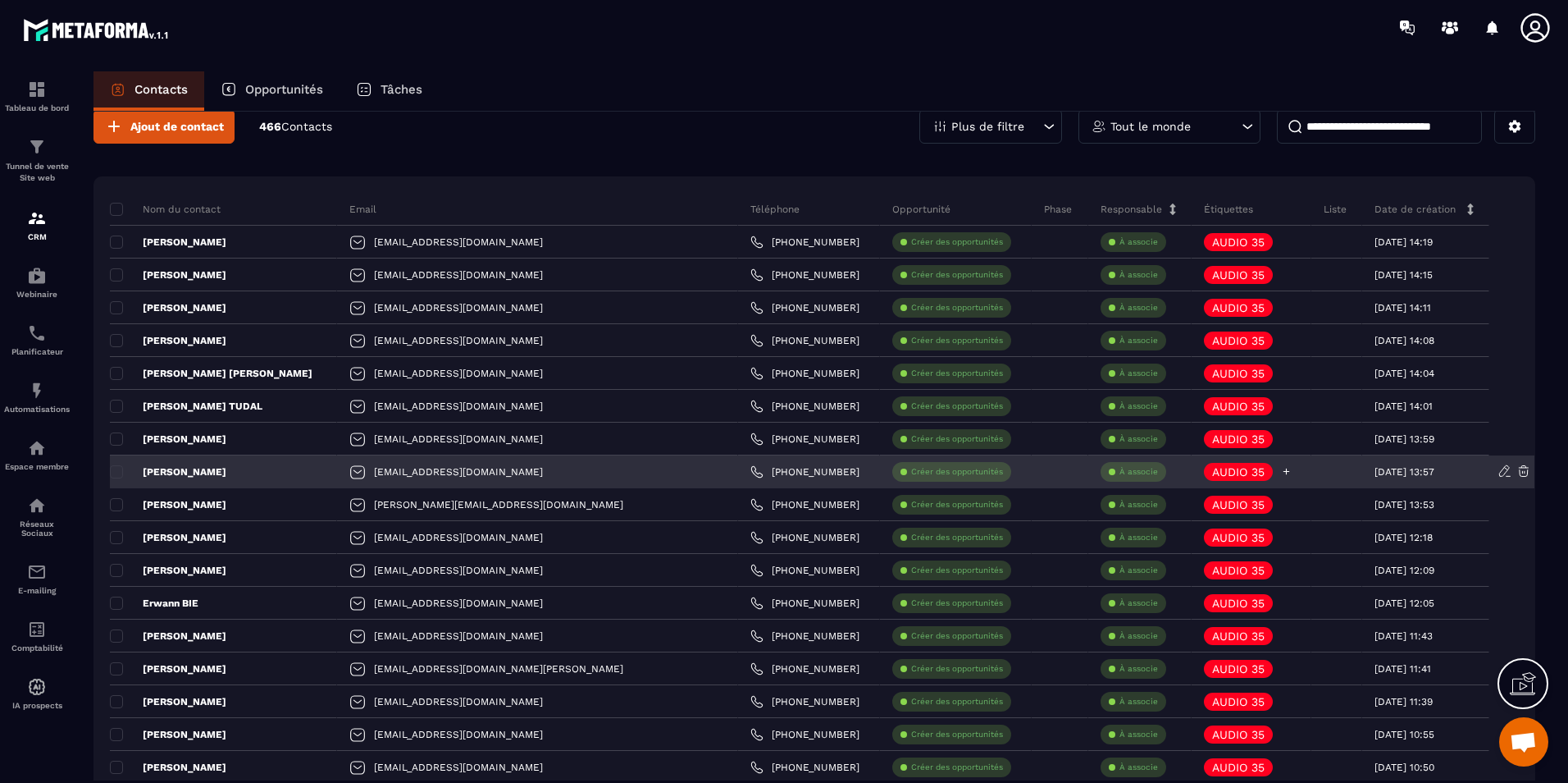
scroll to position [0, 0]
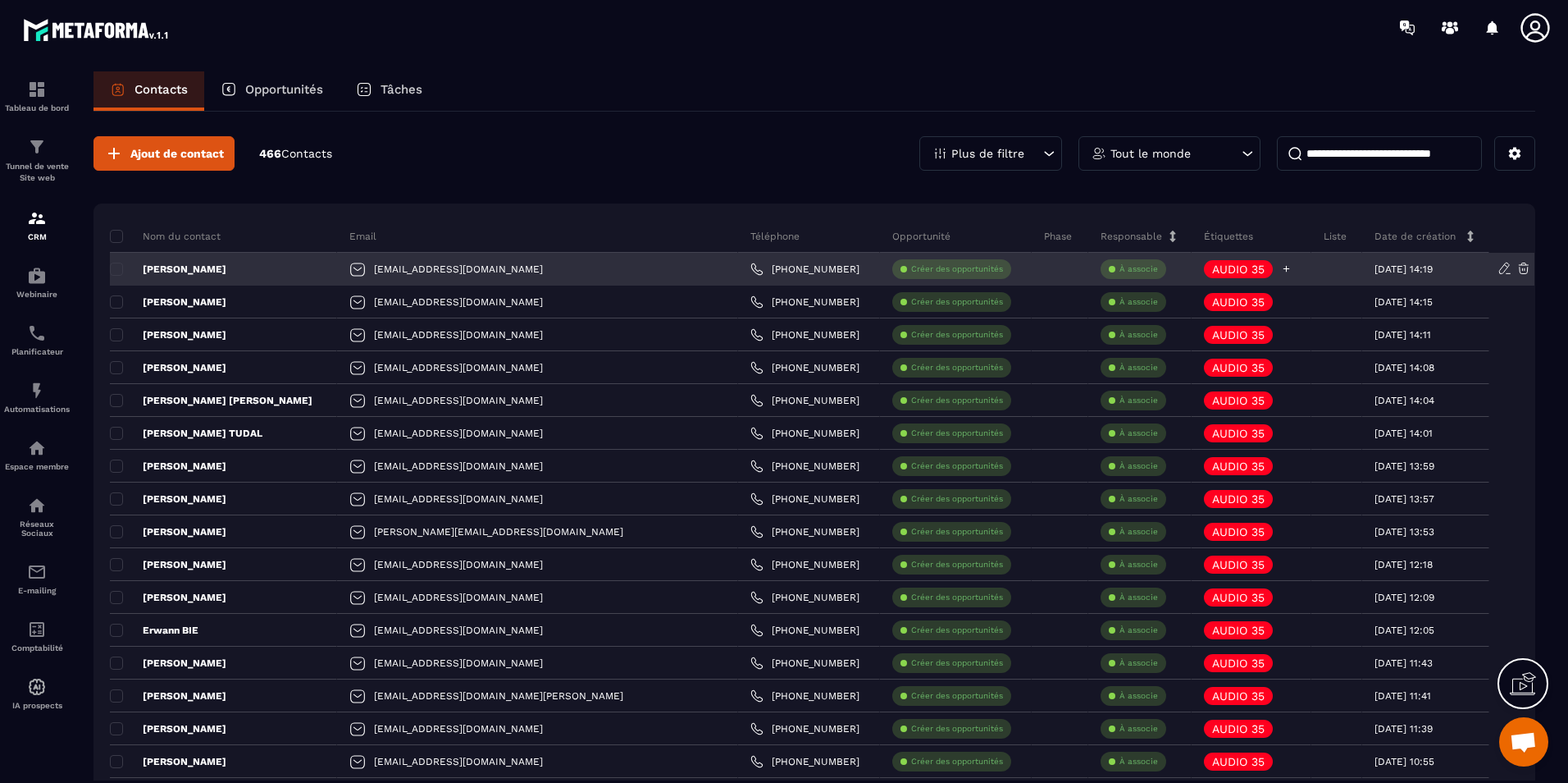
click at [1281, 266] on icon at bounding box center [1287, 268] width 11 height 11
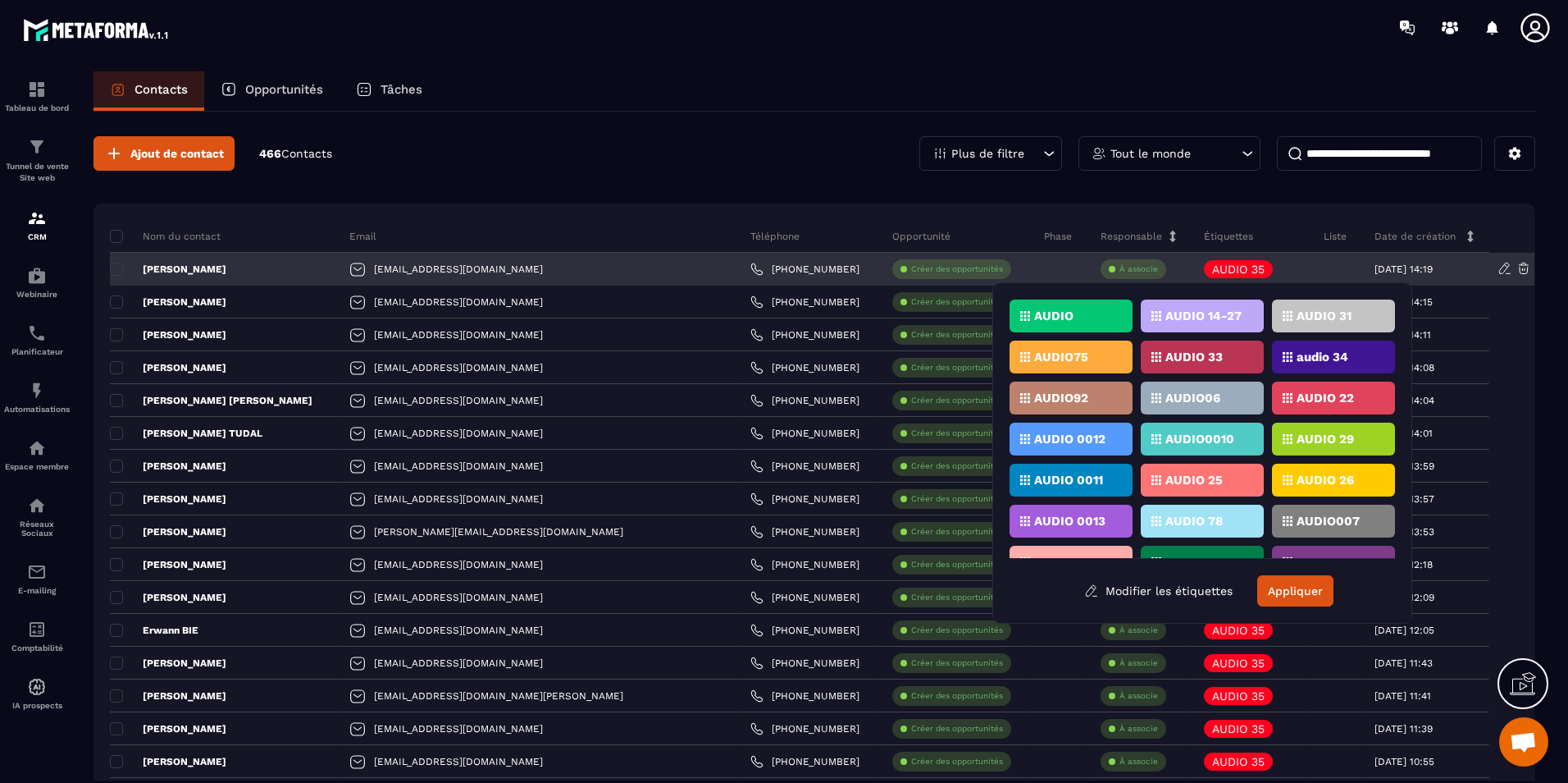
click at [1311, 260] on div at bounding box center [1337, 268] width 51 height 33
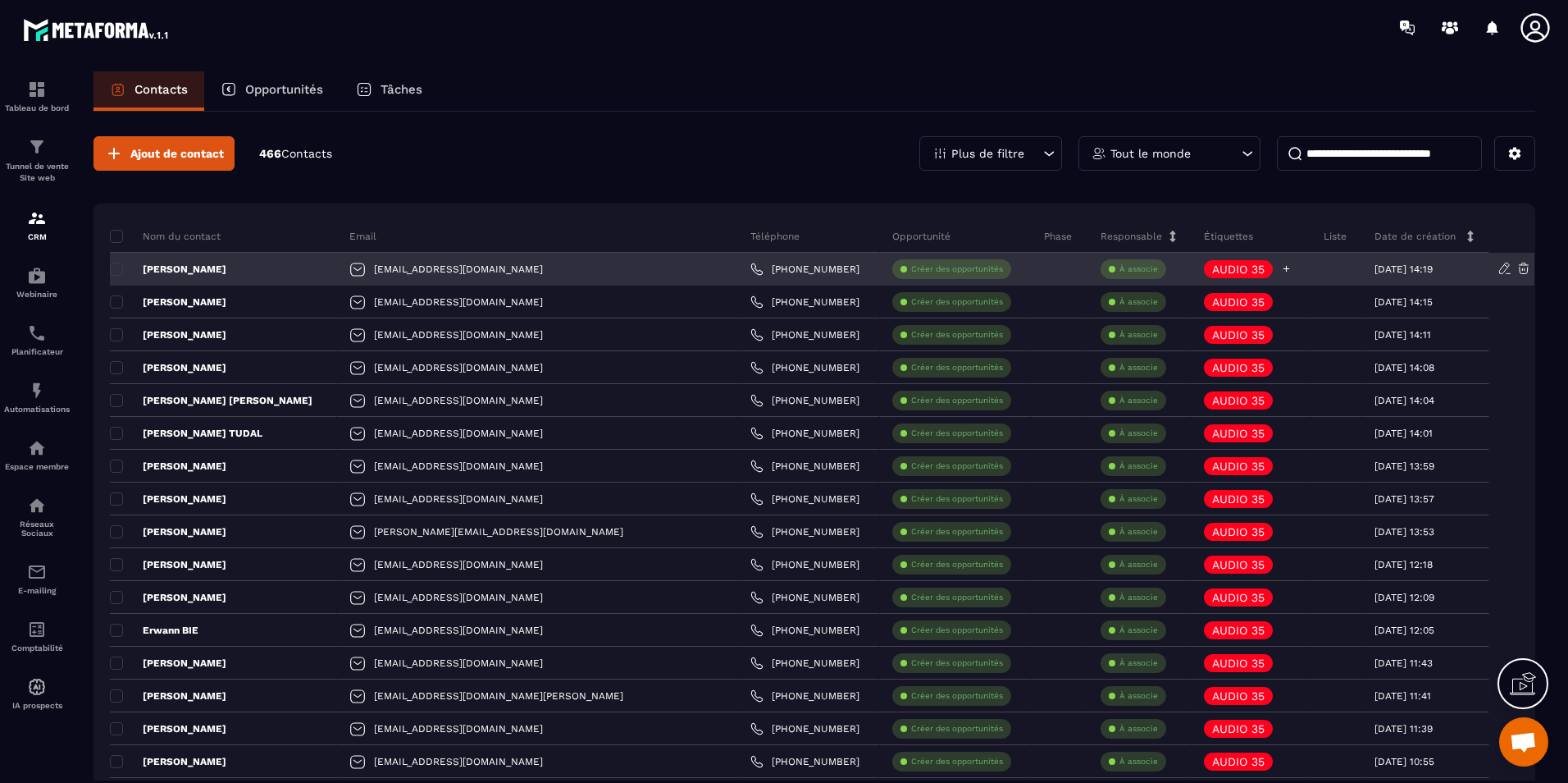
click at [1281, 266] on icon at bounding box center [1287, 268] width 11 height 11
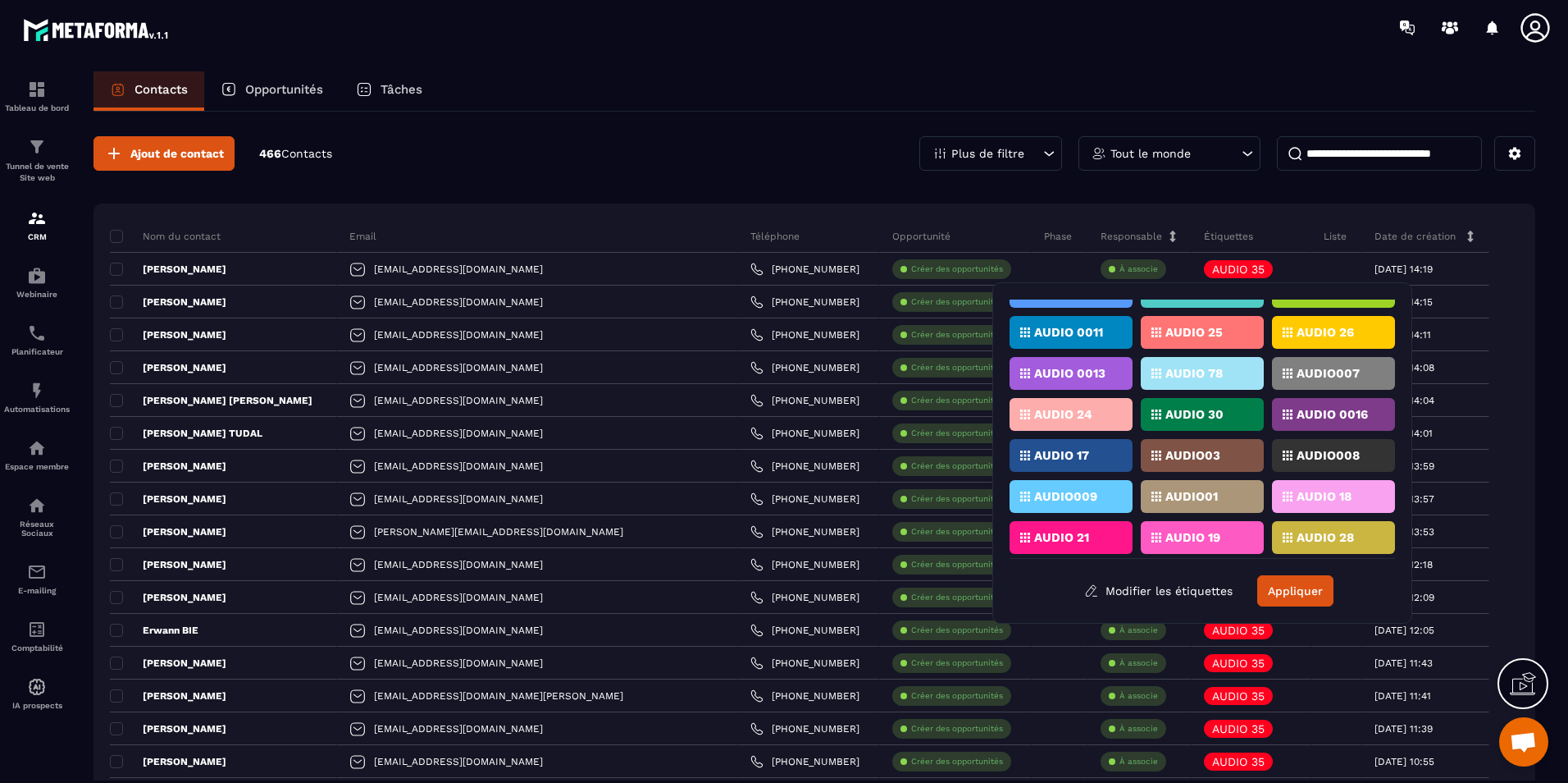
scroll to position [361, 0]
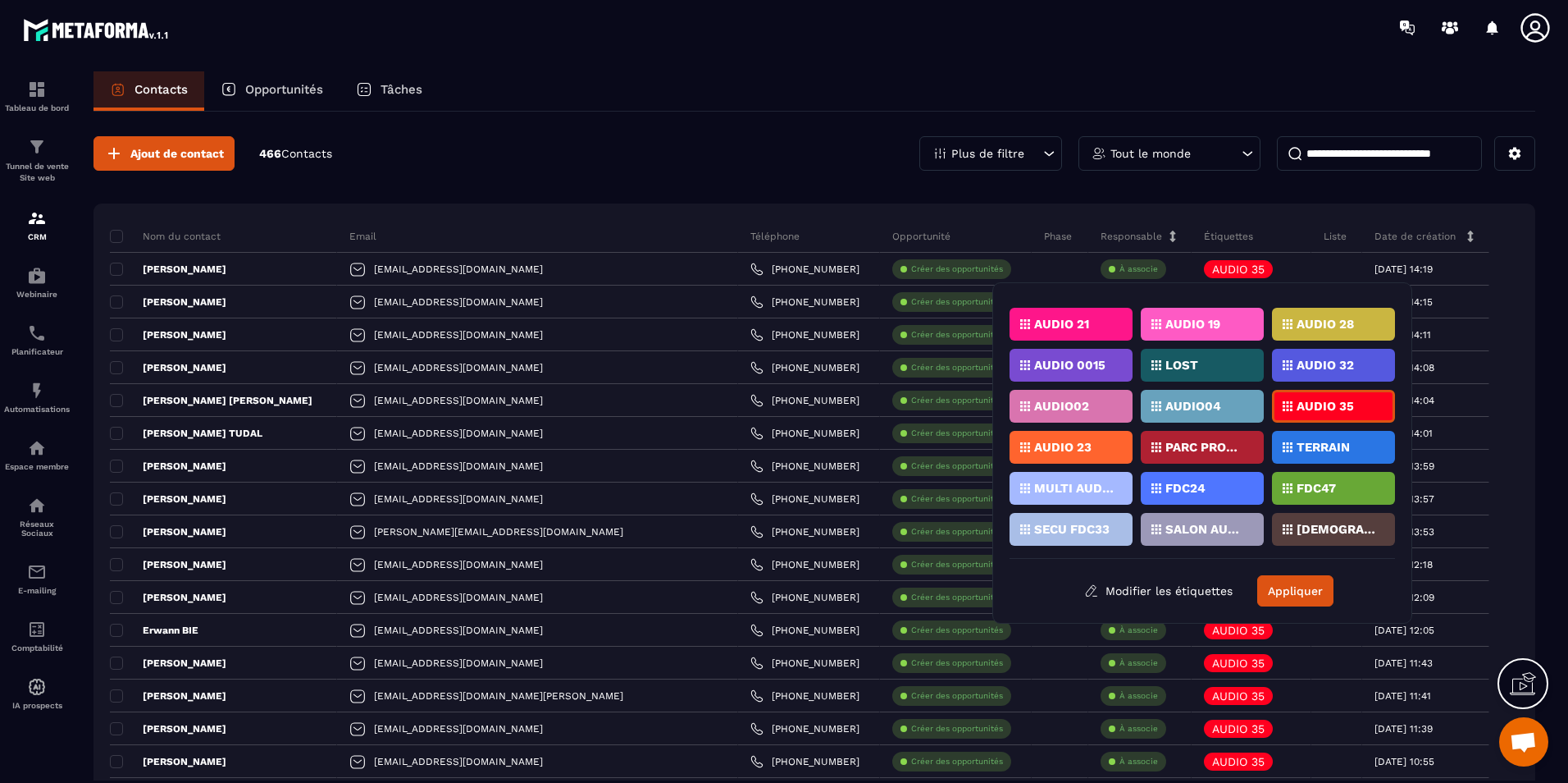
click at [1327, 406] on p "AUDIO 35" at bounding box center [1324, 406] width 57 height 11
click at [1183, 592] on button "Modifier les étiquettes" at bounding box center [1158, 591] width 173 height 30
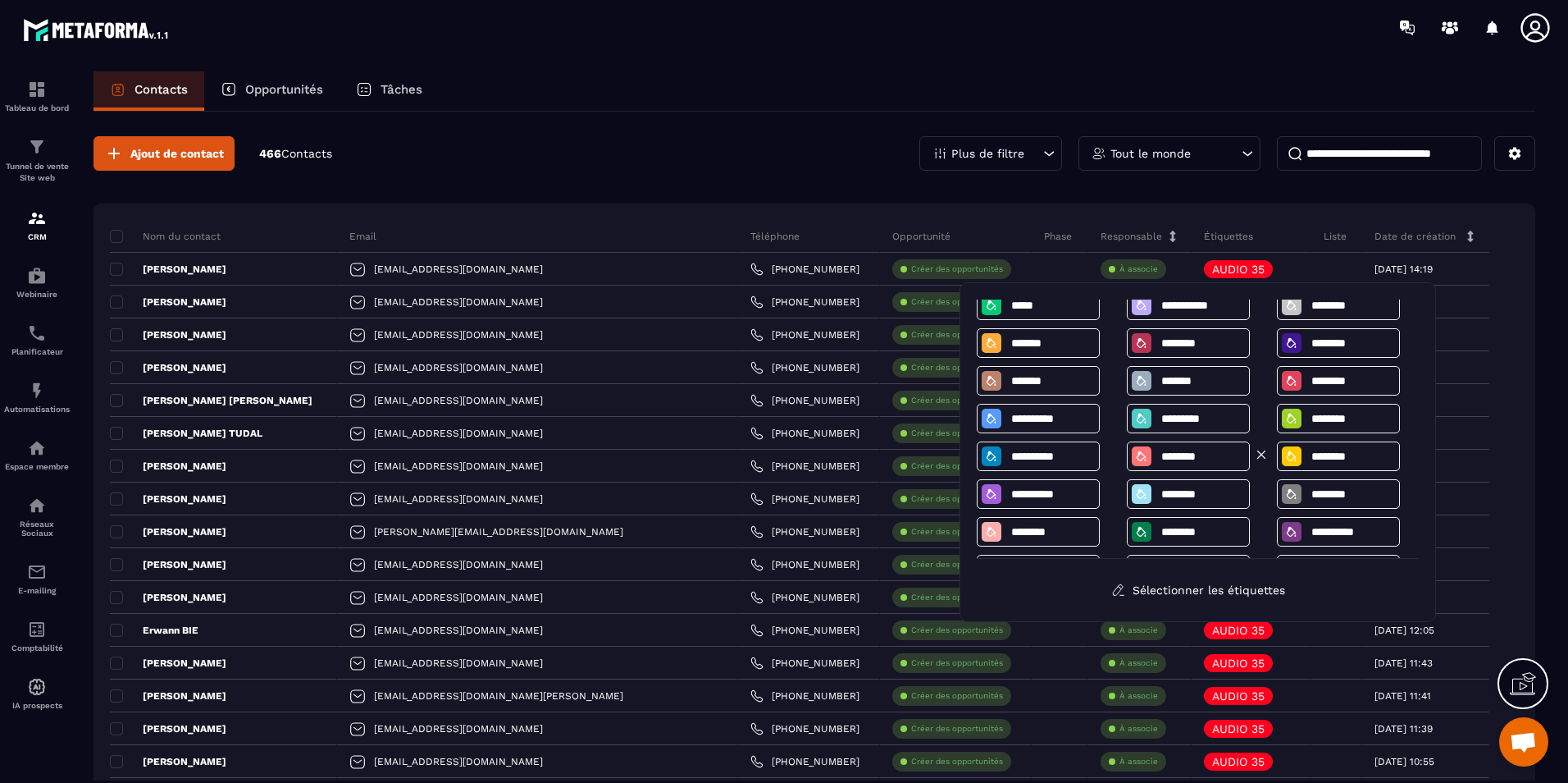
scroll to position [0, 0]
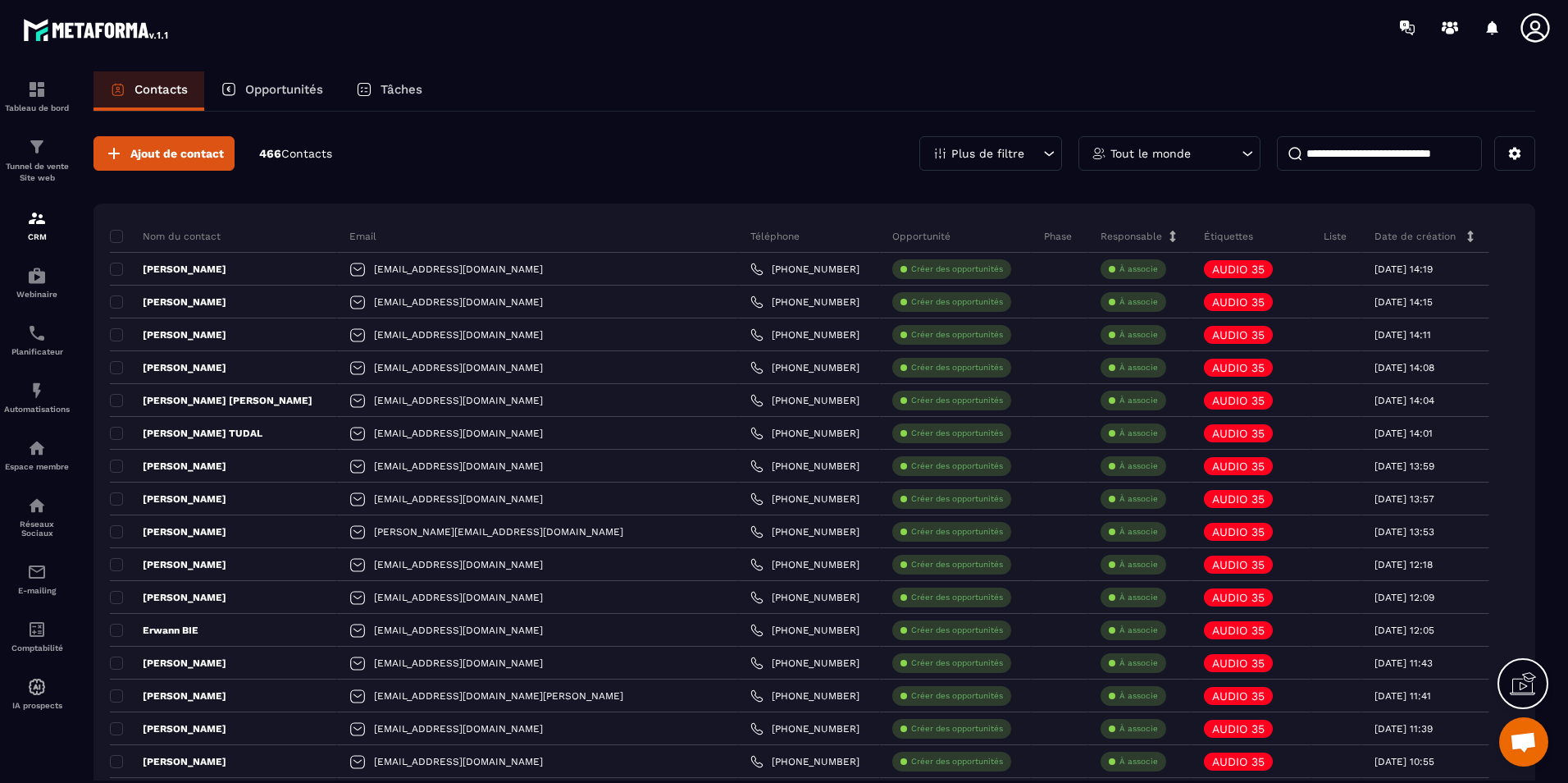
click at [1476, 229] on div "Date de création" at bounding box center [1426, 236] width 128 height 33
click at [1500, 153] on button at bounding box center [1514, 153] width 41 height 34
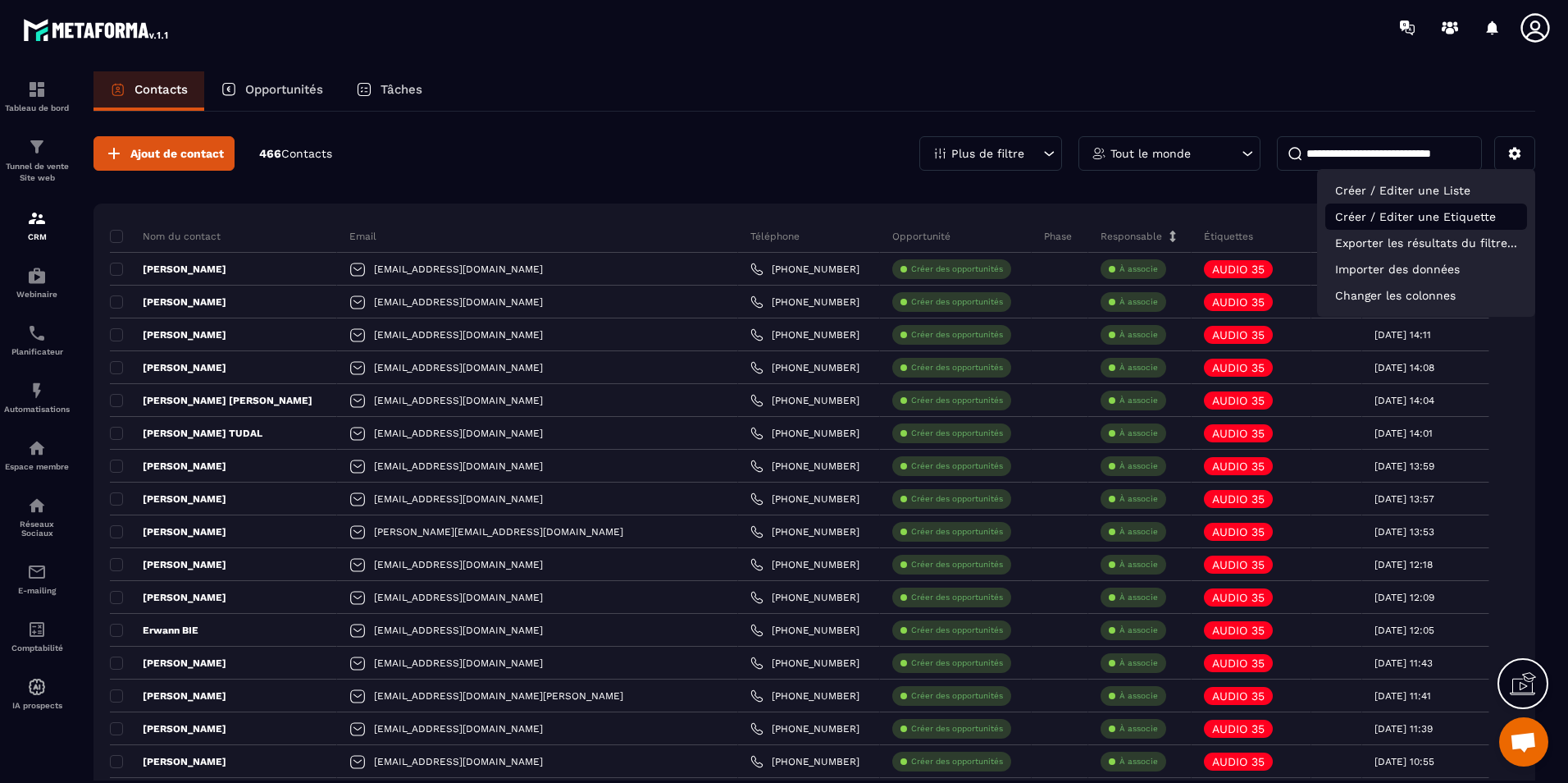
click at [1423, 210] on p "Créer / Editer une Etiquette" at bounding box center [1426, 216] width 201 height 26
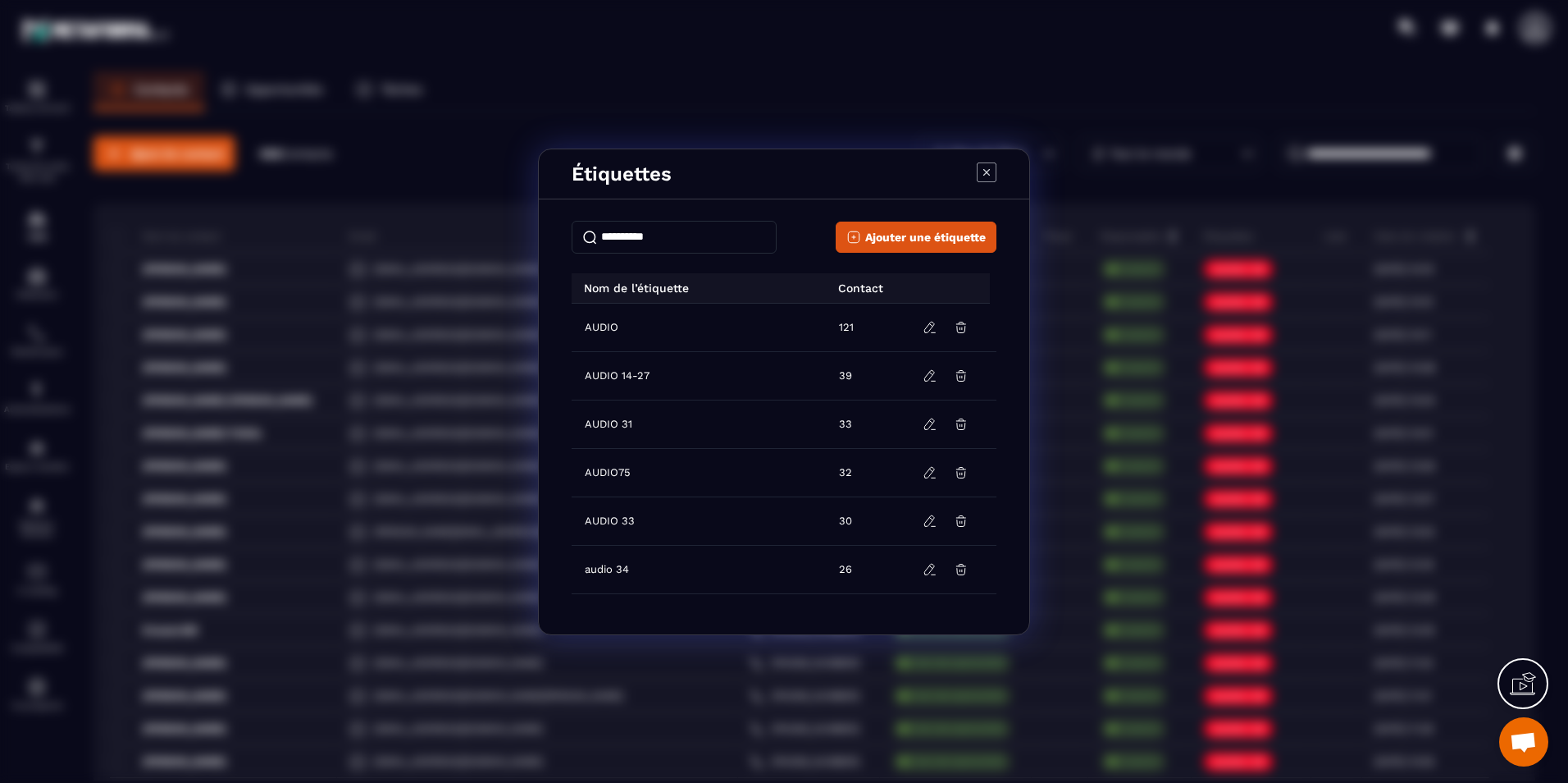
click at [657, 238] on input "Modal window" at bounding box center [674, 237] width 205 height 33
click at [866, 239] on button "Ajouter une étiquette" at bounding box center [915, 237] width 161 height 31
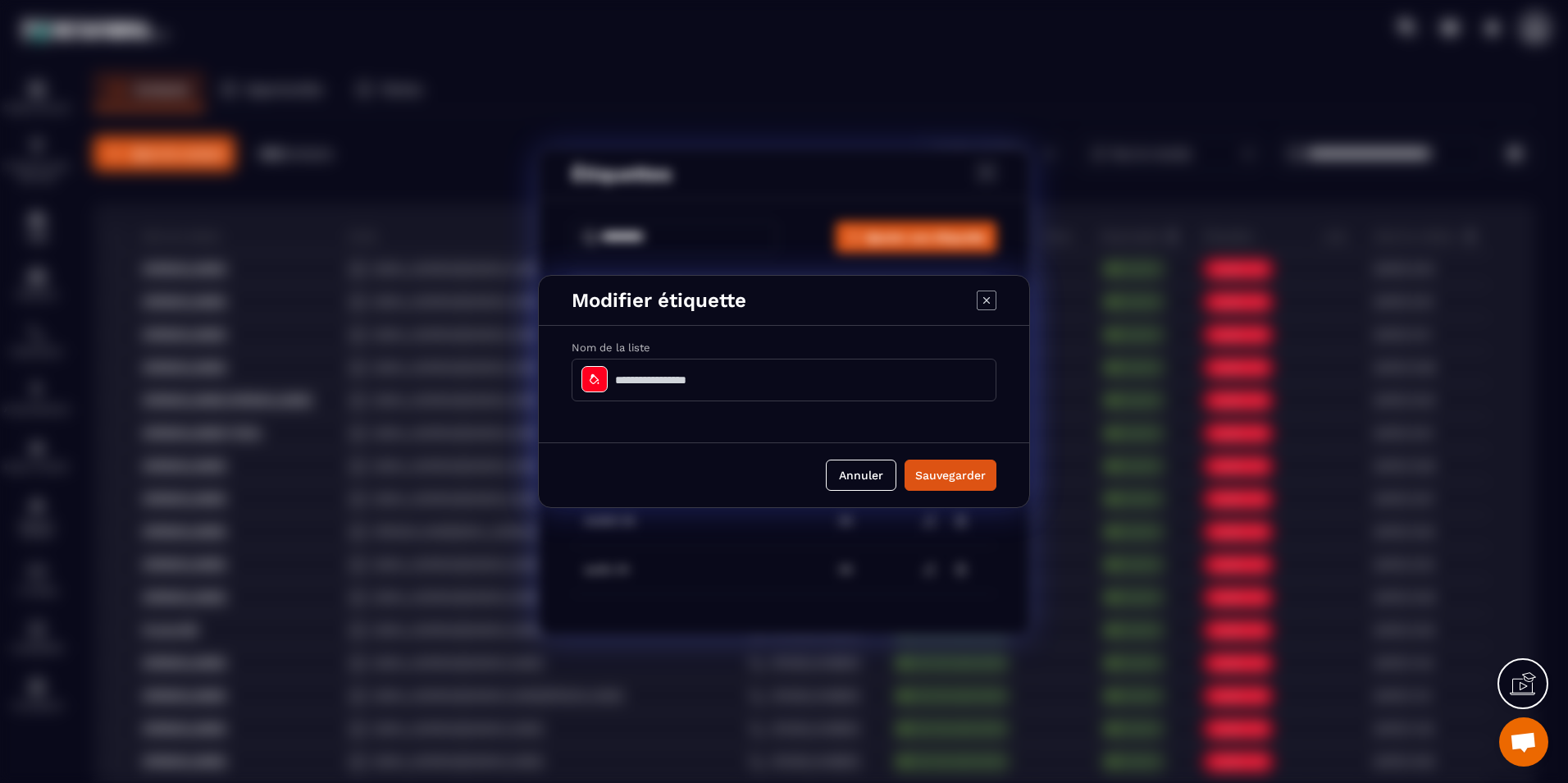
click at [685, 368] on input "Modal window" at bounding box center [784, 380] width 425 height 42
type input "********"
click at [587, 382] on div "Modal window" at bounding box center [594, 379] width 26 height 26
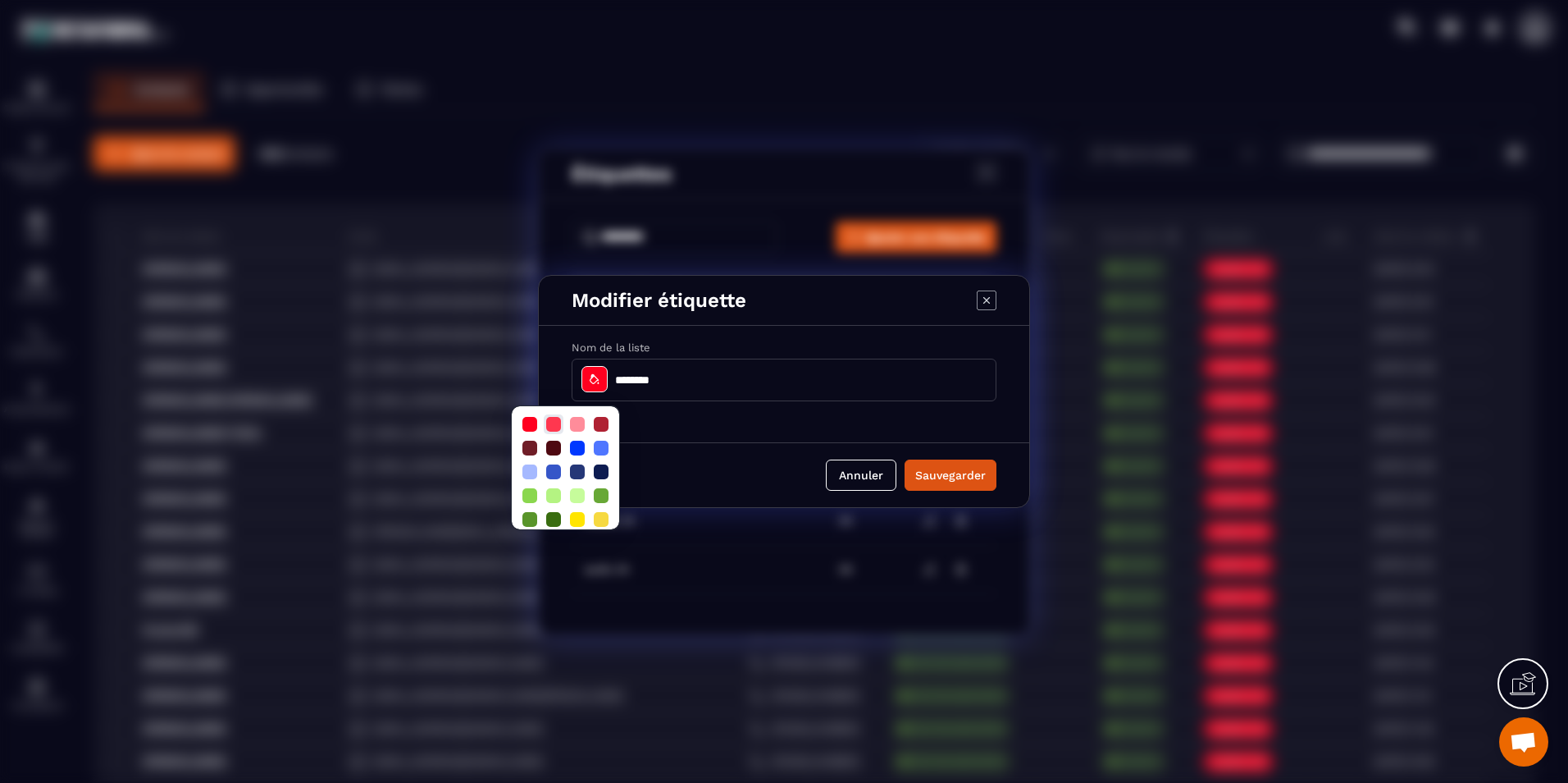
click at [553, 416] on div at bounding box center [553, 424] width 19 height 19
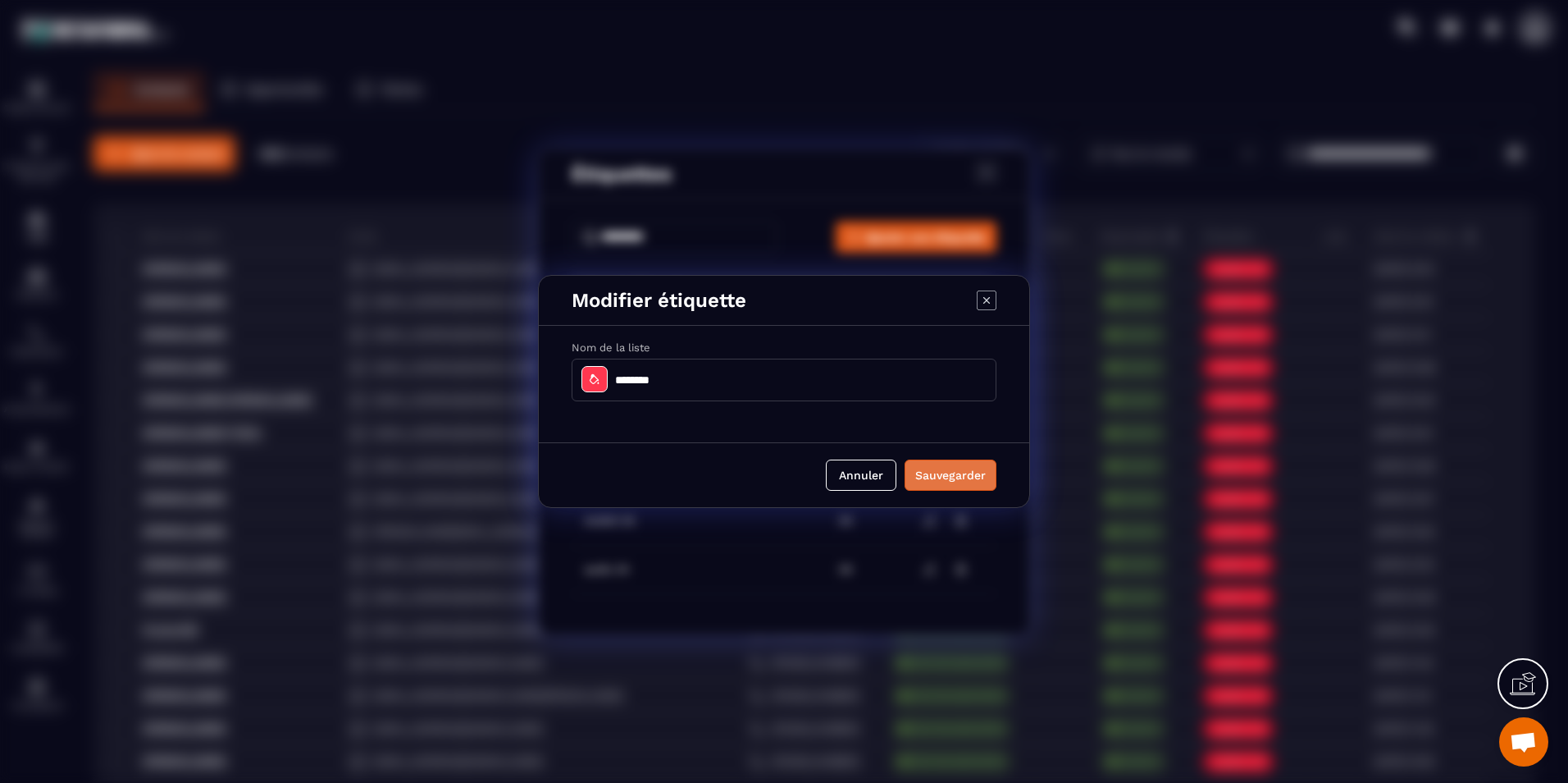
click at [923, 470] on button "Sauvegarder" at bounding box center [951, 474] width 91 height 31
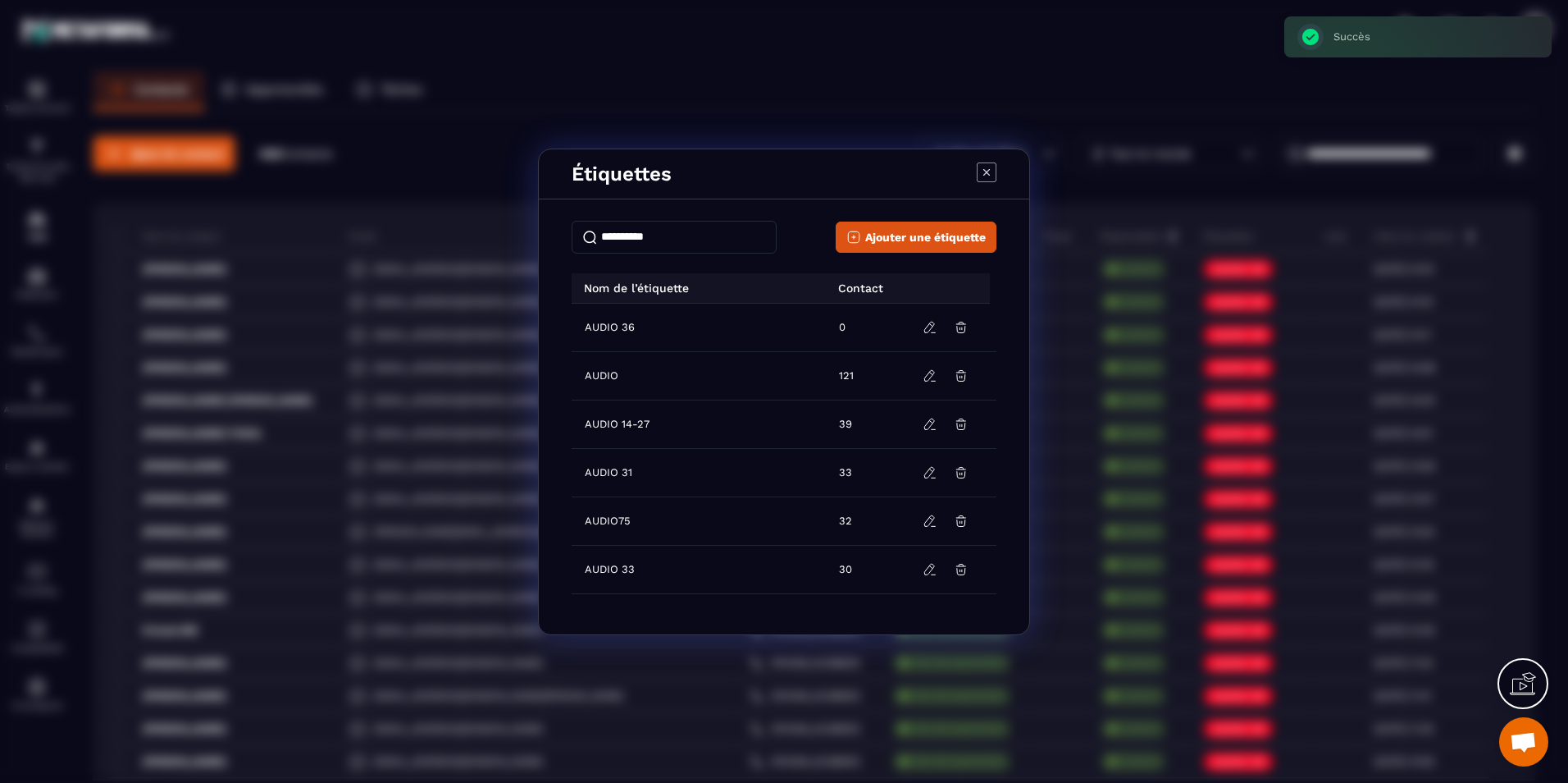
click at [986, 157] on div "Étiquettes" at bounding box center [784, 174] width 491 height 50
click at [988, 171] on icon "Modal window" at bounding box center [986, 171] width 6 height 6
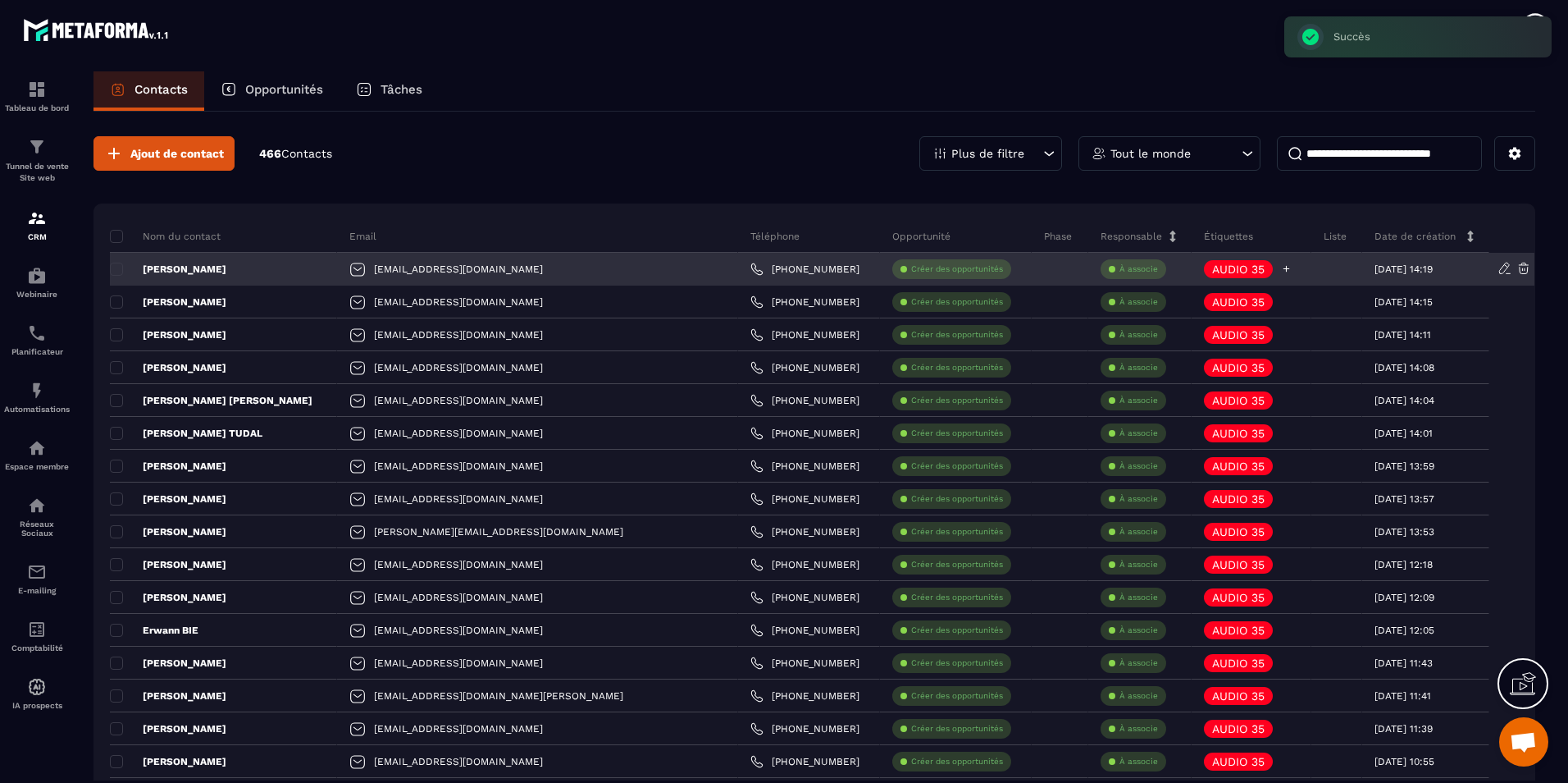
click at [1283, 269] on icon at bounding box center [1286, 268] width 6 height 6
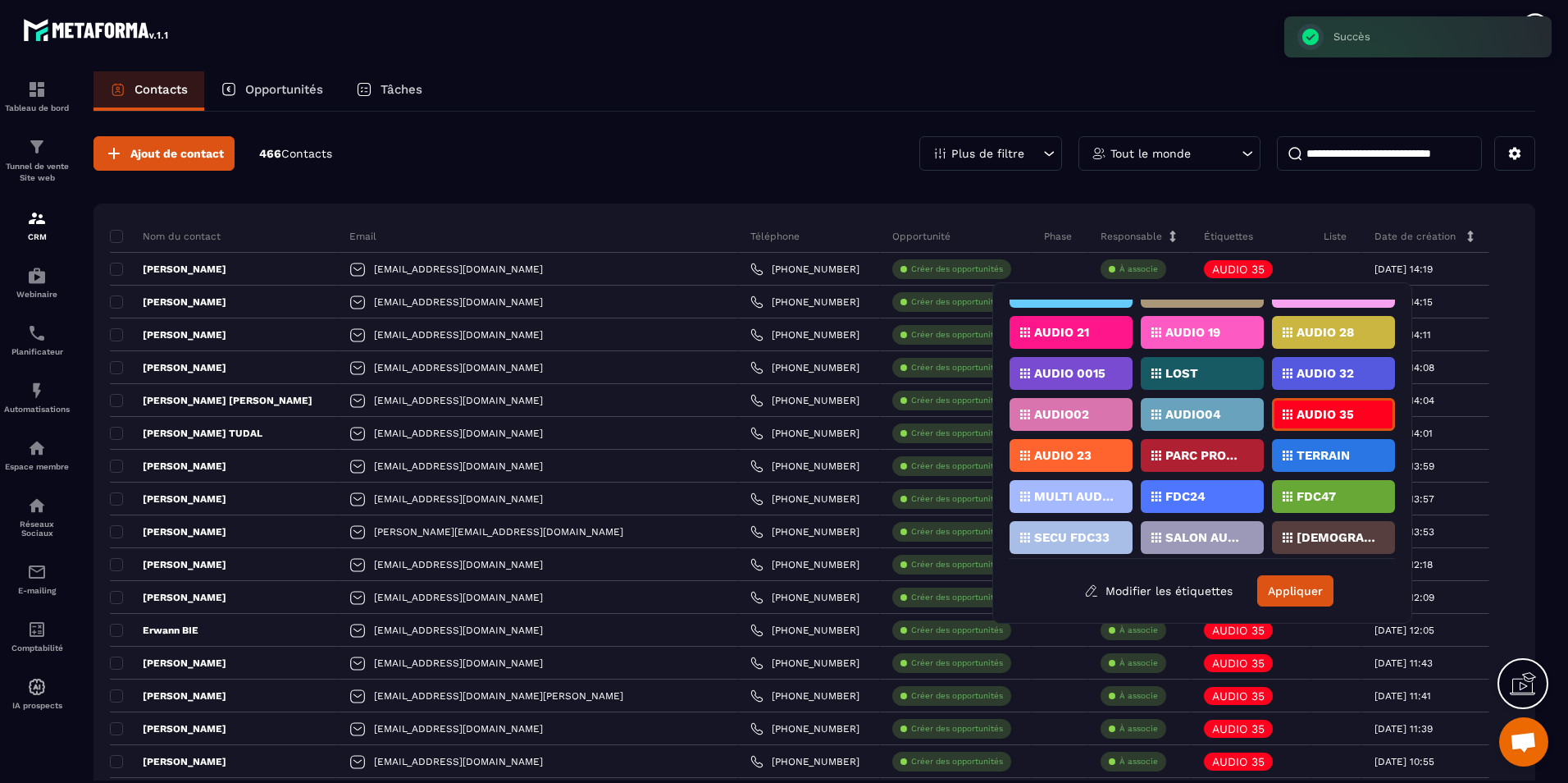
scroll to position [361, 0]
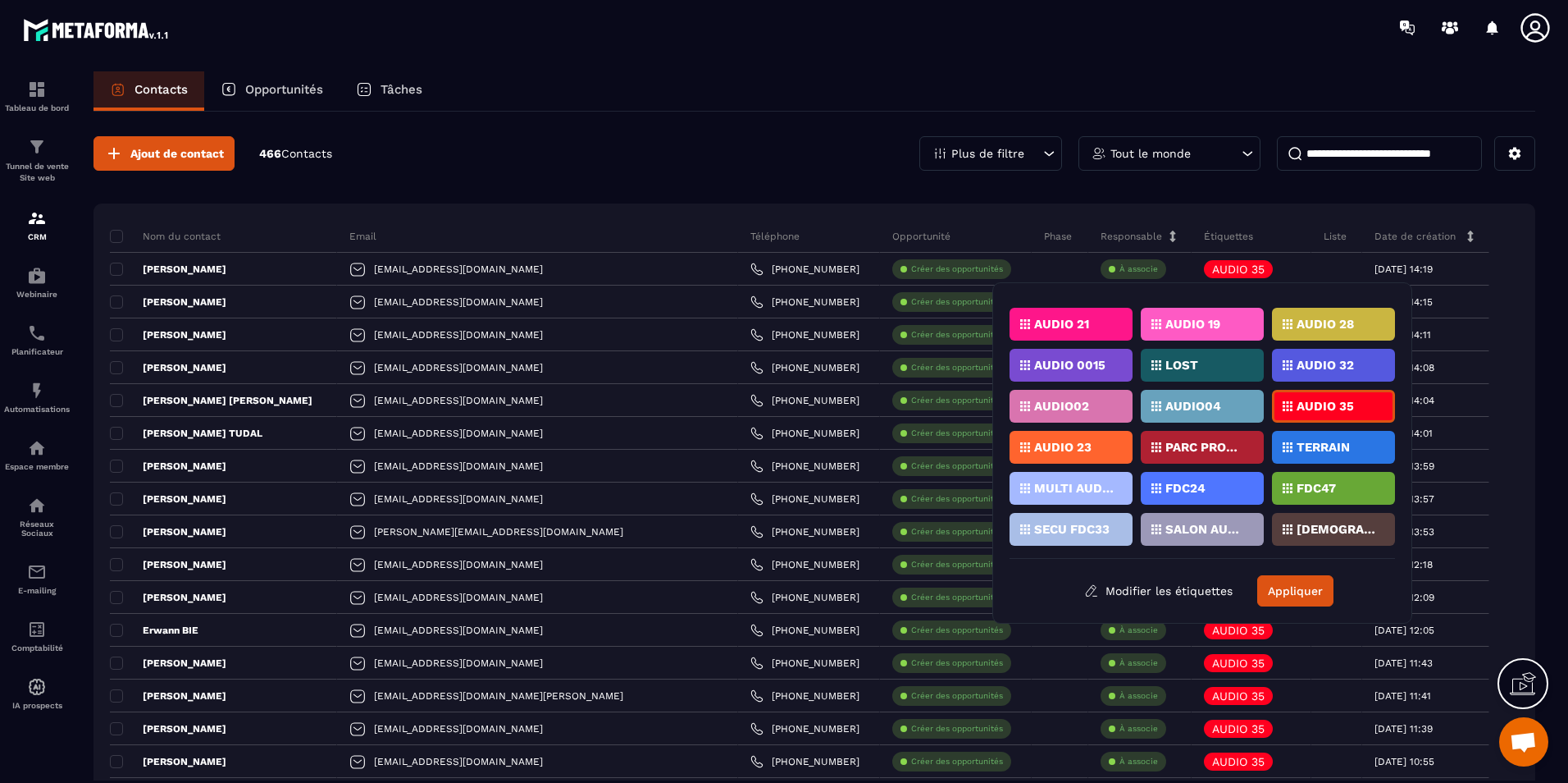
click at [1315, 399] on div "AUDIO 35" at bounding box center [1333, 406] width 123 height 33
click at [1291, 594] on button "Appliquer" at bounding box center [1295, 590] width 77 height 31
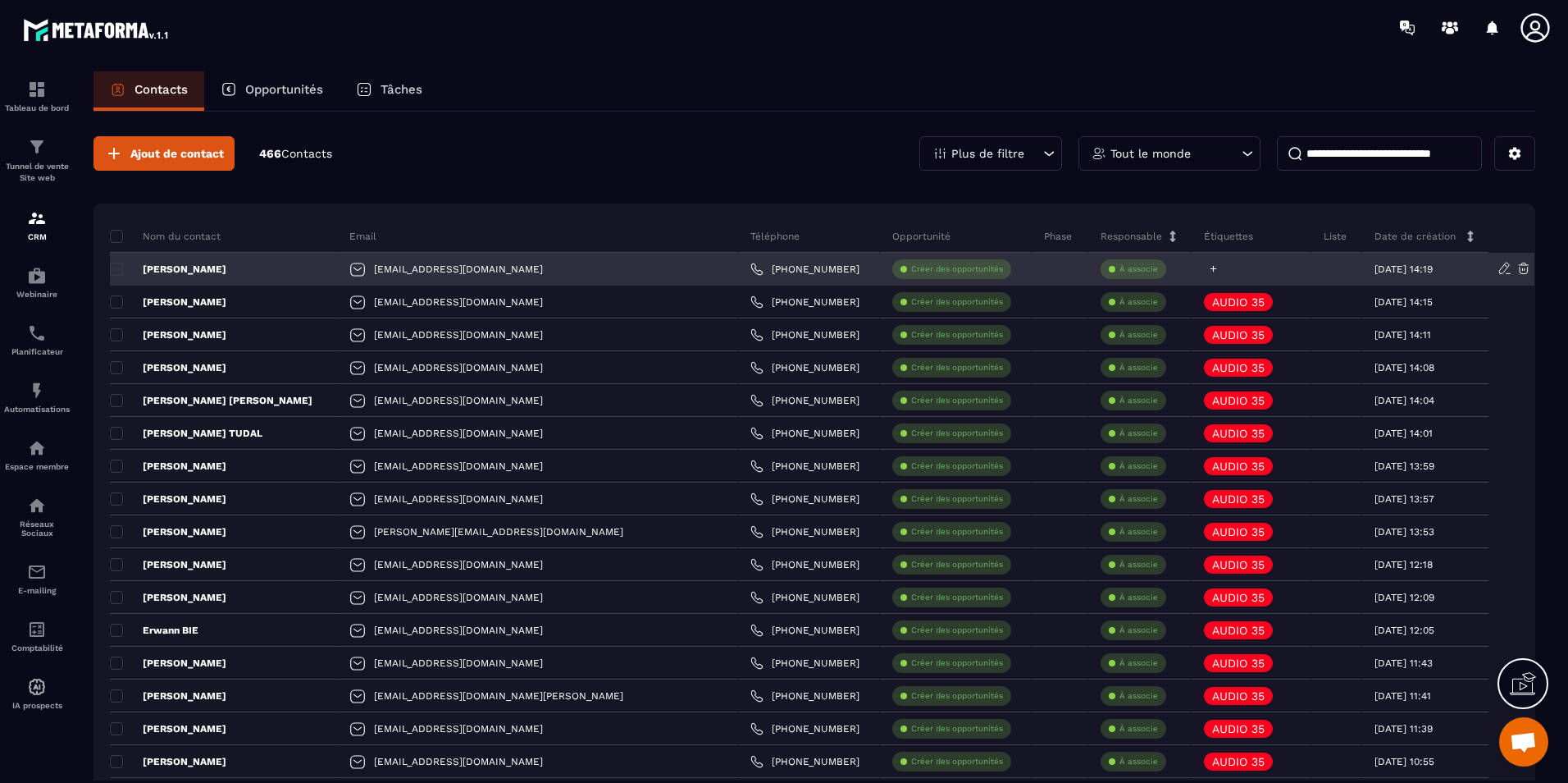
click at [1204, 270] on div at bounding box center [1211, 268] width 15 height 11
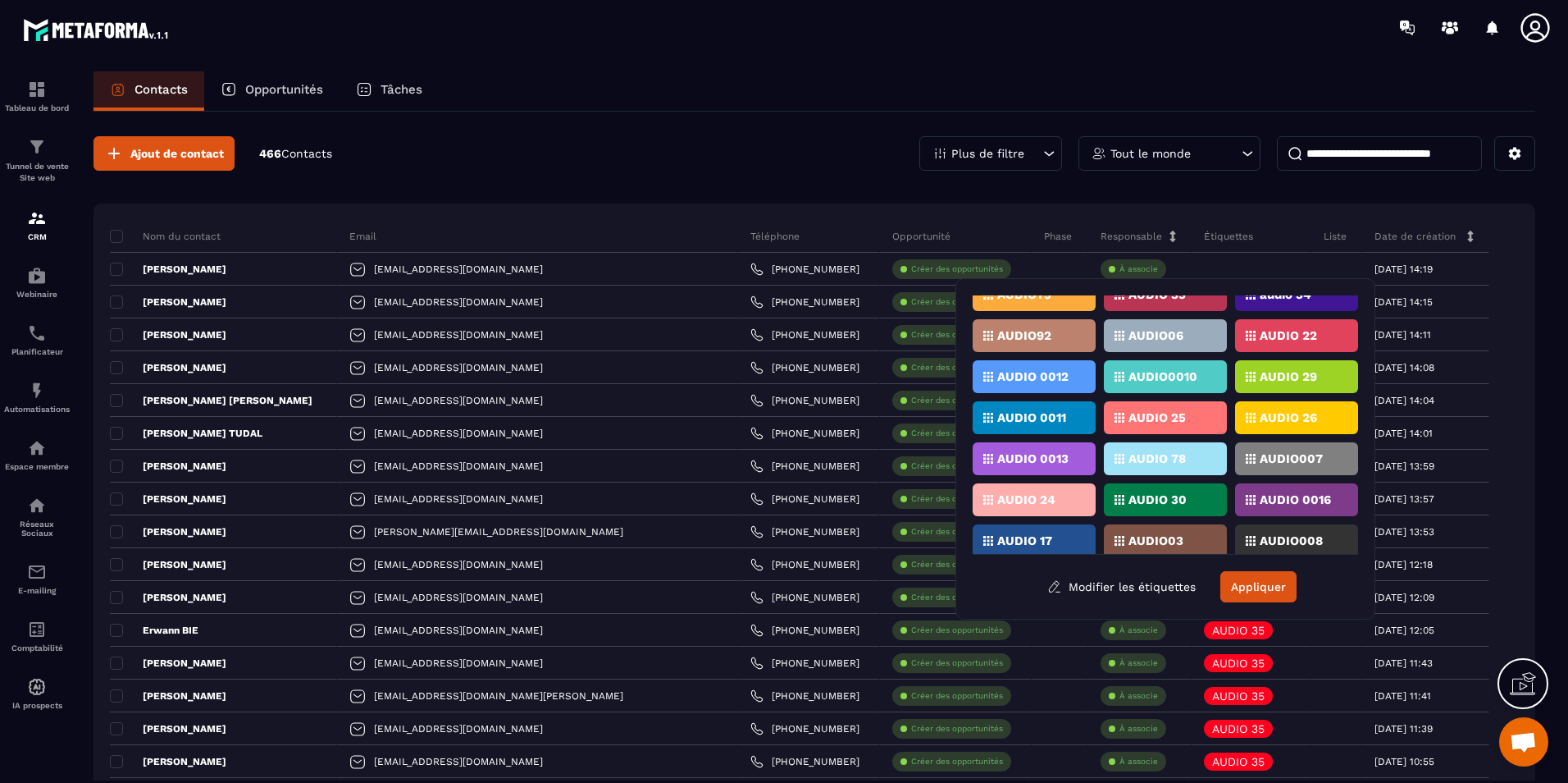
scroll to position [0, 0]
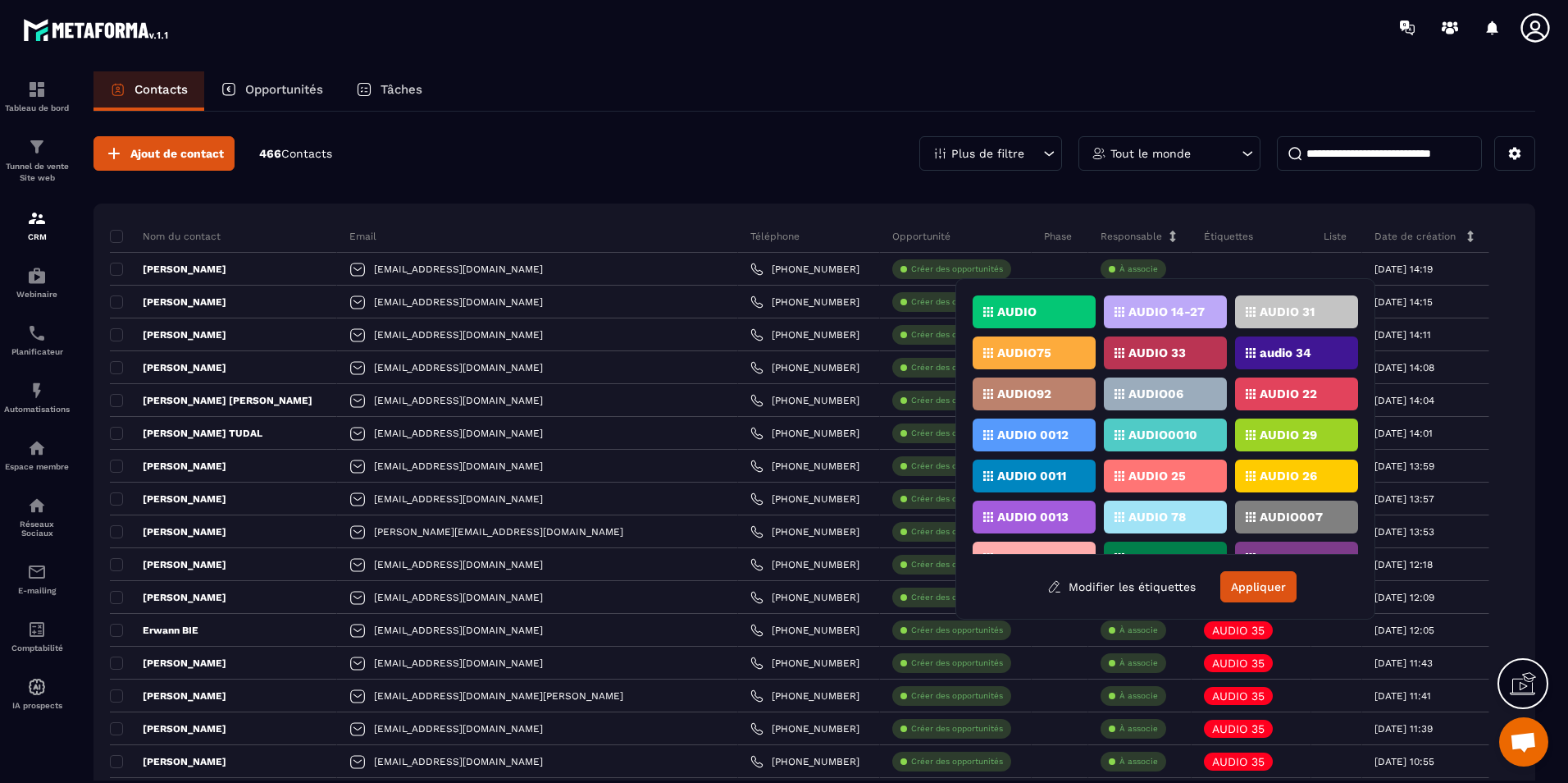
click at [1535, 251] on div "Contacts Opportunités Tâches Ajout de contact 466 Contacts Plus de filtre Tout …" at bounding box center [814, 442] width 1475 height 742
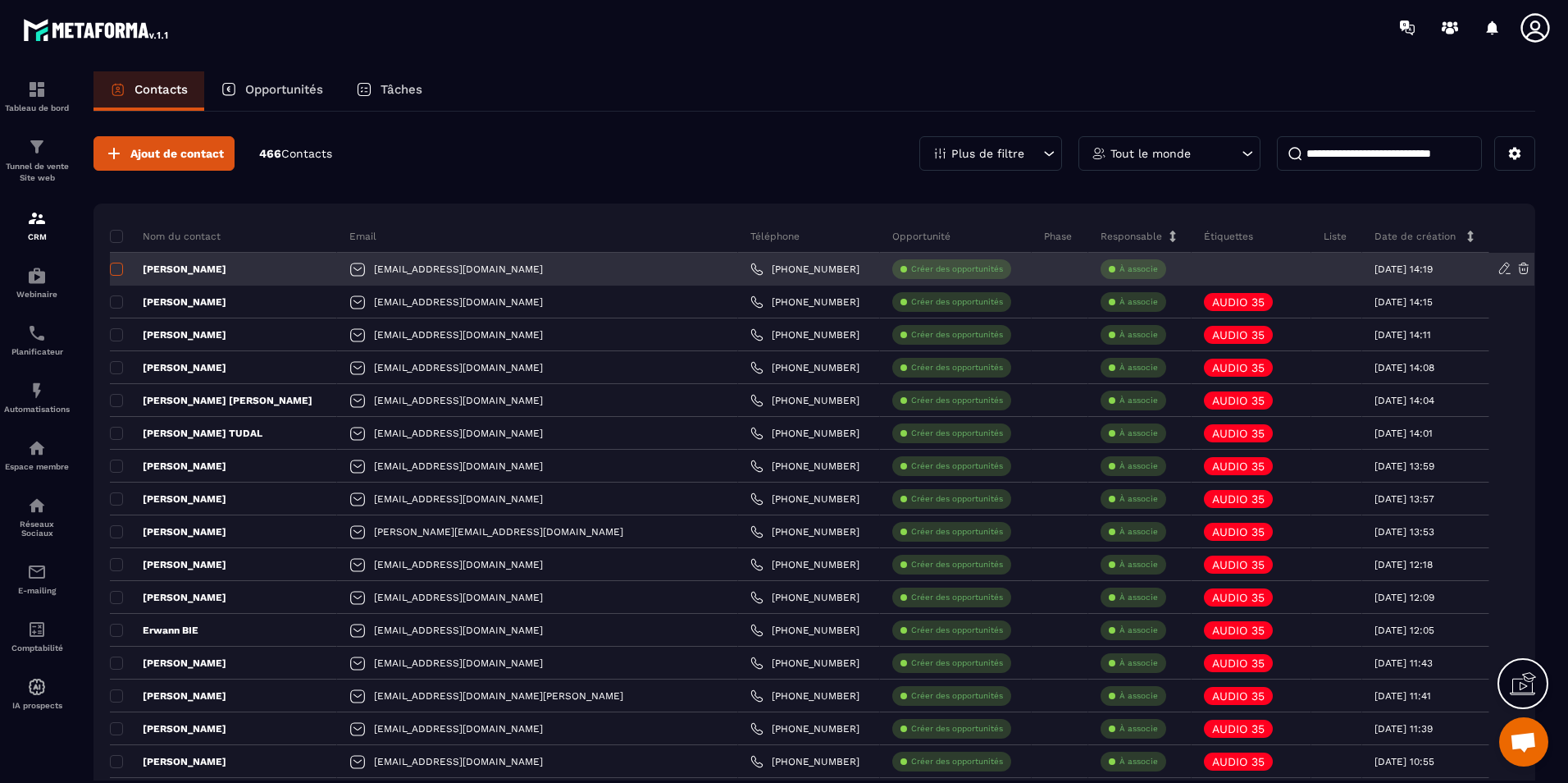
click at [121, 270] on span at bounding box center [116, 268] width 13 height 13
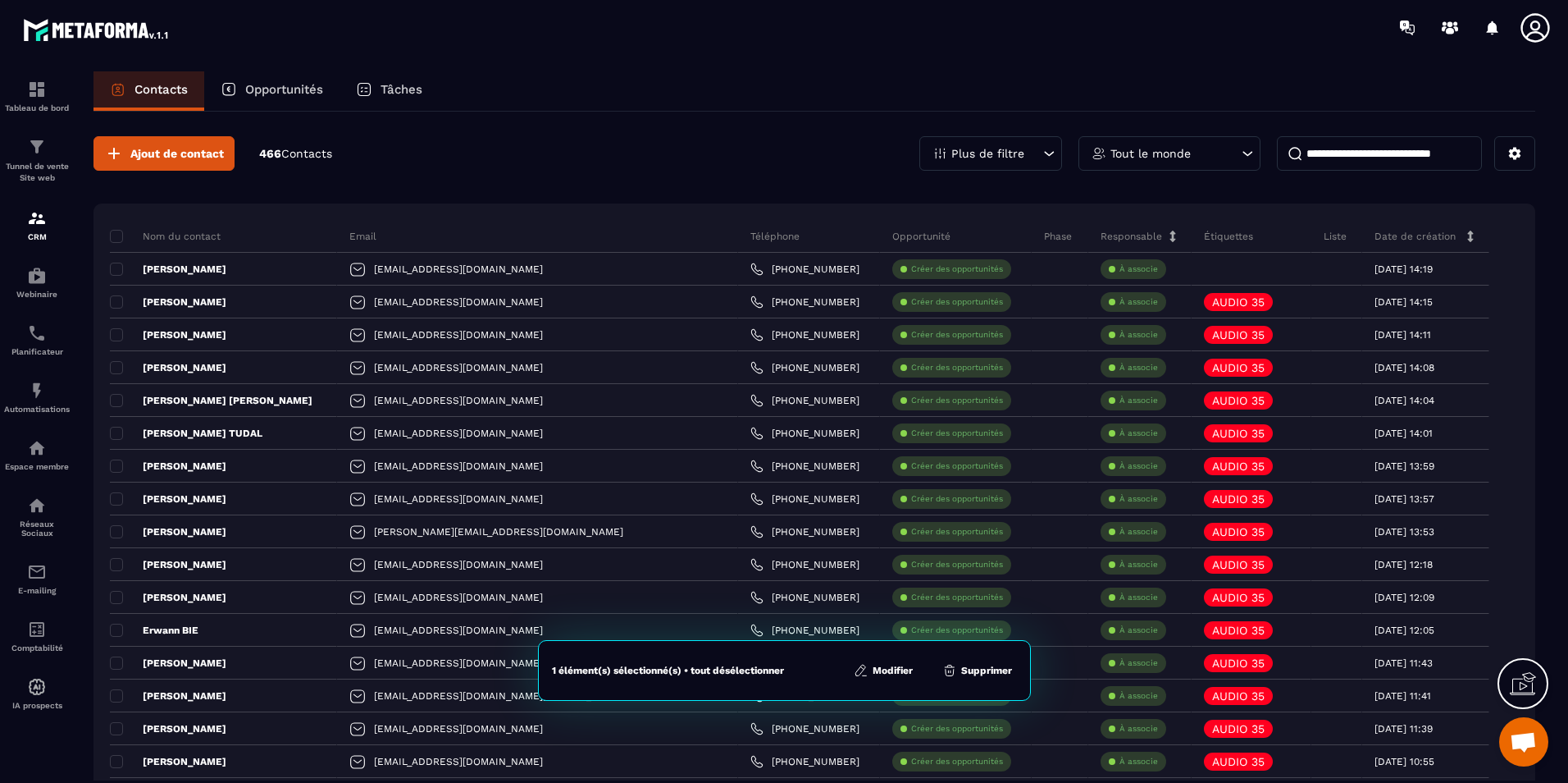
click at [891, 671] on button "Modifier" at bounding box center [883, 670] width 69 height 17
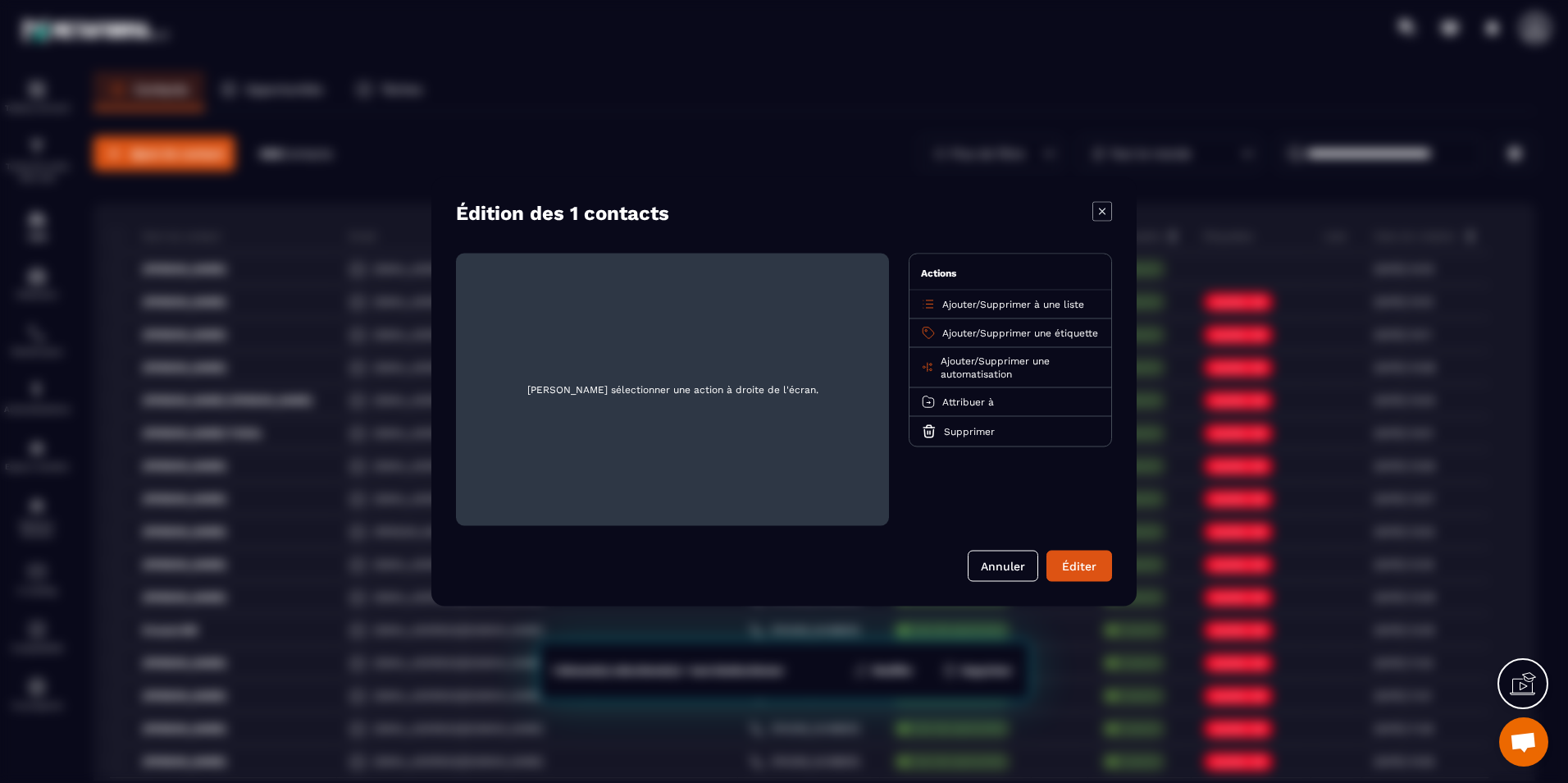
click at [1001, 334] on span "Supprimer une étiquette" at bounding box center [1039, 333] width 118 height 11
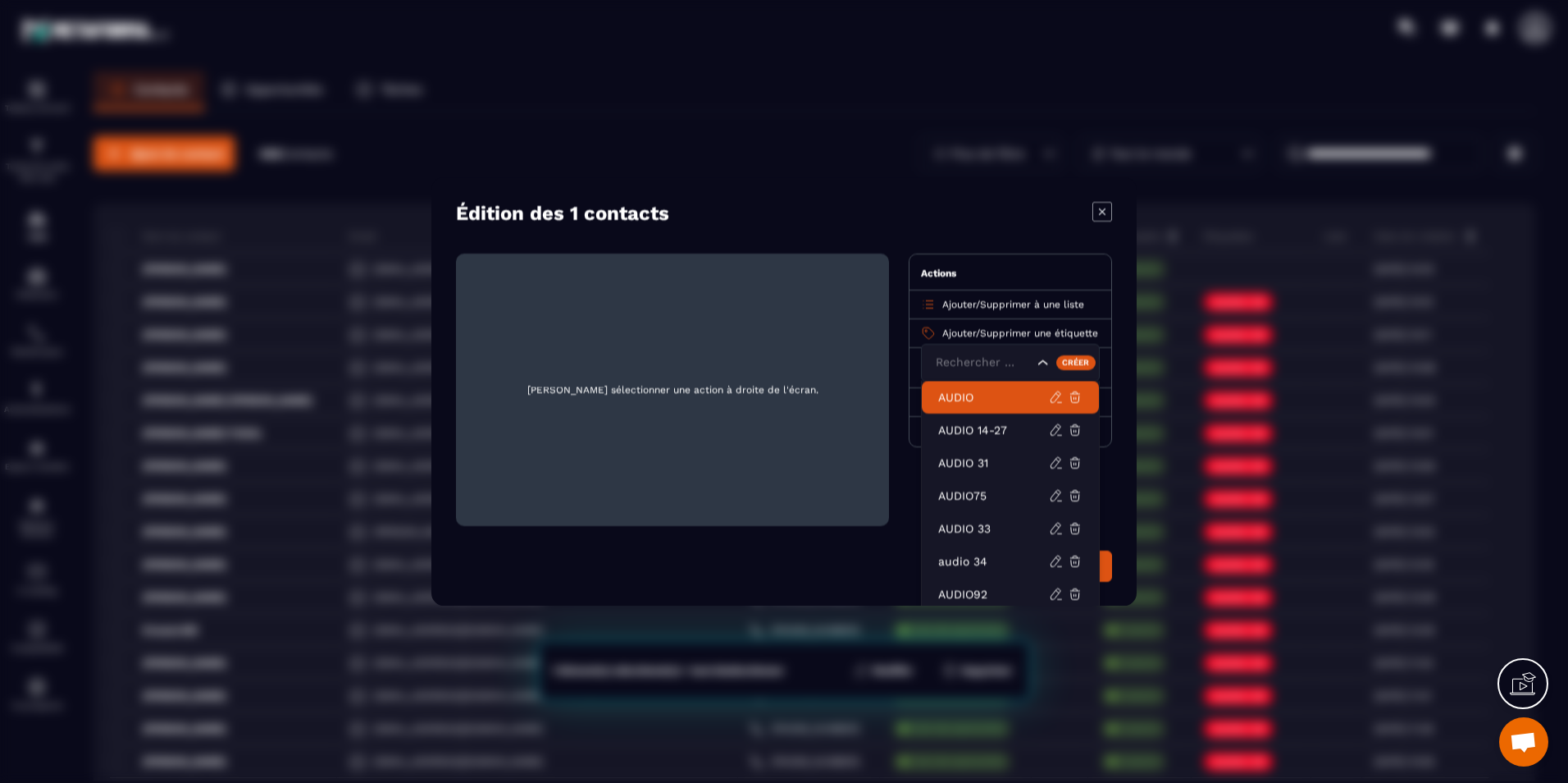
click at [975, 361] on input "Search for option" at bounding box center [982, 362] width 102 height 18
type input "**"
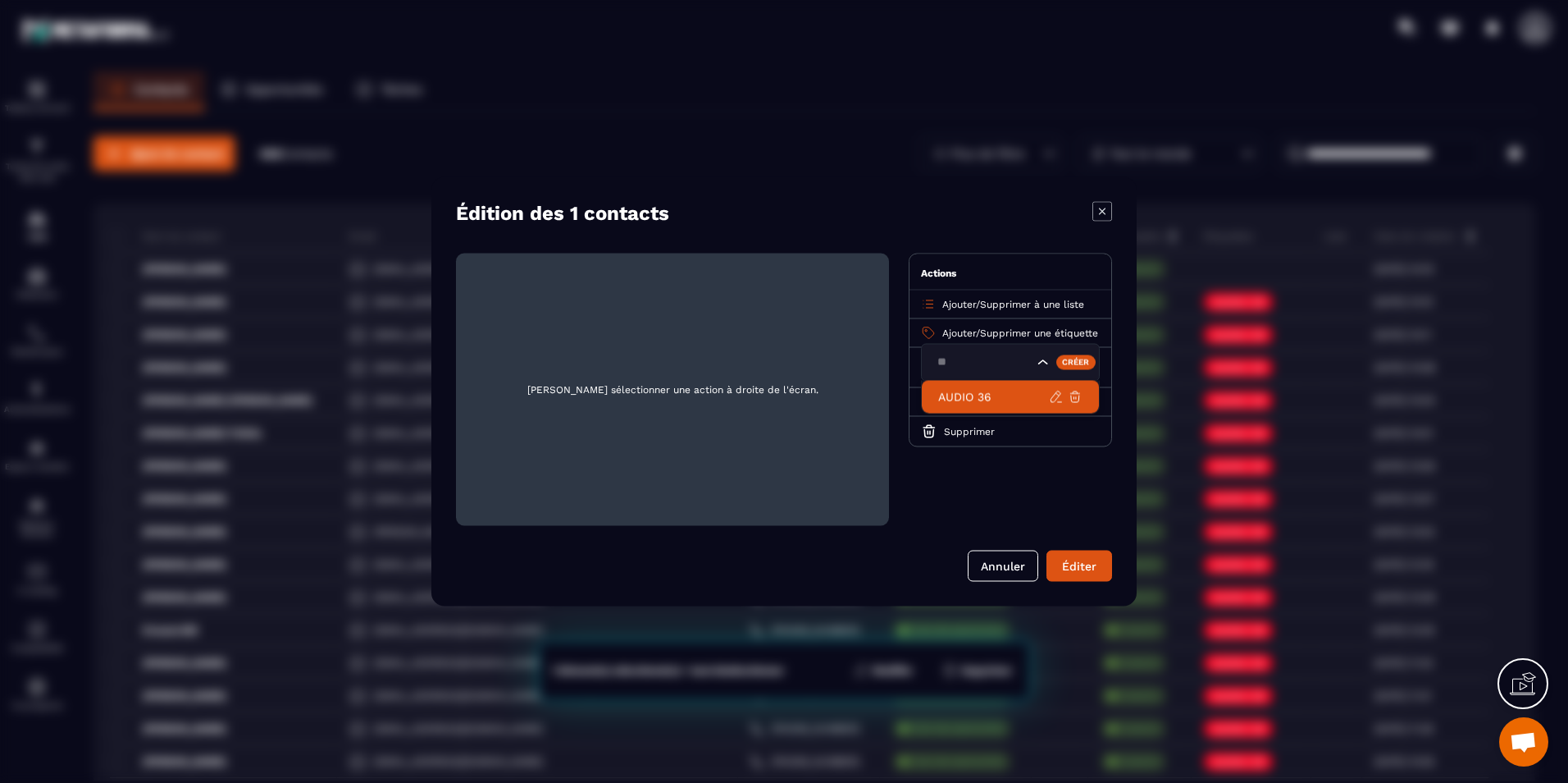
click at [999, 390] on p "AUDIO 36" at bounding box center [994, 397] width 111 height 17
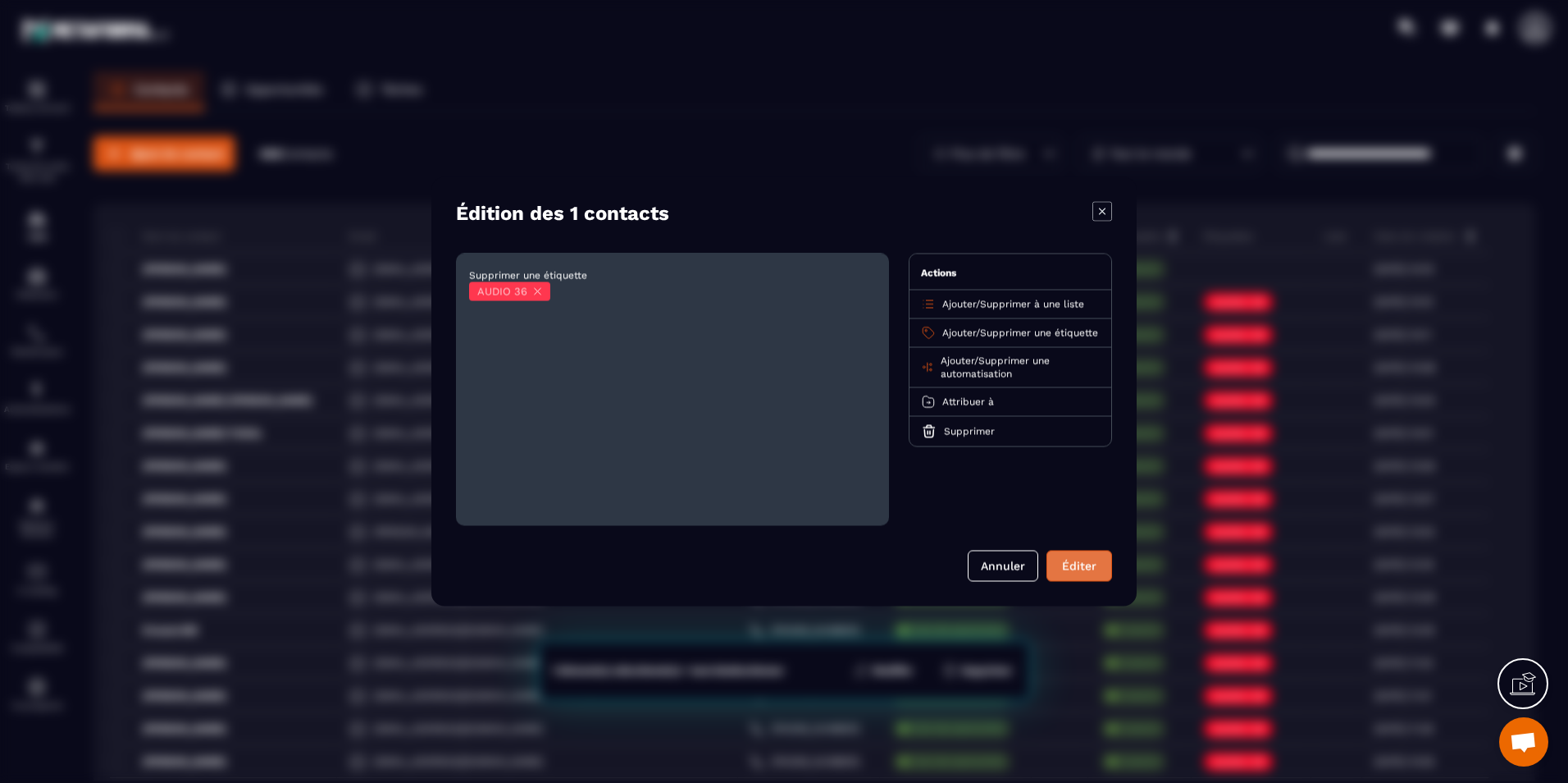
click at [1074, 561] on button "Éditer" at bounding box center [1079, 566] width 66 height 31
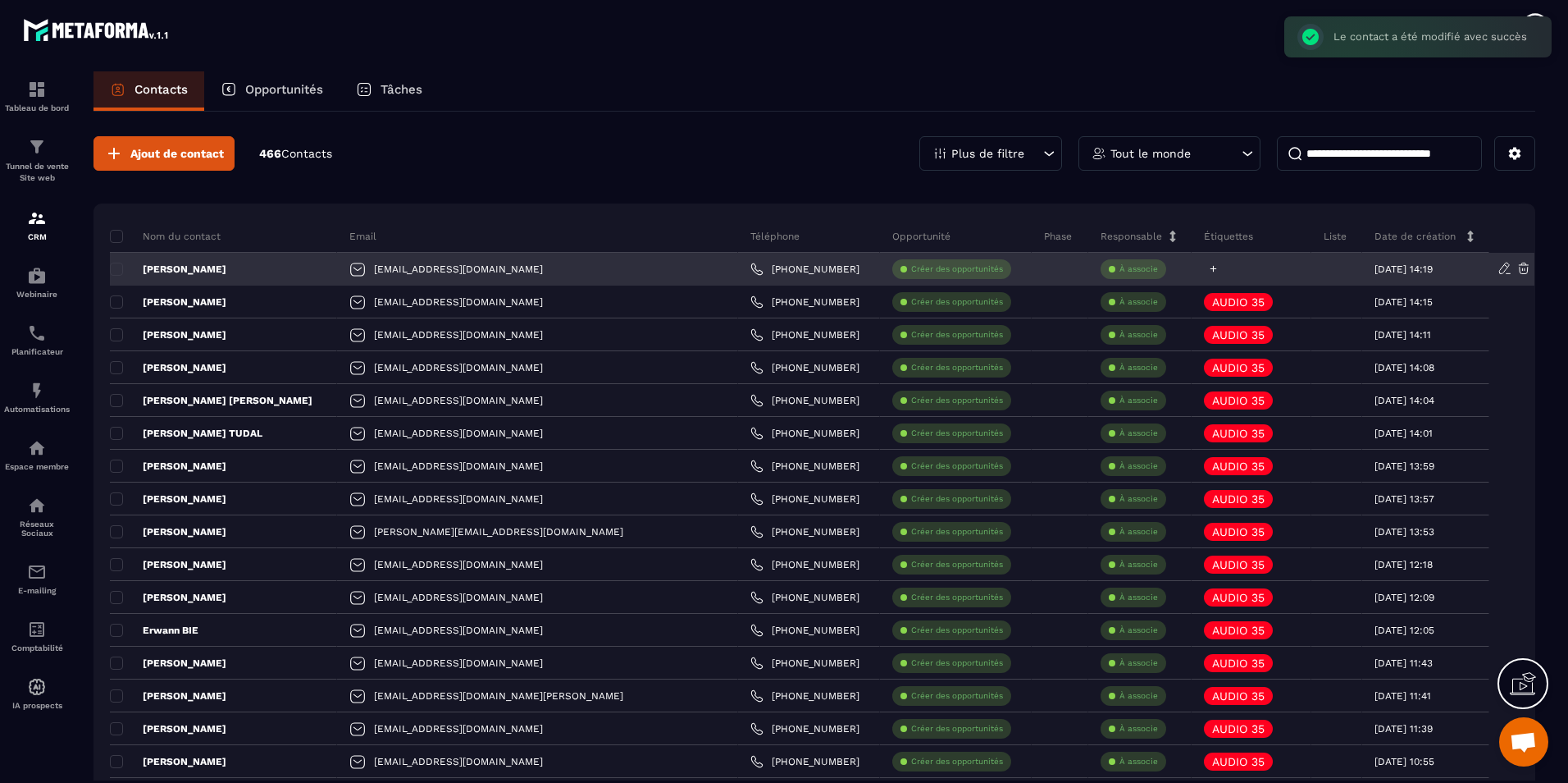
click at [1208, 264] on icon at bounding box center [1214, 268] width 11 height 11
